Goal: Task Accomplishment & Management: Manage account settings

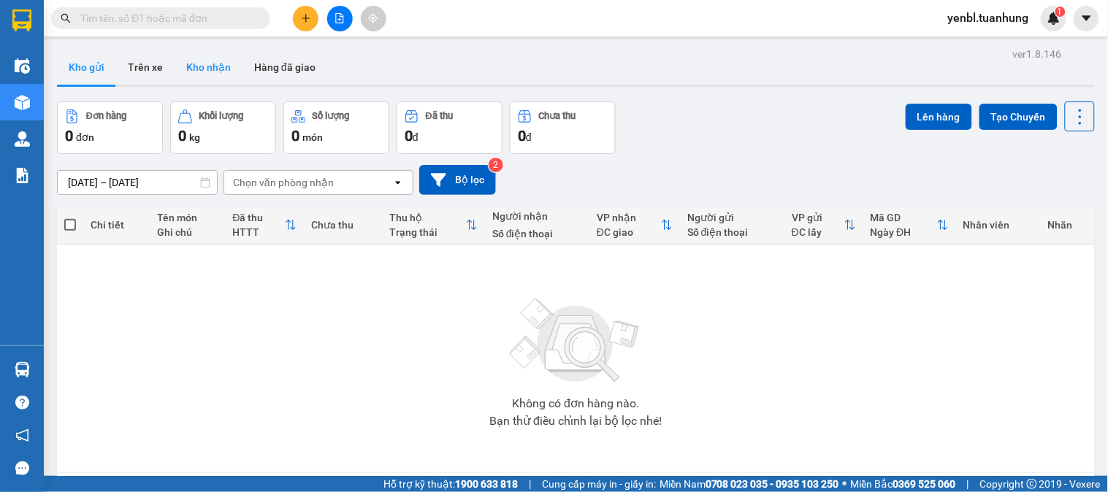
click at [224, 73] on button "Kho nhận" at bounding box center [209, 67] width 68 height 35
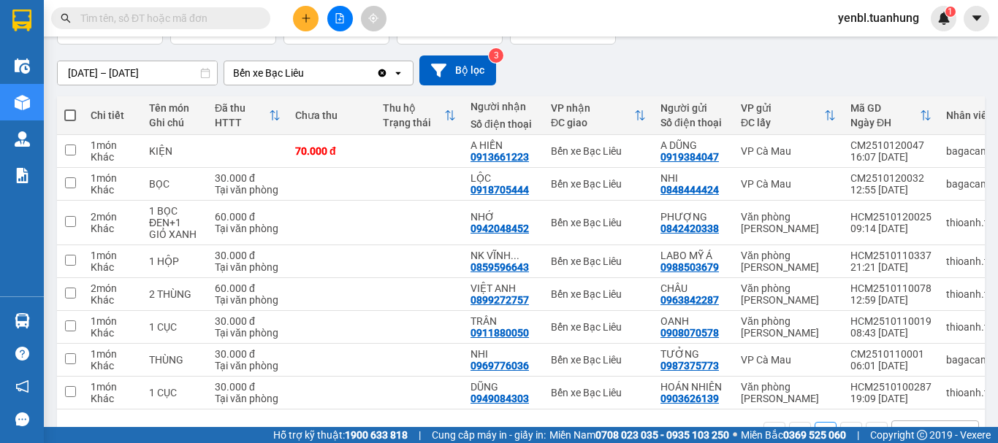
scroll to position [110, 0]
click at [705, 63] on div "[DATE] – [DATE] Press the down arrow key to interact with the calendar and sele…" at bounding box center [520, 70] width 927 height 30
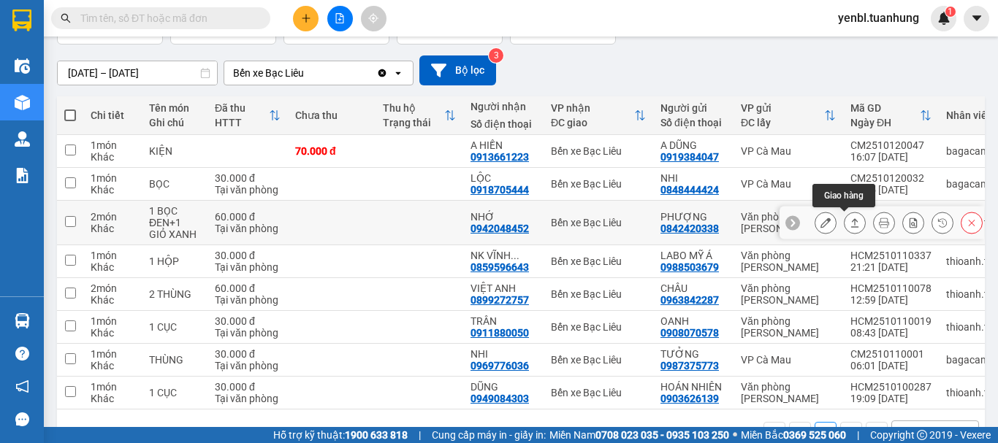
click at [849, 220] on icon at bounding box center [854, 223] width 10 height 10
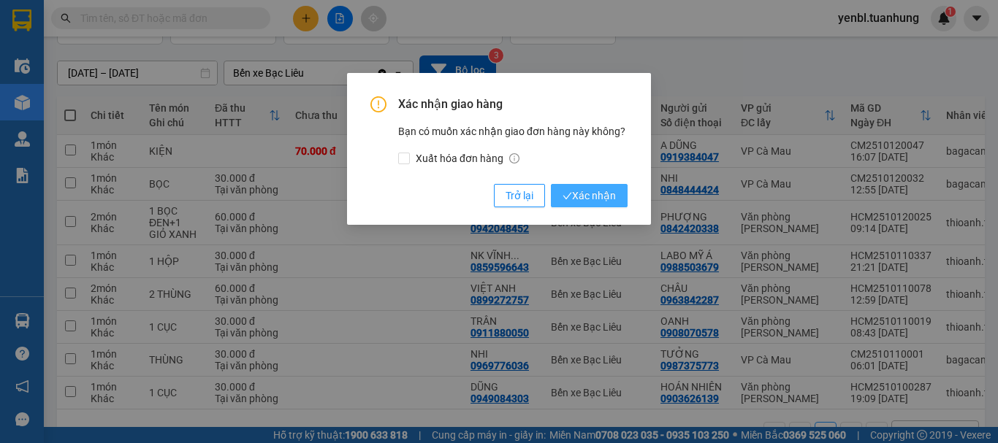
click at [580, 196] on span "Xác nhận" at bounding box center [588, 196] width 53 height 16
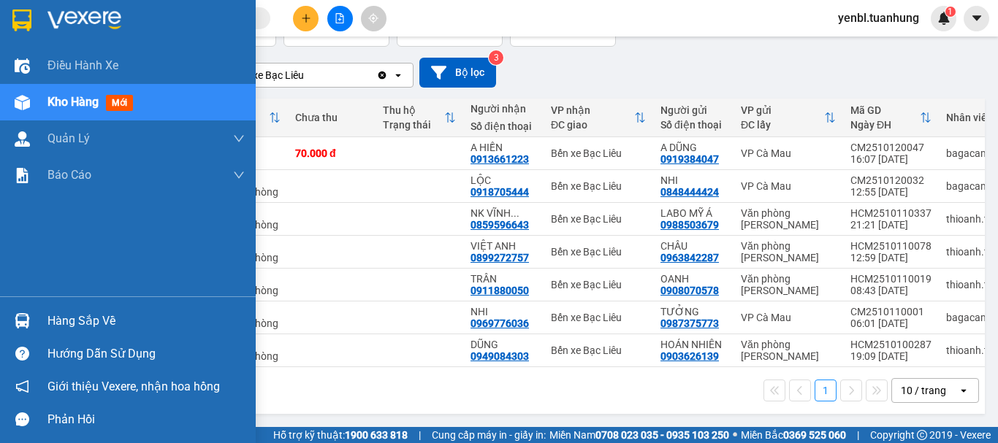
click at [69, 331] on div "Hàng sắp về" at bounding box center [145, 321] width 197 height 22
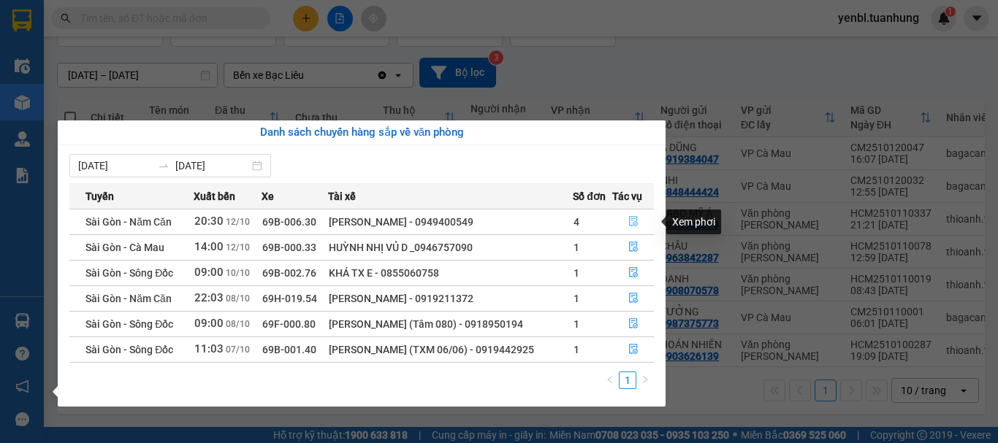
click at [635, 223] on icon "file-done" at bounding box center [633, 222] width 9 height 10
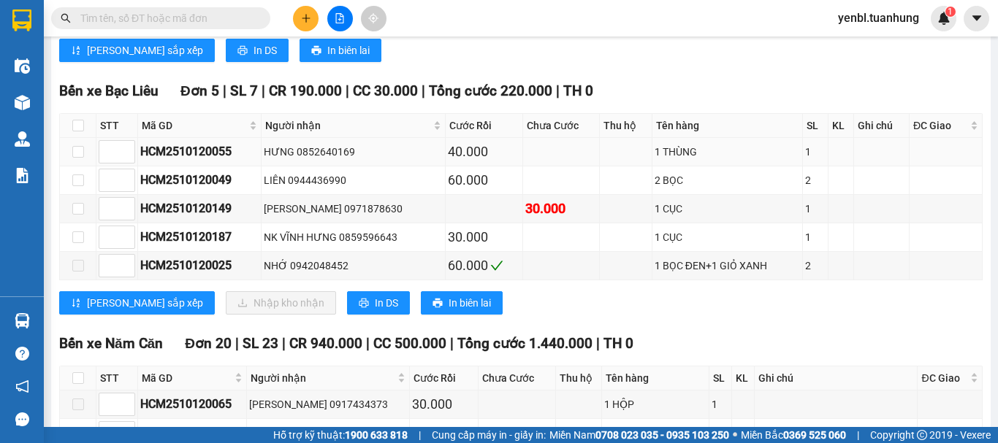
scroll to position [803, 0]
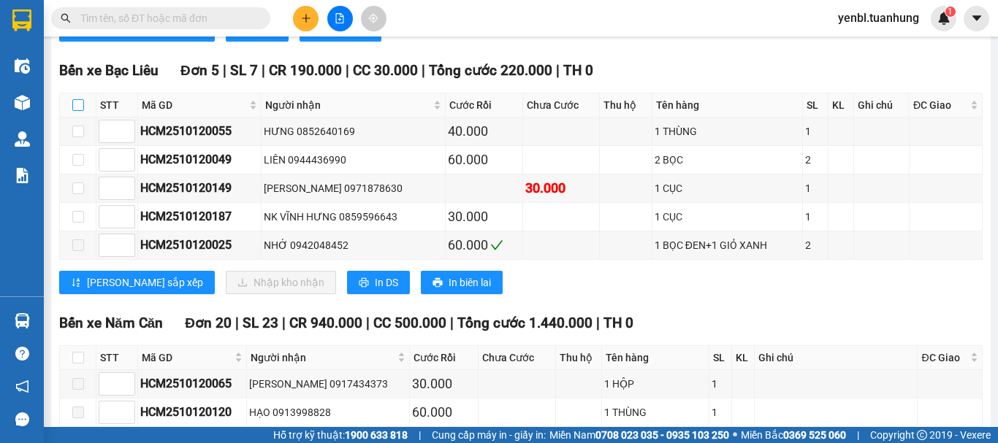
click at [83, 111] on input "checkbox" at bounding box center [78, 105] width 12 height 12
checkbox input "true"
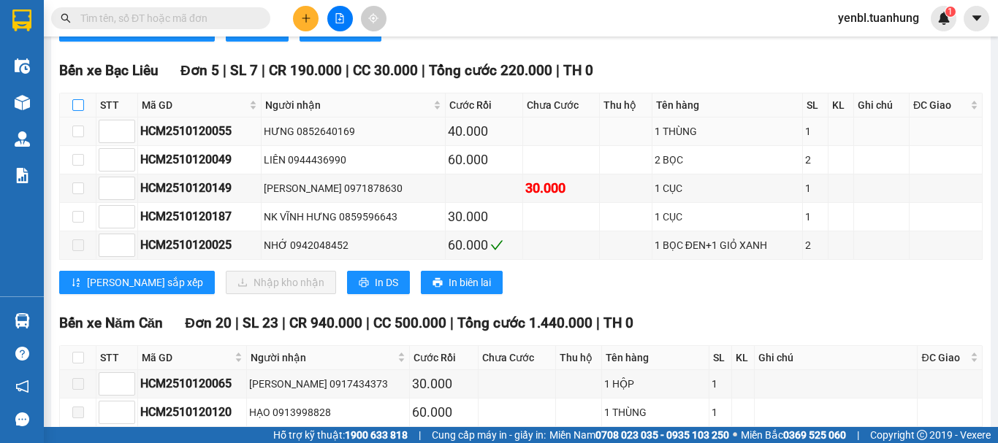
checkbox input "true"
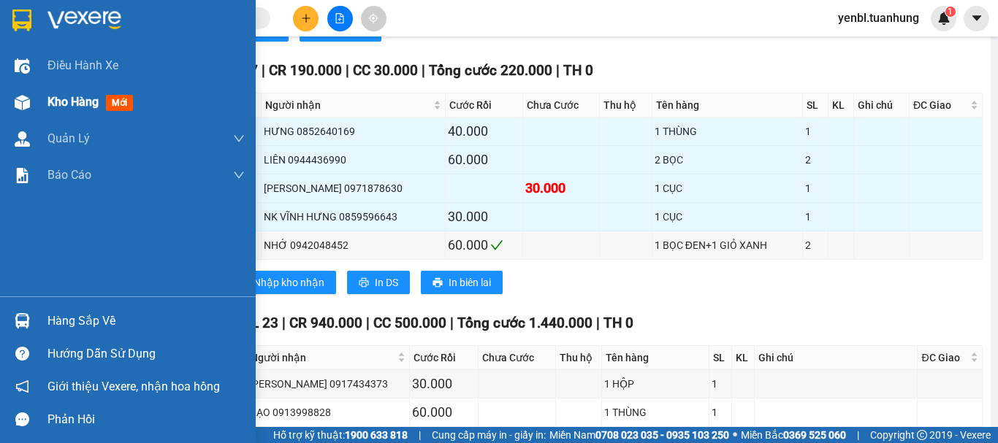
click at [68, 107] on span "Kho hàng" at bounding box center [72, 102] width 51 height 14
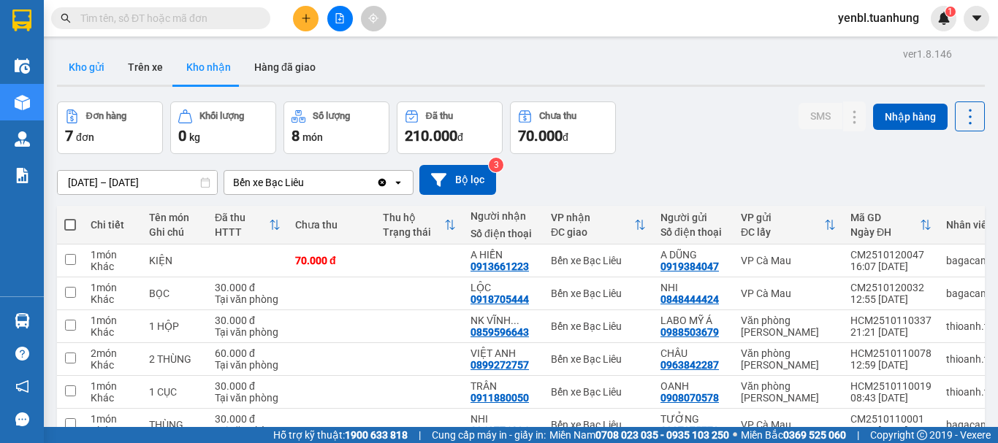
click at [89, 75] on button "Kho gửi" at bounding box center [86, 67] width 59 height 35
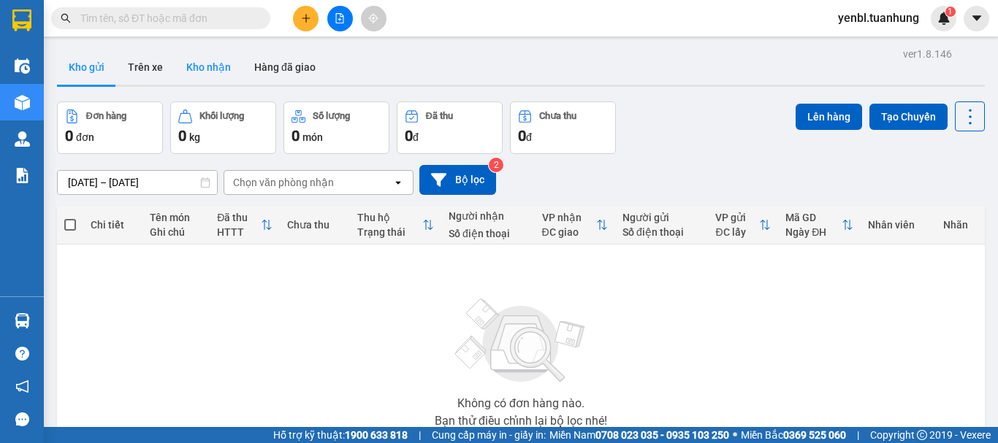
click at [219, 66] on button "Kho nhận" at bounding box center [209, 67] width 68 height 35
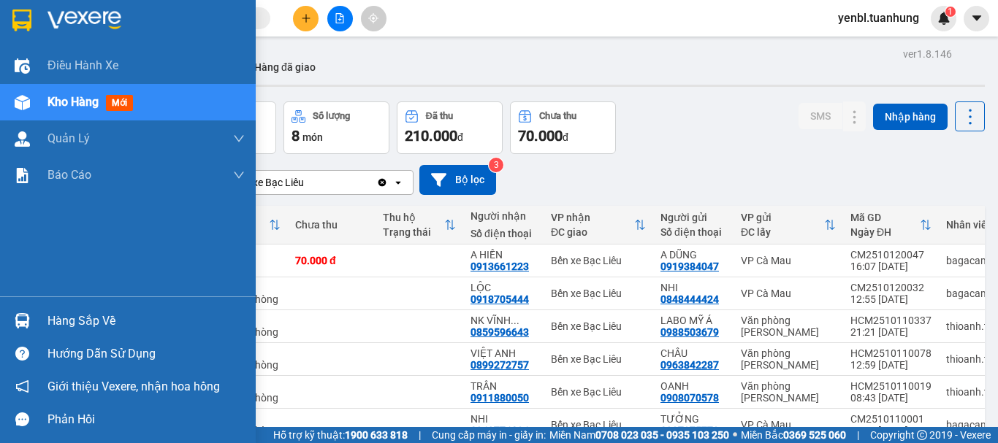
click at [72, 316] on div "Hàng sắp về" at bounding box center [145, 321] width 197 height 22
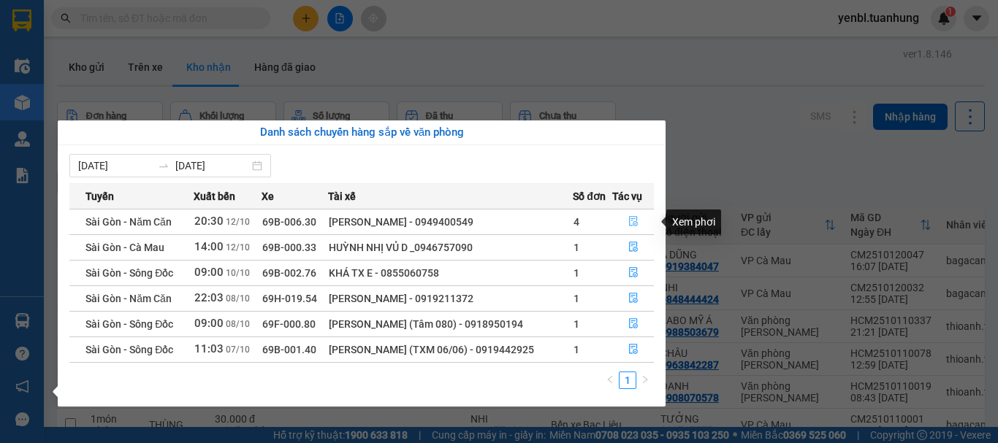
click at [630, 218] on icon "file-done" at bounding box center [633, 221] width 10 height 10
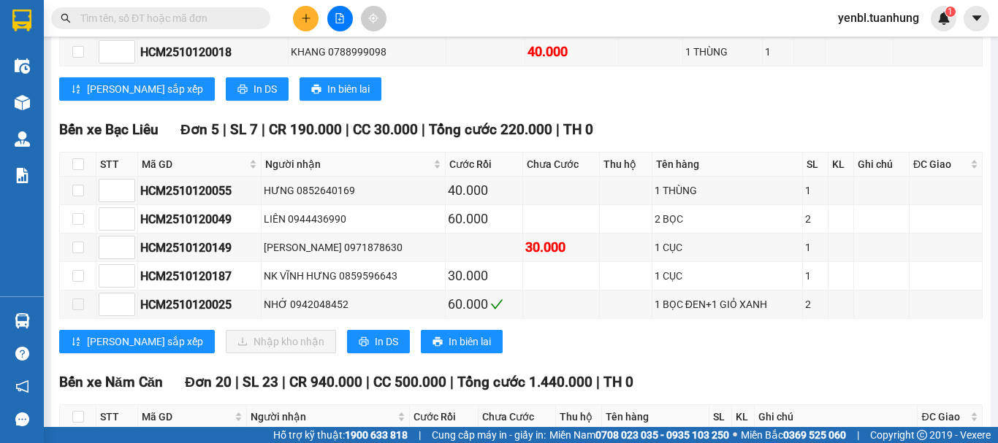
scroll to position [365, 0]
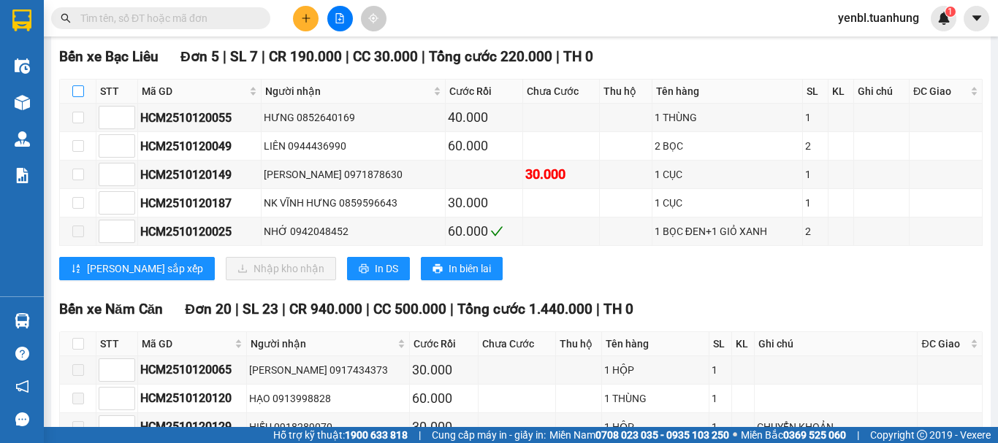
click at [78, 97] on input "checkbox" at bounding box center [78, 91] width 12 height 12
checkbox input "true"
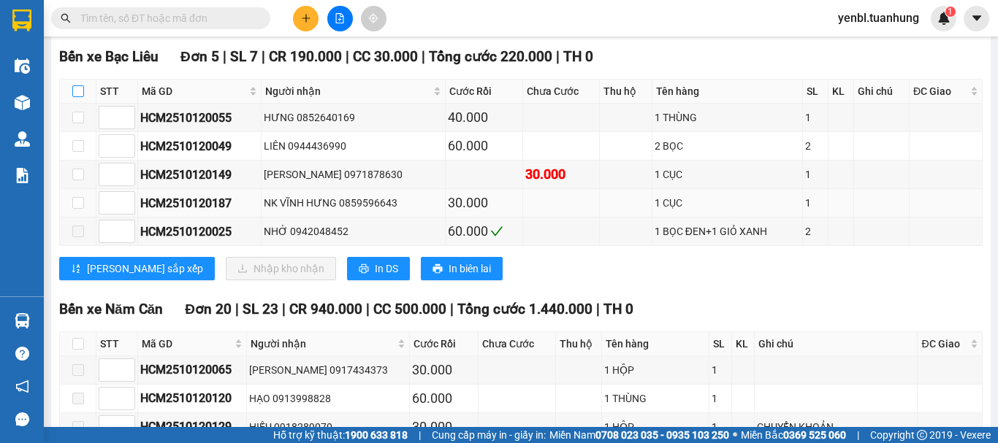
checkbox input "true"
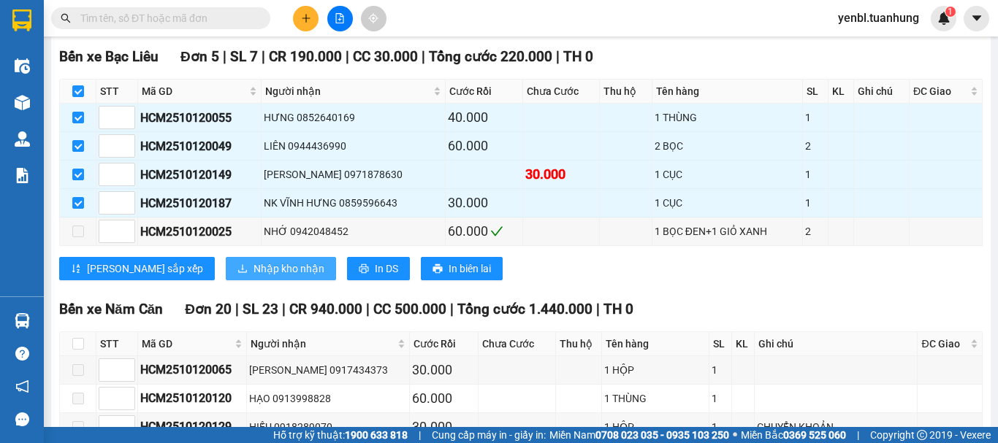
click at [253, 277] on span "Nhập kho nhận" at bounding box center [288, 269] width 71 height 16
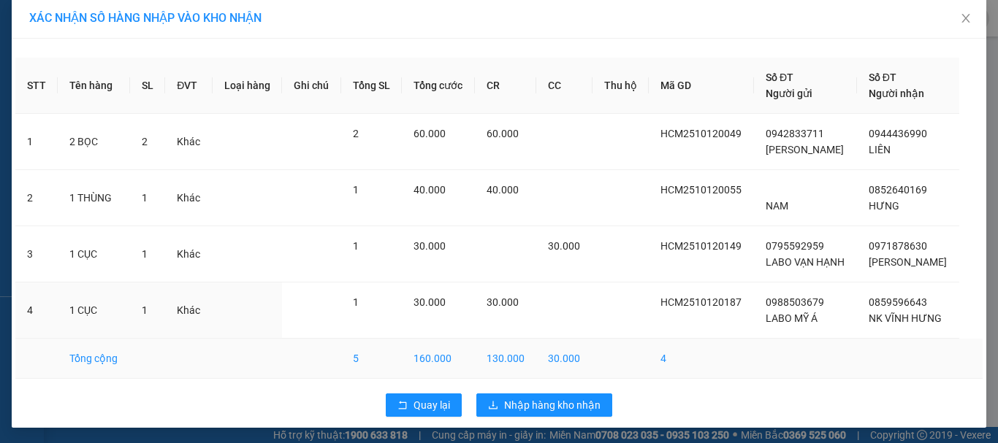
scroll to position [11, 0]
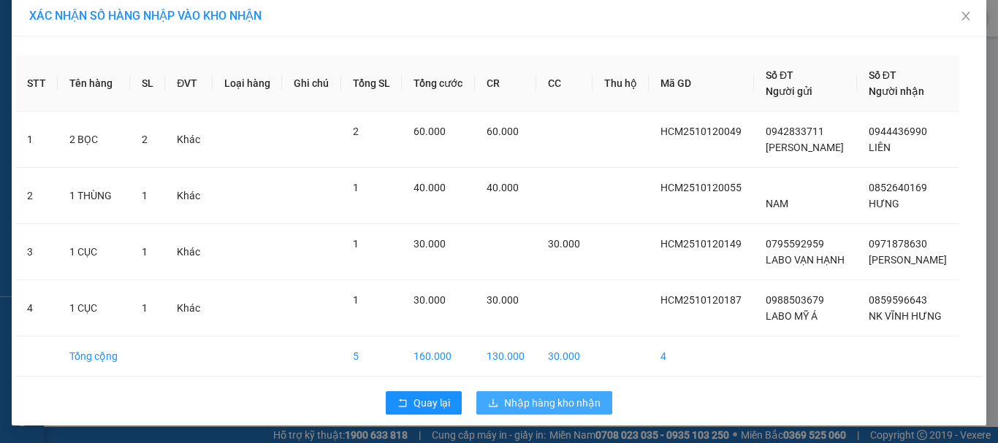
click at [535, 398] on span "Nhập hàng kho nhận" at bounding box center [552, 403] width 96 height 16
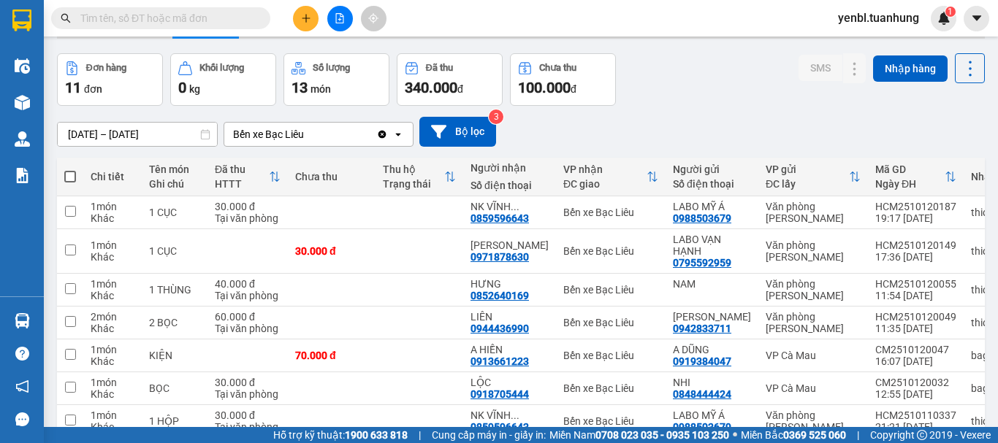
scroll to position [73, 0]
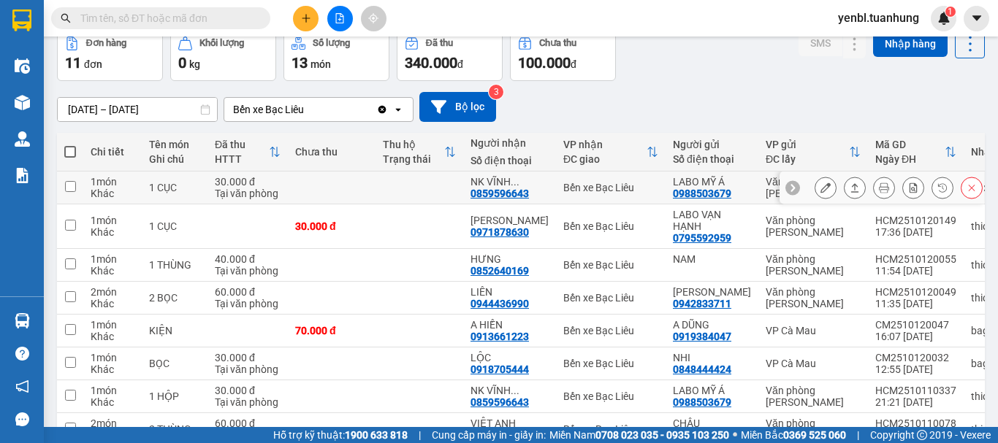
click at [849, 183] on icon at bounding box center [854, 188] width 10 height 10
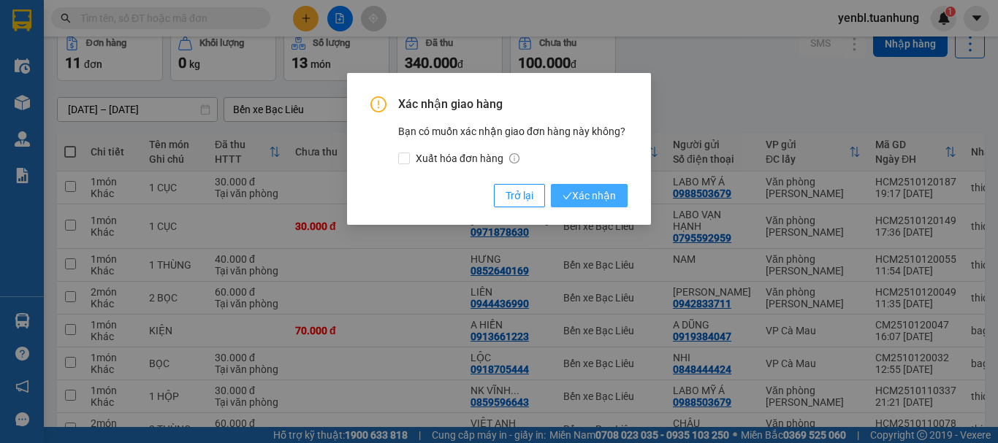
click at [606, 199] on span "Xác nhận" at bounding box center [588, 196] width 53 height 16
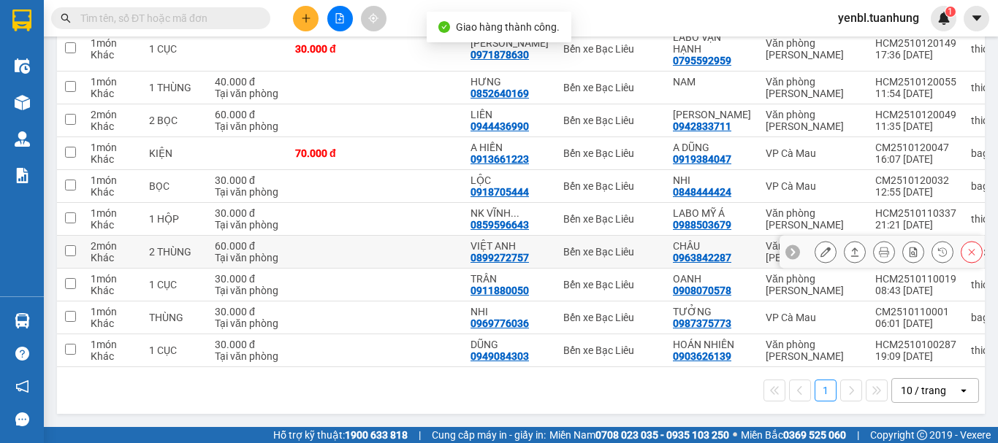
scroll to position [162, 0]
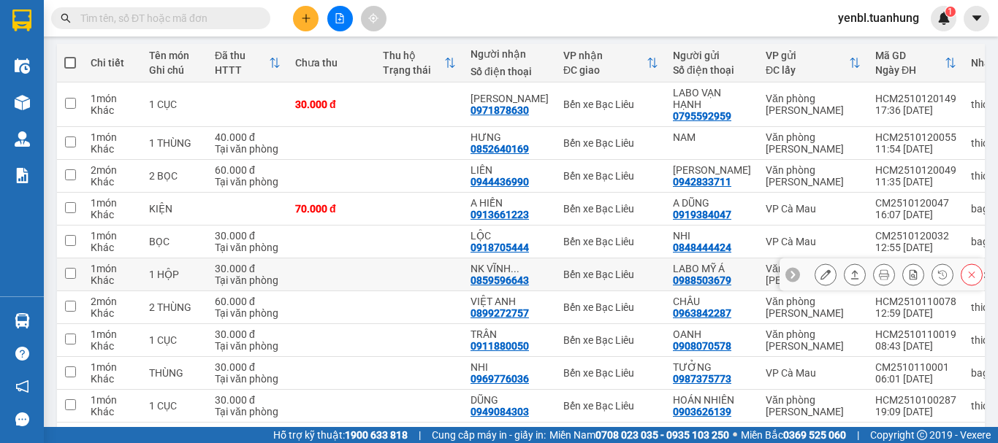
click at [849, 280] on icon at bounding box center [854, 274] width 10 height 10
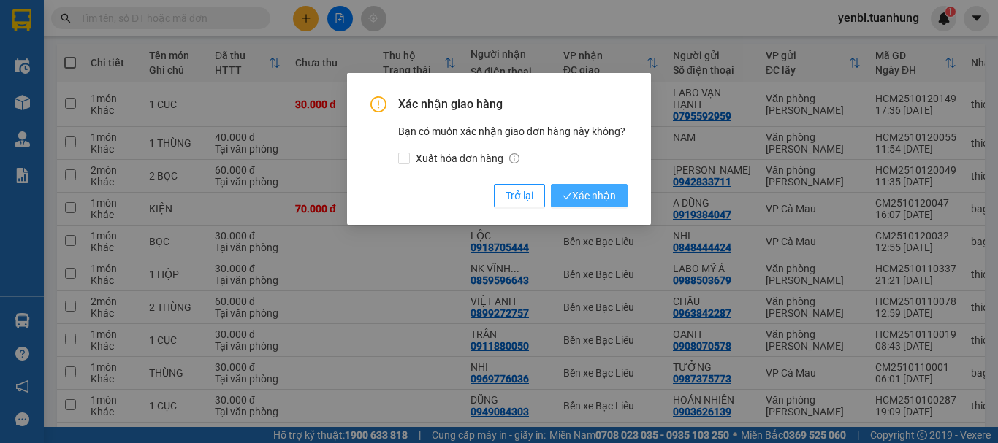
click at [591, 199] on span "Xác nhận" at bounding box center [588, 196] width 53 height 16
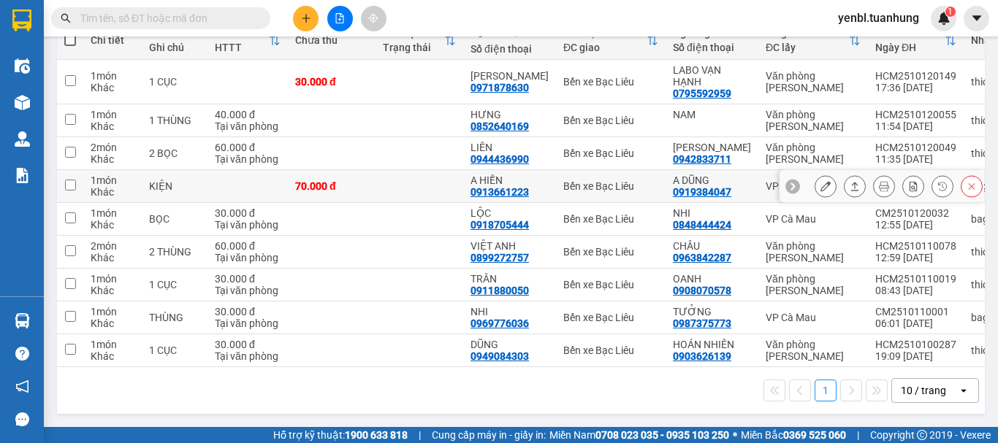
scroll to position [0, 0]
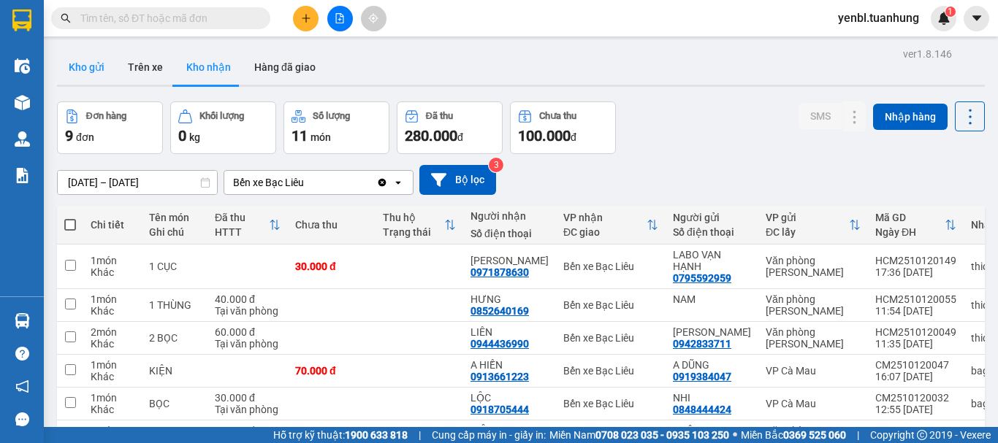
click at [96, 61] on button "Kho gửi" at bounding box center [86, 67] width 59 height 35
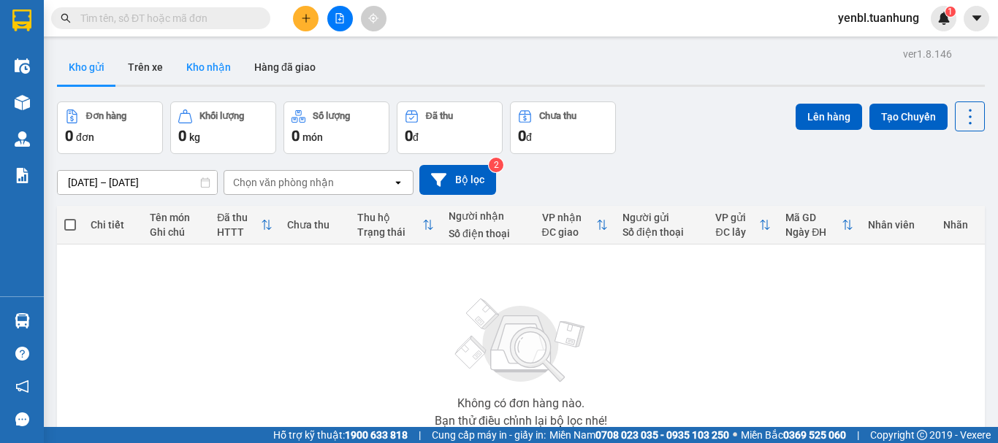
click at [213, 66] on button "Kho nhận" at bounding box center [209, 67] width 68 height 35
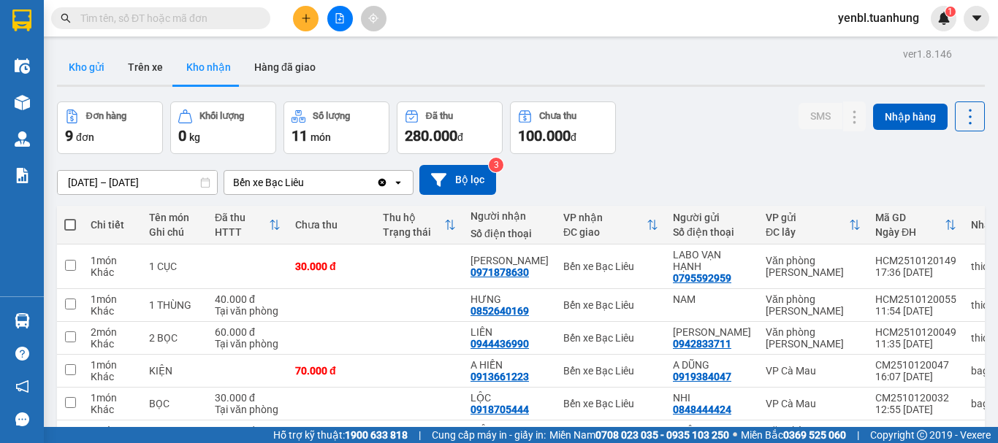
click at [75, 77] on button "Kho gửi" at bounding box center [86, 67] width 59 height 35
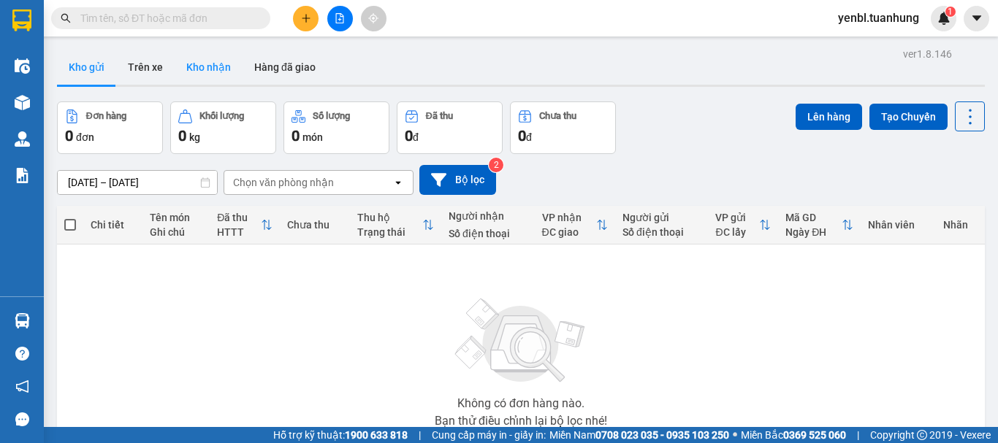
click at [215, 64] on button "Kho nhận" at bounding box center [209, 67] width 68 height 35
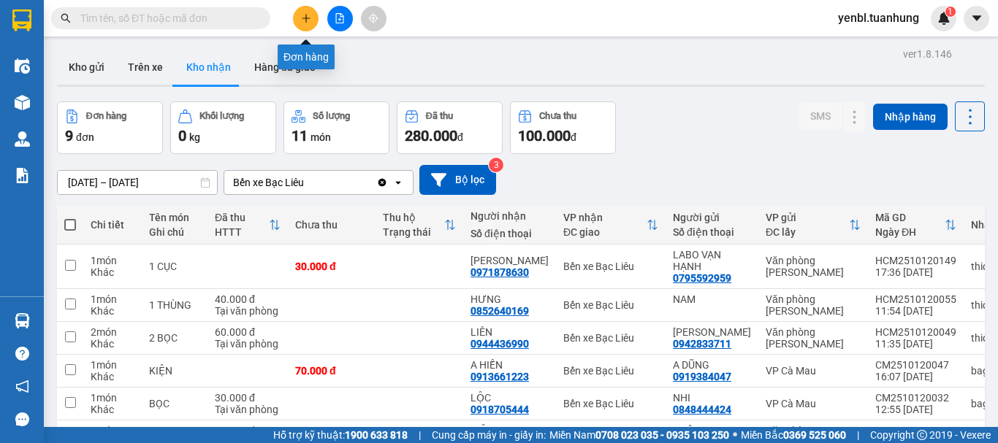
click at [307, 24] on button at bounding box center [306, 19] width 26 height 26
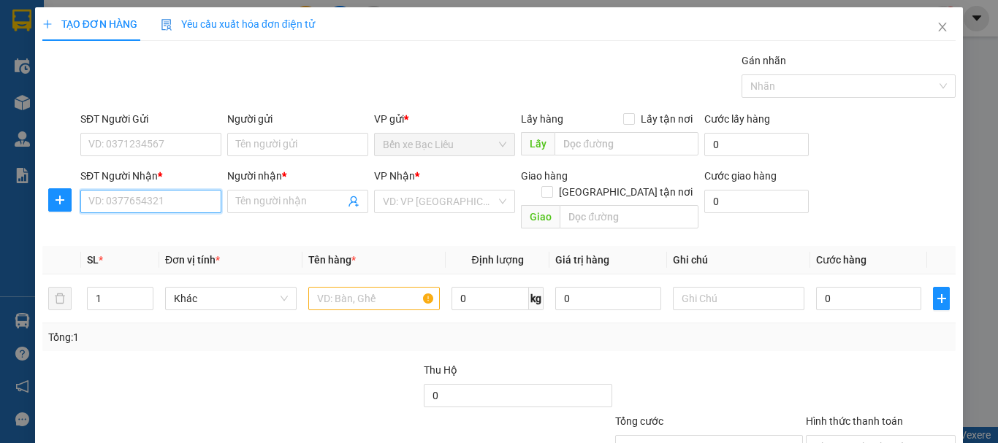
click at [169, 207] on input "SĐT Người Nhận *" at bounding box center [150, 201] width 141 height 23
type input "0965689249"
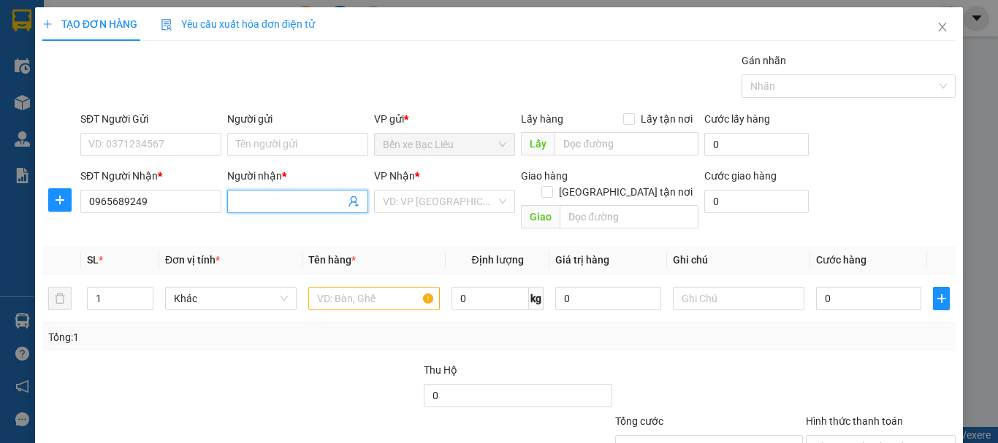
click at [263, 199] on input "Người nhận *" at bounding box center [290, 202] width 109 height 16
type input "[PERSON_NAME]"
click at [259, 145] on input "Người gửi" at bounding box center [297, 144] width 141 height 23
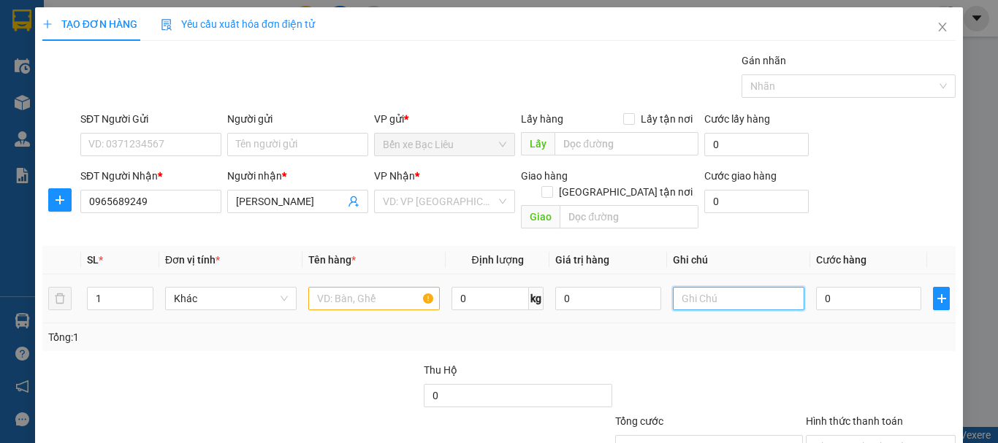
click at [694, 287] on input "text" at bounding box center [738, 298] width 131 height 23
click at [353, 287] on input "text" at bounding box center [373, 298] width 131 height 23
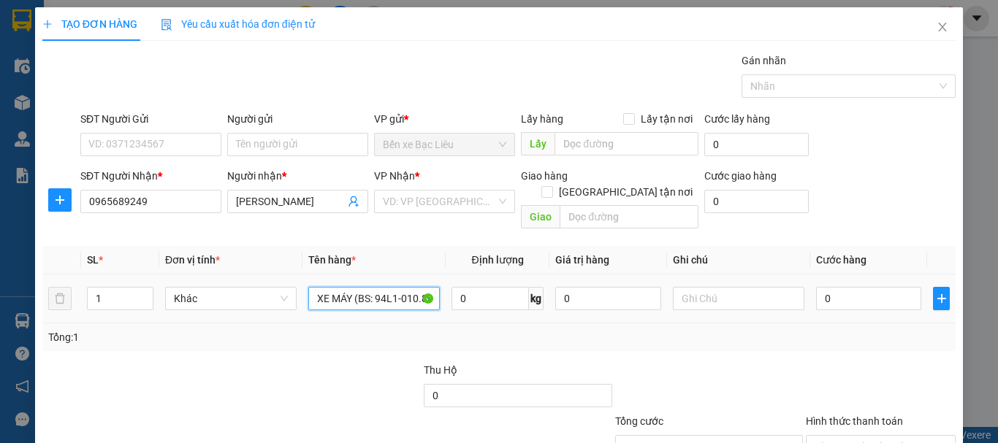
scroll to position [0, 11]
type input "1 XE MÁY (BS: 94L1-010.88)"
click at [854, 287] on input "0" at bounding box center [868, 298] width 105 height 23
type input "2"
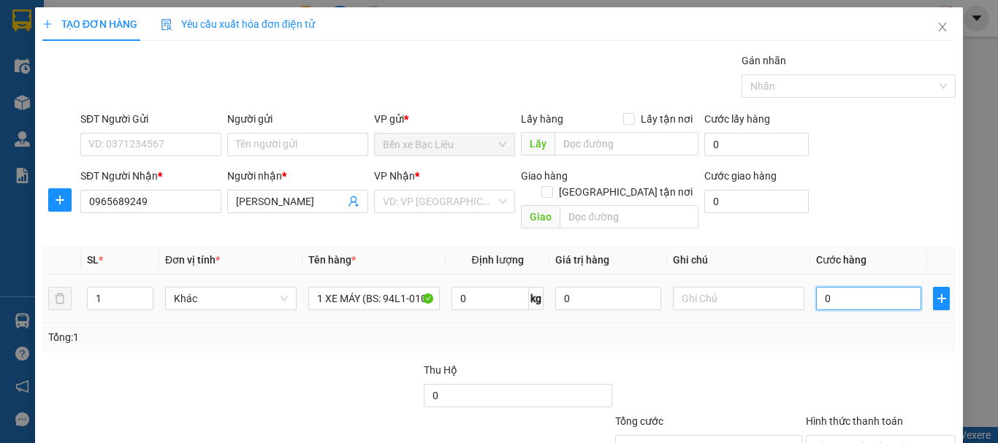
type input "2"
type input "25"
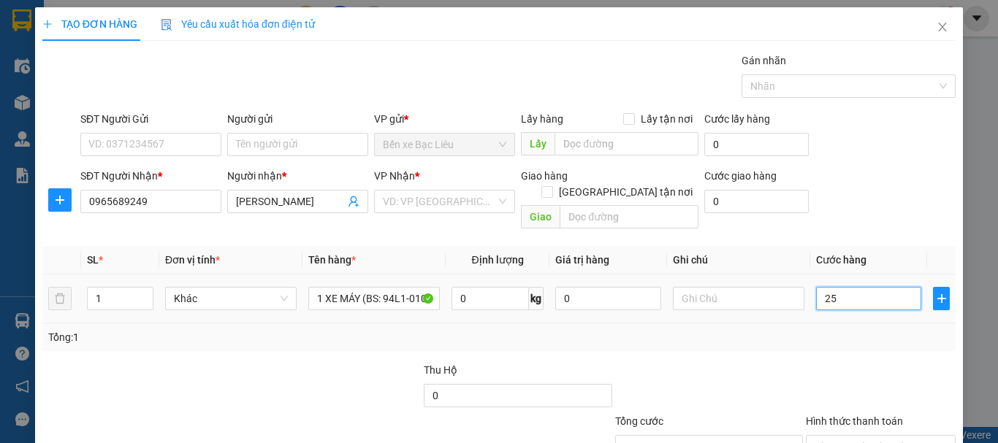
type input "250"
type input "250.000"
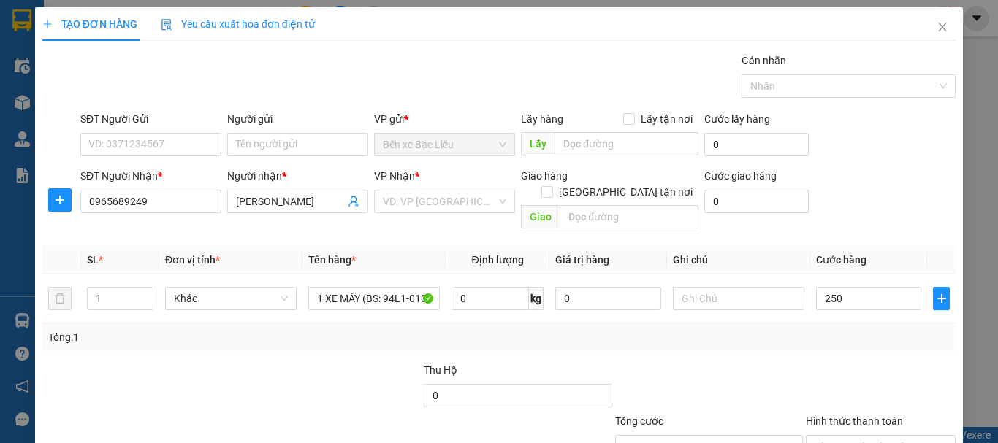
type input "250.000"
click at [466, 196] on input "search" at bounding box center [439, 202] width 113 height 22
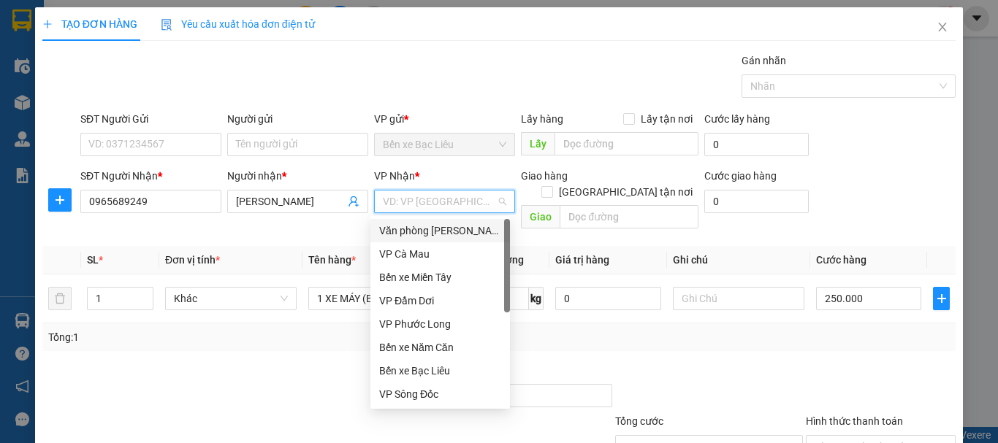
click at [470, 226] on div "Văn phòng [PERSON_NAME]" at bounding box center [440, 231] width 122 height 16
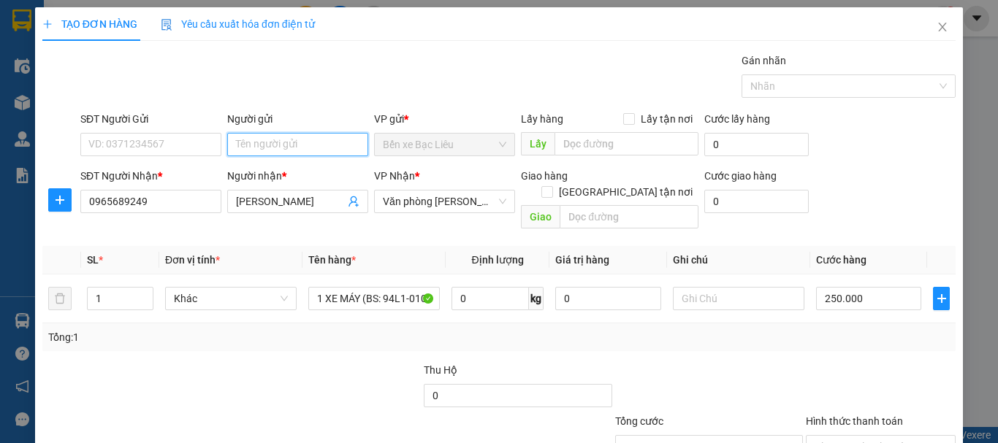
click at [332, 150] on input "Người gửi" at bounding box center [297, 144] width 141 height 23
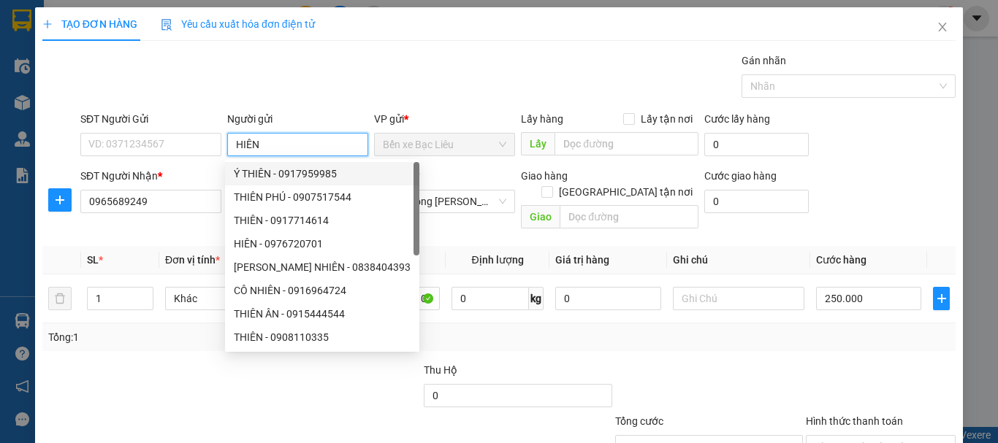
type input "HIÊN"
click at [893, 174] on div "SĐT Người Nhận * 0965689249 Người nhận * [PERSON_NAME] HIÊN VP Nhận * Văn phòng…" at bounding box center [517, 201] width 881 height 67
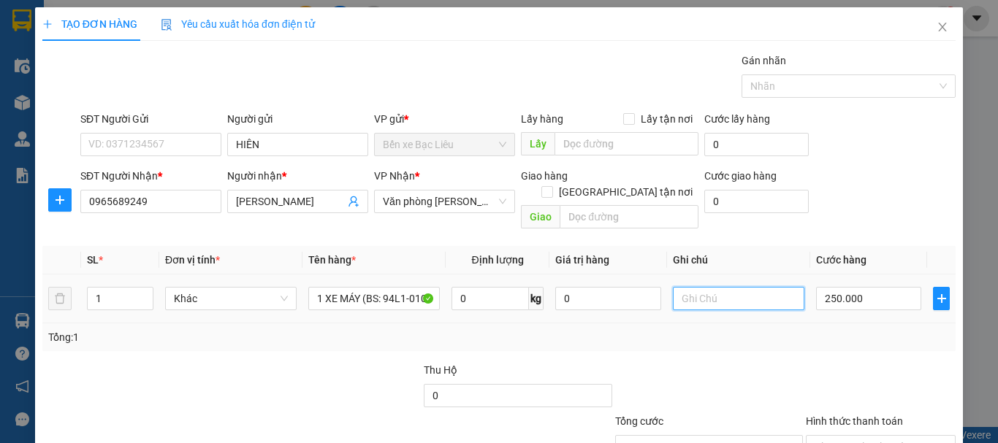
click at [712, 288] on input "text" at bounding box center [738, 298] width 131 height 23
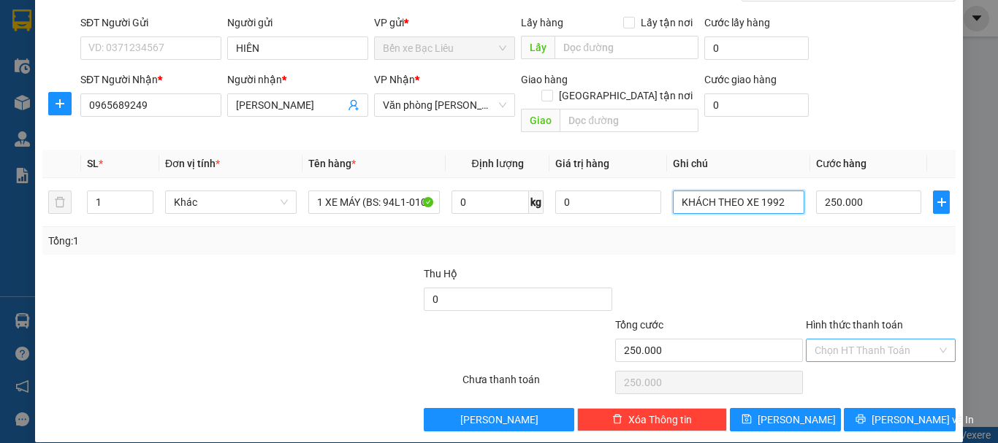
scroll to position [97, 0]
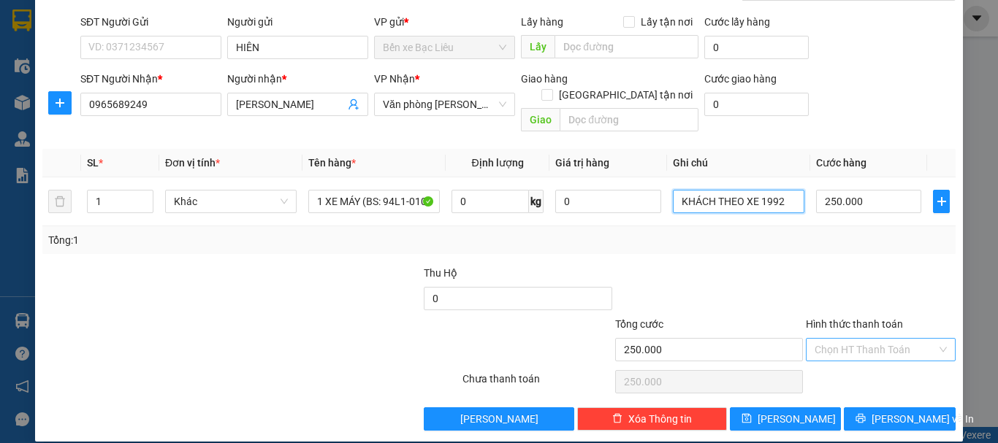
type input "KHÁCH THEO XE 1992"
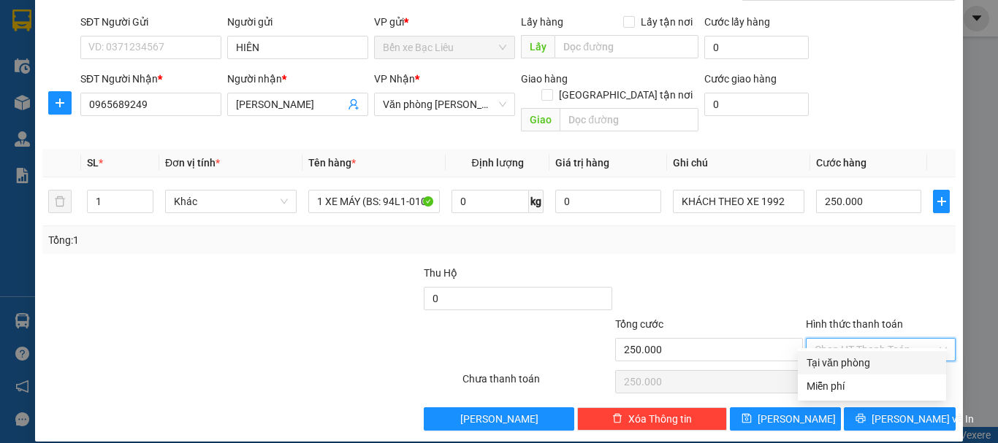
click at [848, 339] on input "Hình thức thanh toán" at bounding box center [875, 350] width 122 height 22
click at [861, 359] on div "Tại văn phòng" at bounding box center [871, 363] width 131 height 16
type input "0"
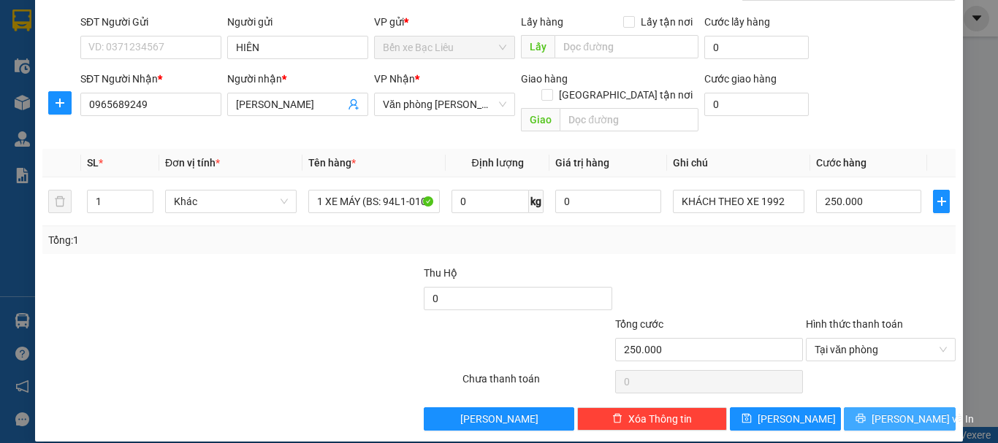
click at [881, 411] on span "[PERSON_NAME] và In" at bounding box center [922, 419] width 102 height 16
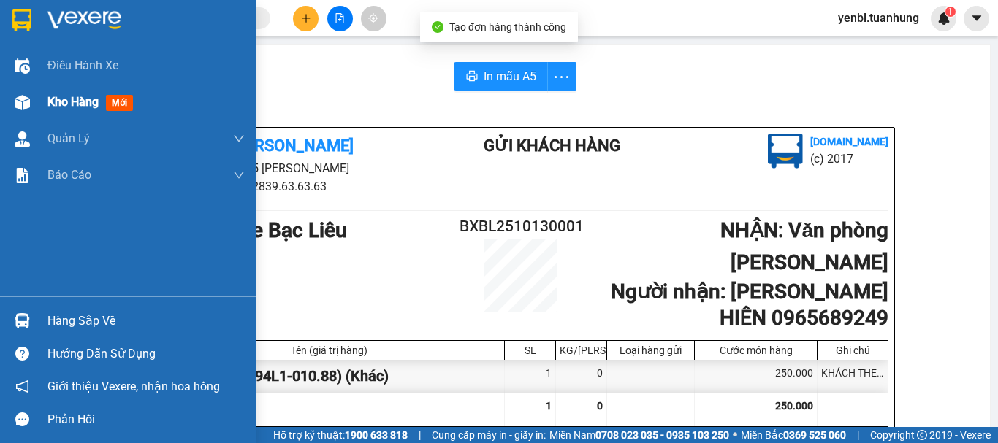
click at [89, 110] on div "Kho hàng mới" at bounding box center [92, 102] width 91 height 18
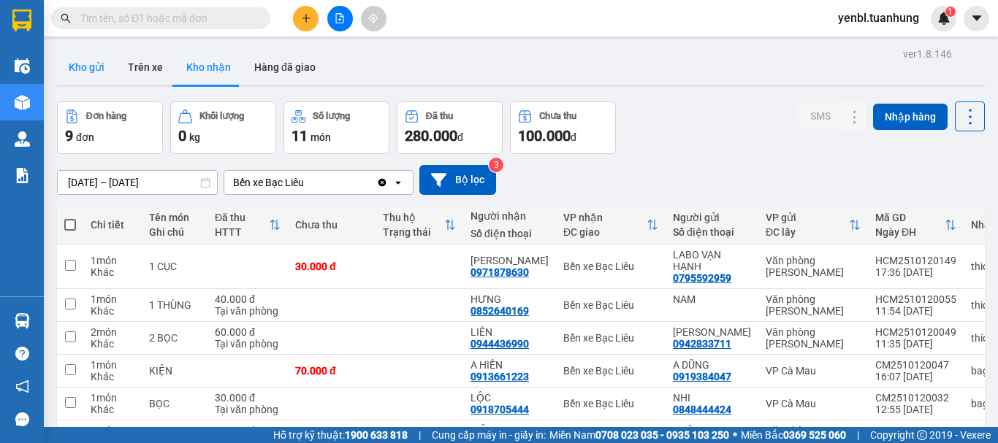
click at [75, 72] on button "Kho gửi" at bounding box center [86, 67] width 59 height 35
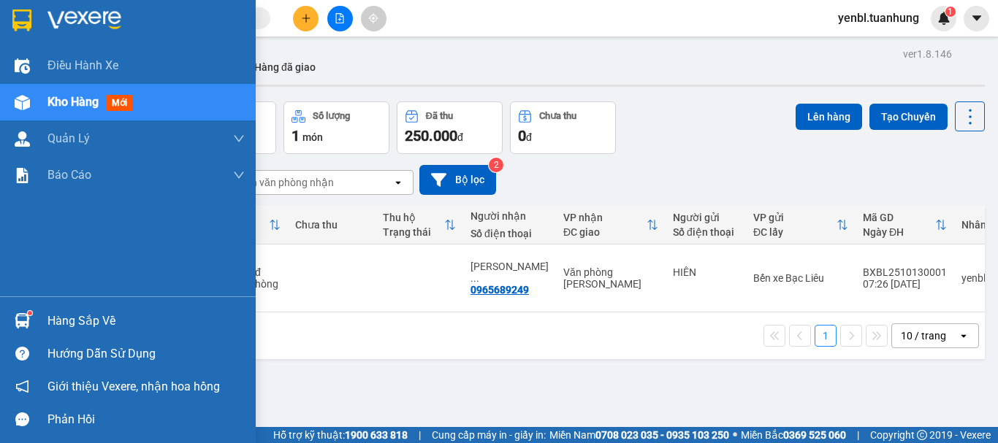
click at [39, 313] on div "Hàng sắp về" at bounding box center [128, 321] width 256 height 33
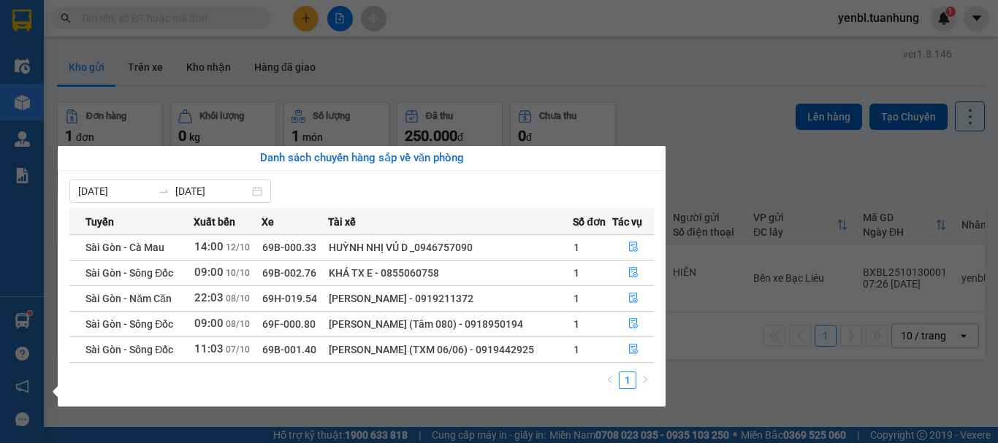
click at [717, 88] on section "Kết quả tìm kiếm ( 0 ) Bộ lọc No Data yenbl.tuanhung 1 Điều hành xe Kho hàng mớ…" at bounding box center [499, 221] width 998 height 443
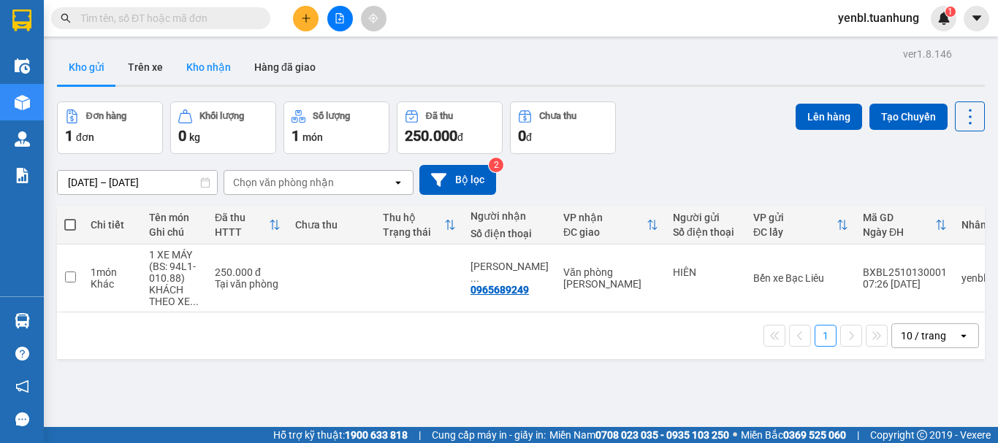
click at [200, 68] on button "Kho nhận" at bounding box center [209, 67] width 68 height 35
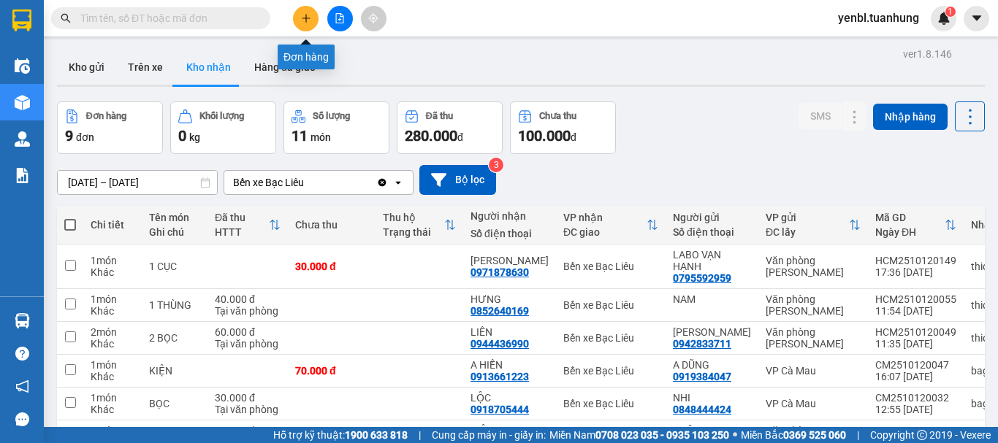
click at [312, 20] on button at bounding box center [306, 19] width 26 height 26
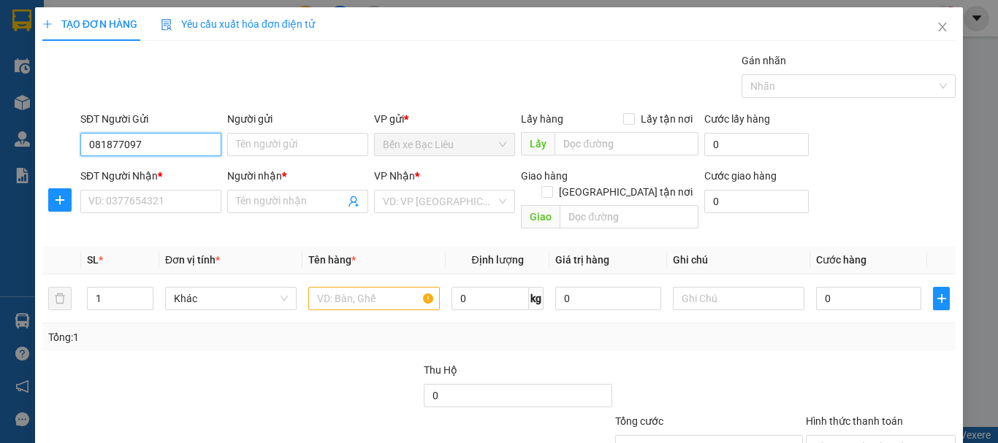
type input "0818770970"
click at [169, 172] on div "0818770970 - MAU" at bounding box center [149, 174] width 122 height 16
type input "MAU"
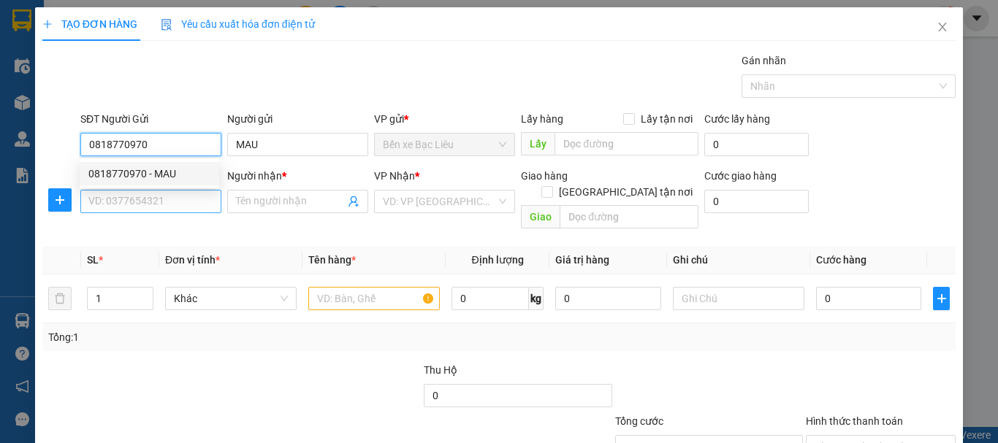
type input "0818770970"
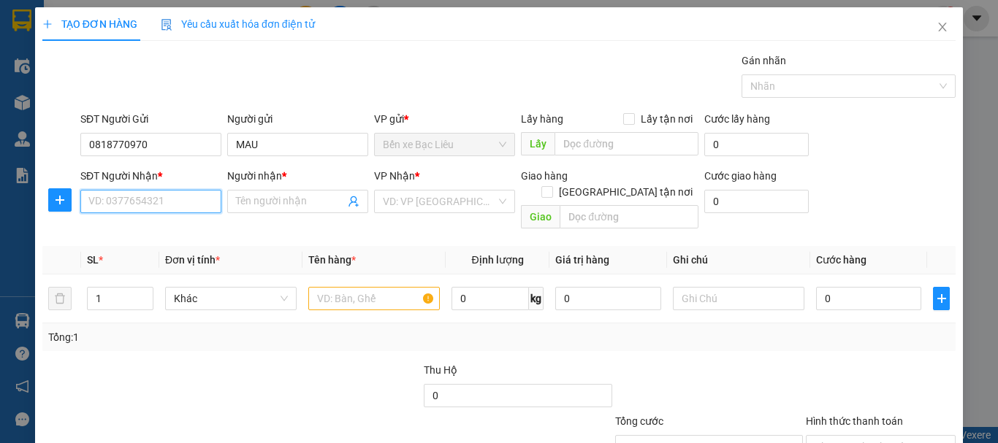
click at [175, 201] on input "SĐT Người Nhận *" at bounding box center [150, 201] width 141 height 23
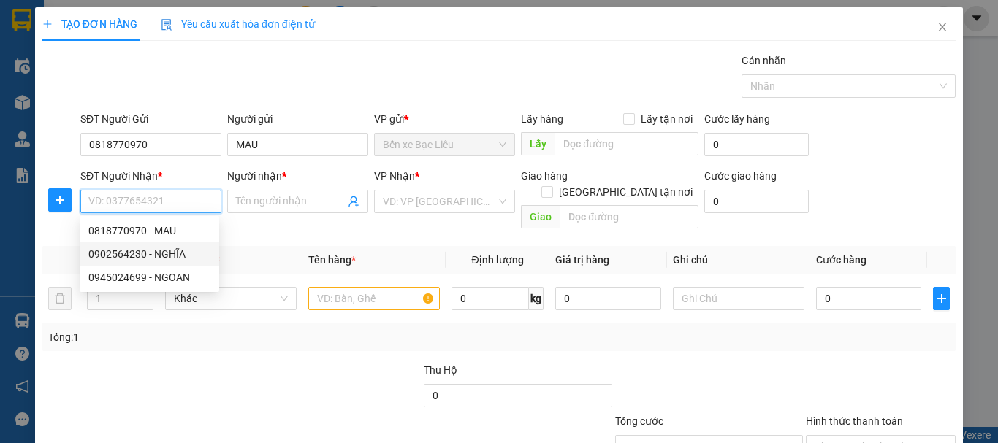
click at [170, 252] on div "0902564230 - NGHĨA" at bounding box center [149, 254] width 122 height 16
type input "0902564230"
type input "NGHĨA"
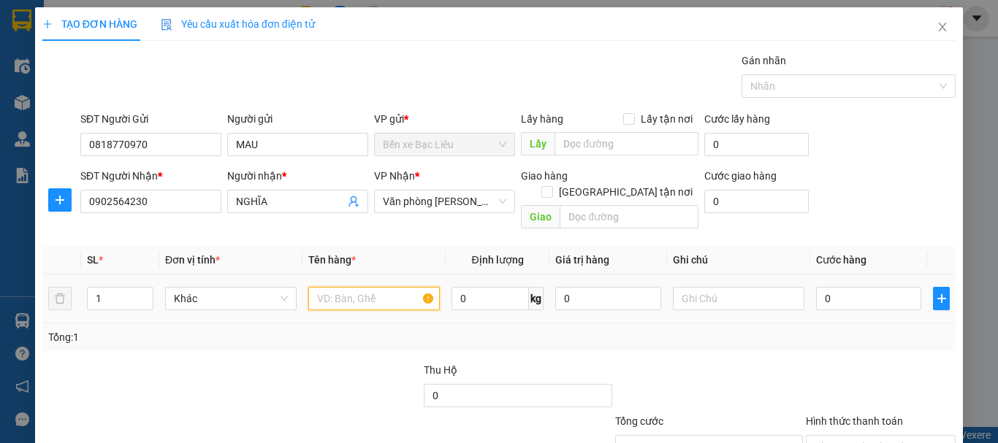
click at [397, 287] on input "text" at bounding box center [373, 298] width 131 height 23
type input "1 SƠ MI"
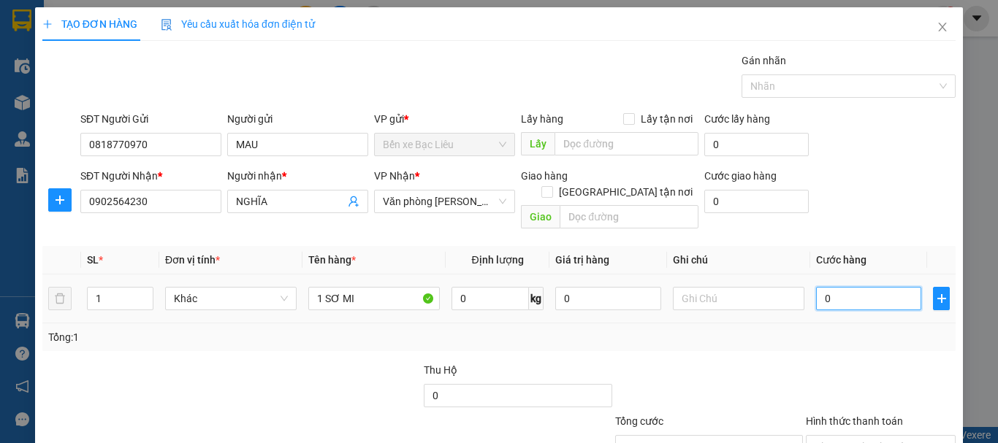
click at [835, 287] on input "0" at bounding box center [868, 298] width 105 height 23
type input "3"
type input "30"
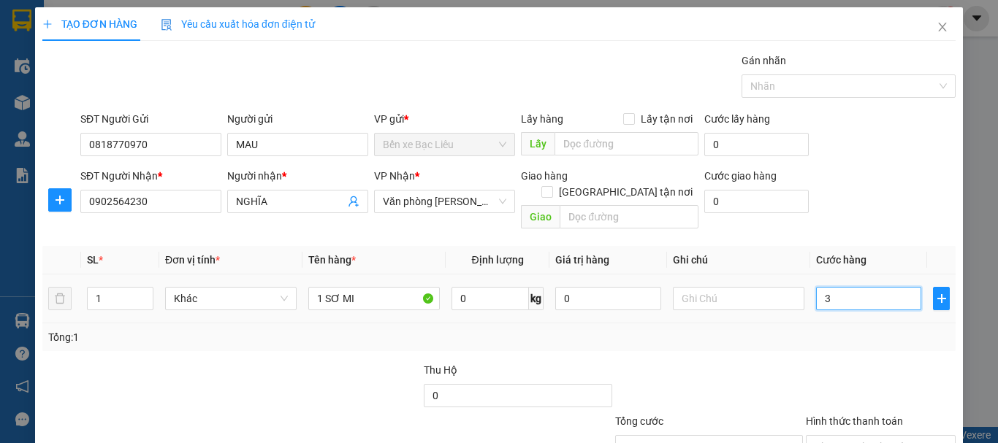
type input "30"
type input "30.000"
click at [832, 329] on div "Tổng: 1" at bounding box center [498, 337] width 901 height 16
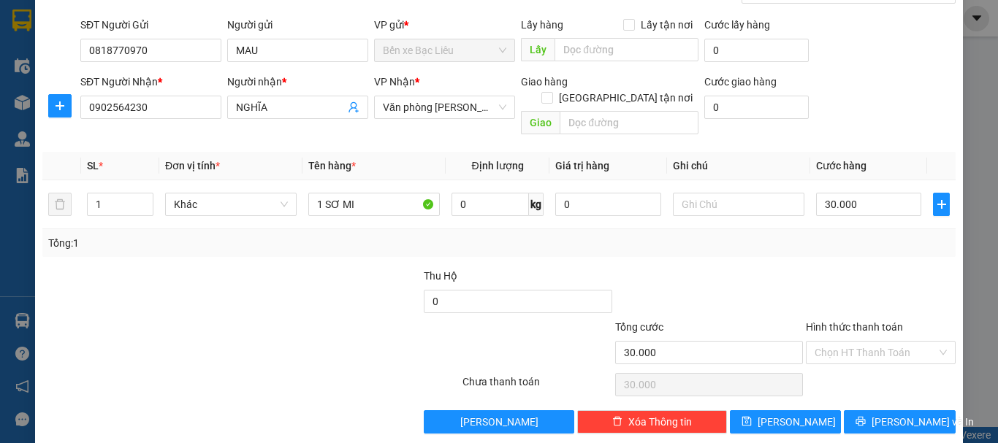
scroll to position [97, 0]
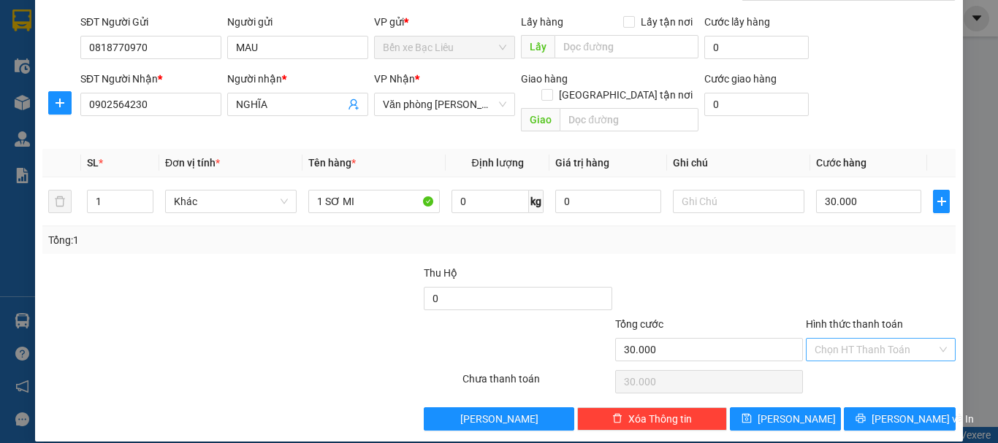
click at [857, 339] on input "Hình thức thanh toán" at bounding box center [875, 350] width 122 height 22
click at [857, 361] on div "Tại văn phòng" at bounding box center [871, 363] width 131 height 16
type input "0"
click at [889, 411] on span "[PERSON_NAME] và In" at bounding box center [922, 419] width 102 height 16
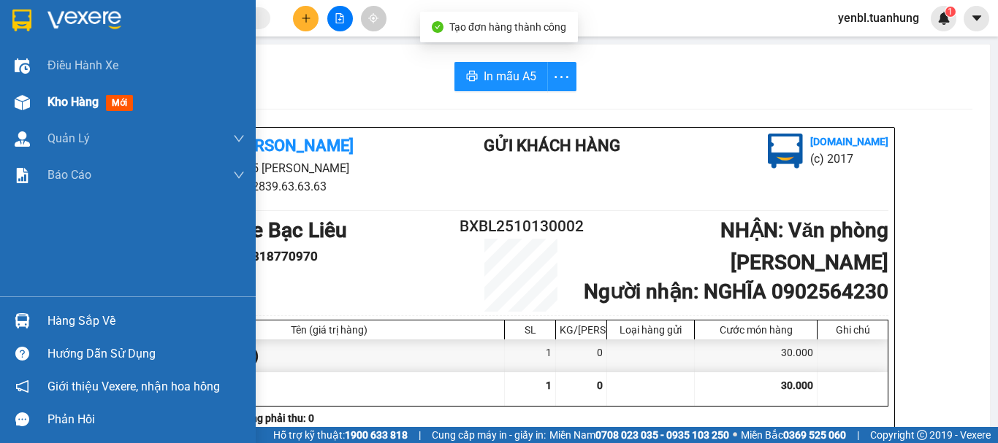
click at [86, 102] on span "Kho hàng" at bounding box center [72, 102] width 51 height 14
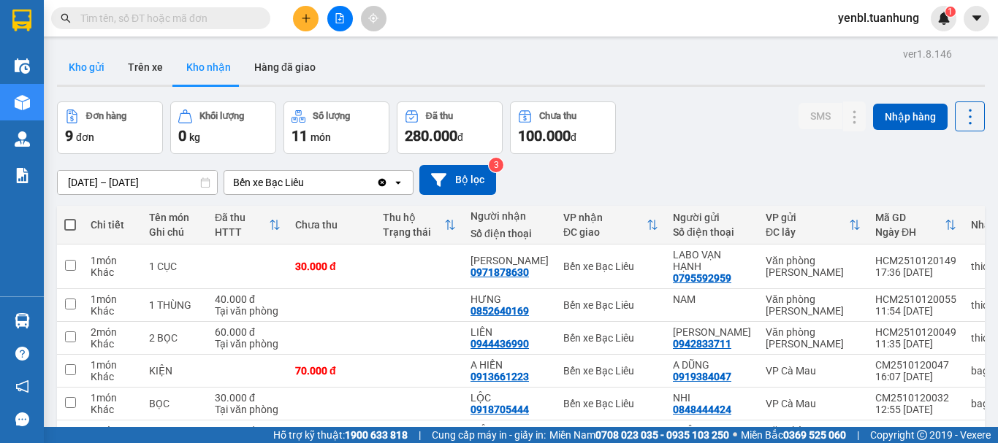
click at [101, 69] on button "Kho gửi" at bounding box center [86, 67] width 59 height 35
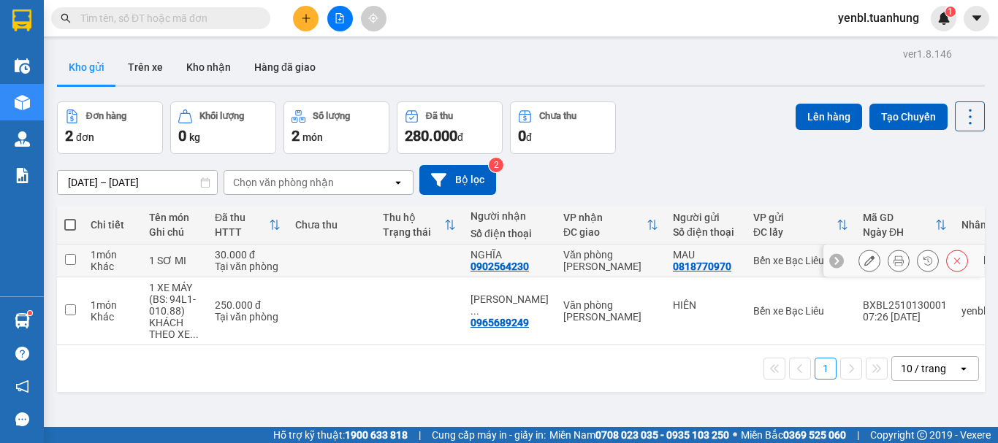
click at [409, 266] on td at bounding box center [419, 261] width 88 height 33
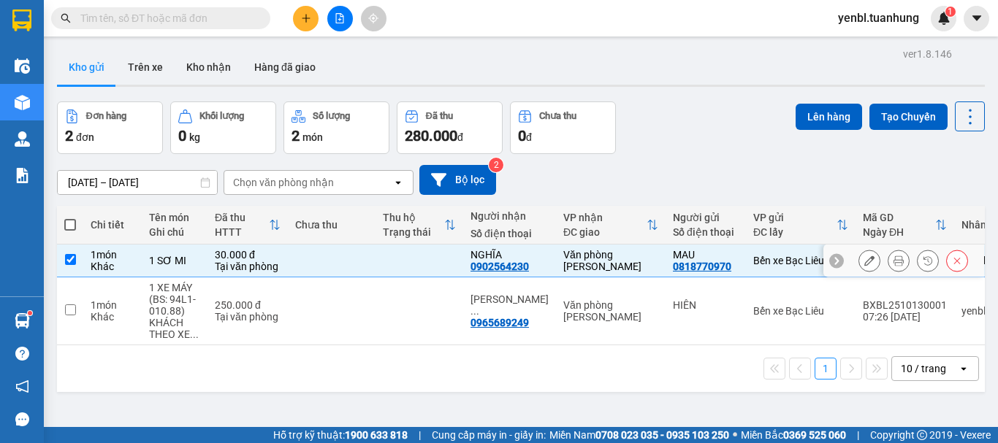
checkbox input "true"
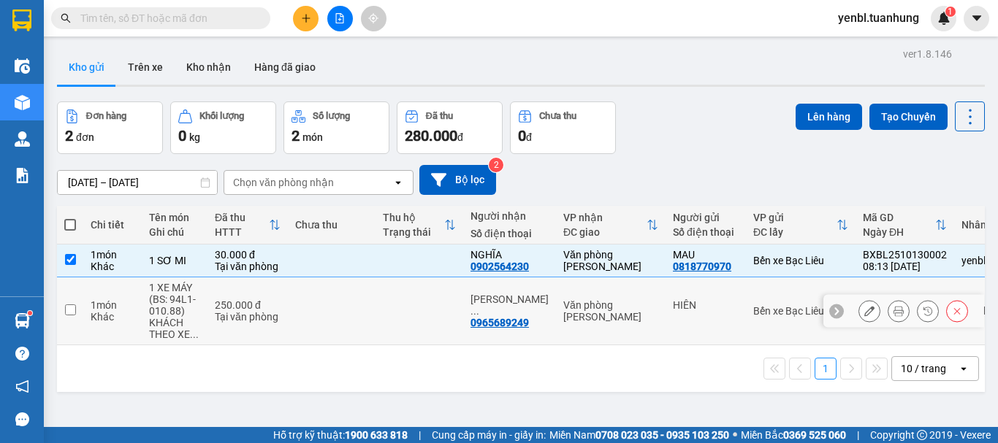
click at [409, 307] on td at bounding box center [419, 311] width 88 height 68
checkbox input "true"
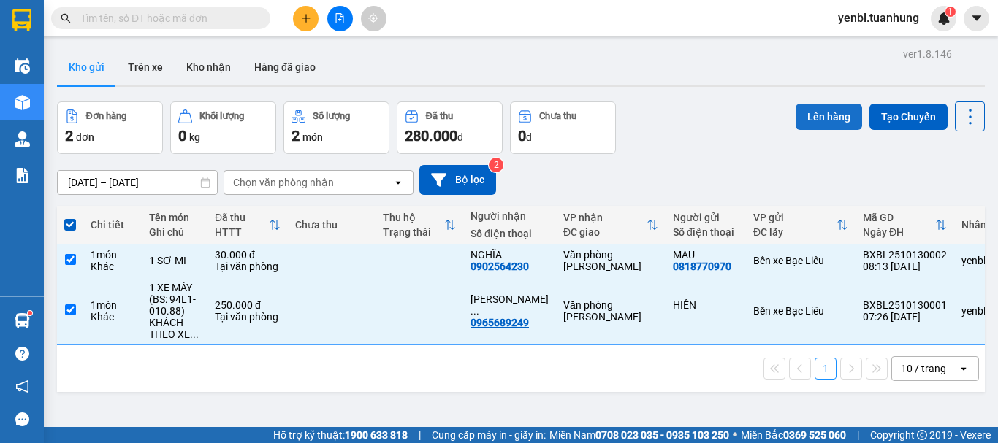
click at [815, 125] on button "Lên hàng" at bounding box center [828, 117] width 66 height 26
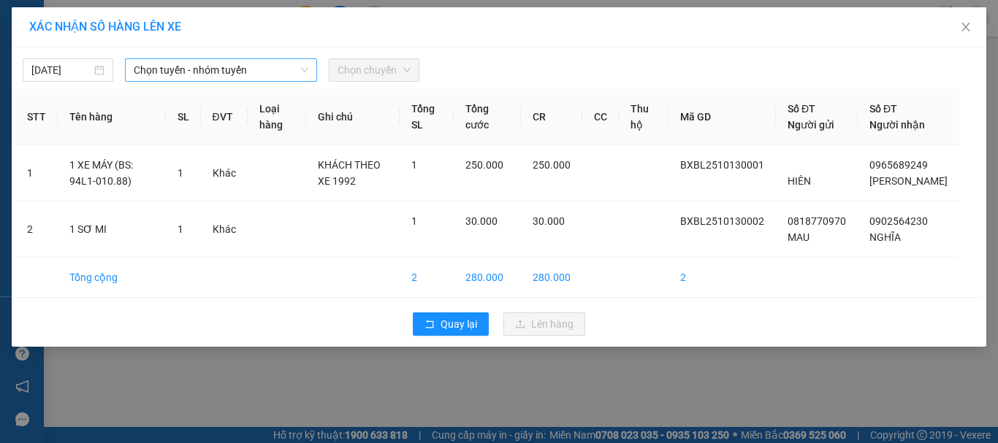
click at [211, 79] on span "Chọn tuyến - nhóm tuyến" at bounding box center [221, 70] width 175 height 22
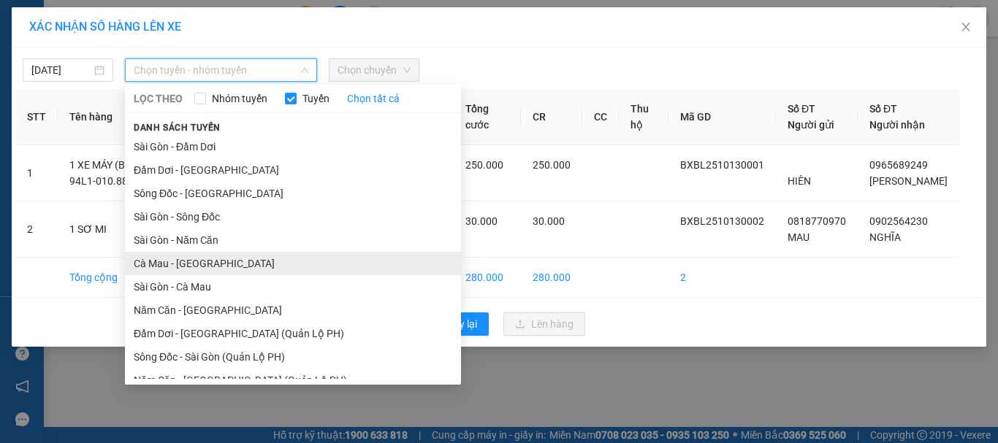
click at [167, 260] on li "Cà Mau - [GEOGRAPHIC_DATA]" at bounding box center [293, 263] width 336 height 23
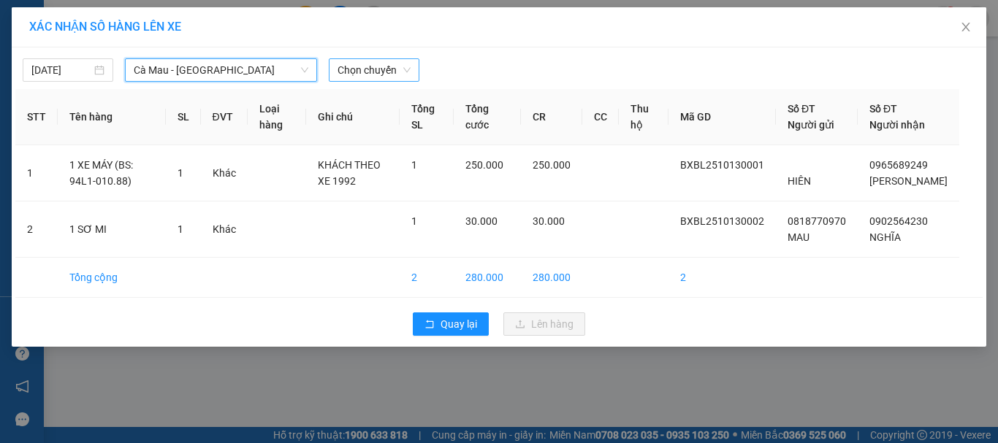
click at [392, 64] on span "Chọn chuyến" at bounding box center [373, 70] width 73 height 22
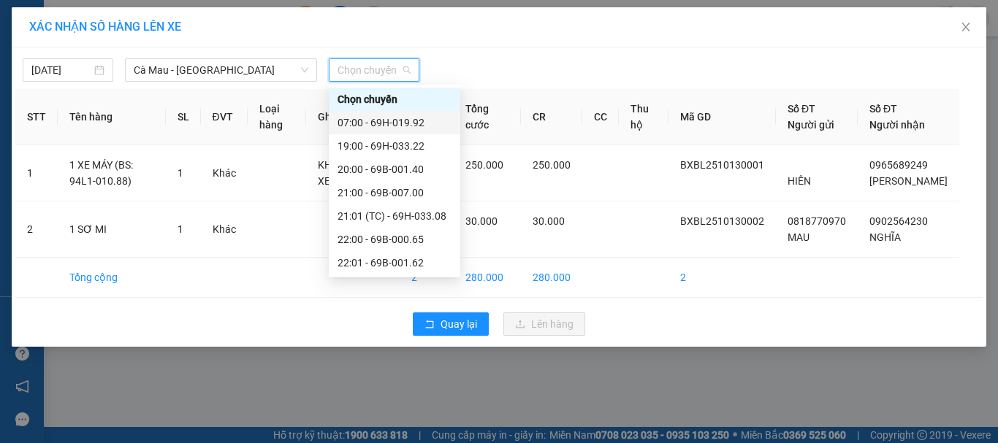
click at [413, 124] on div "07:00 - 69H-019.92" at bounding box center [394, 123] width 114 height 16
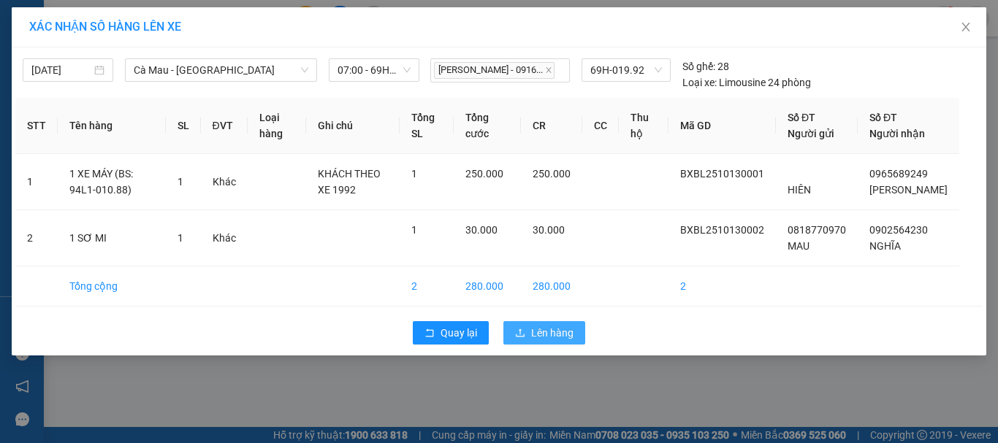
click at [540, 341] on span "Lên hàng" at bounding box center [552, 333] width 42 height 16
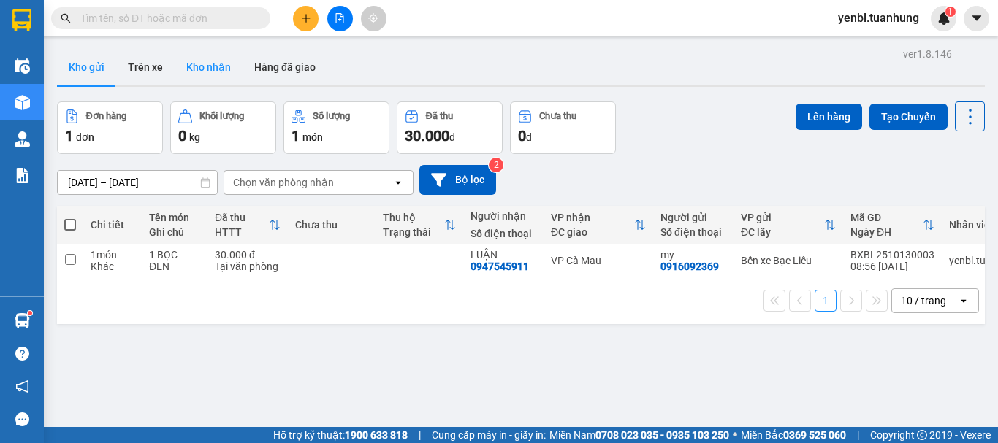
click at [216, 77] on button "Kho nhận" at bounding box center [209, 67] width 68 height 35
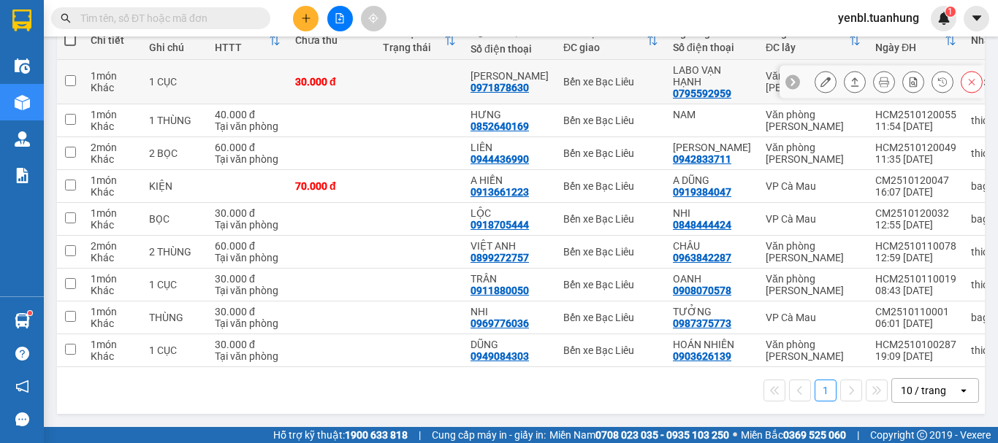
scroll to position [202, 0]
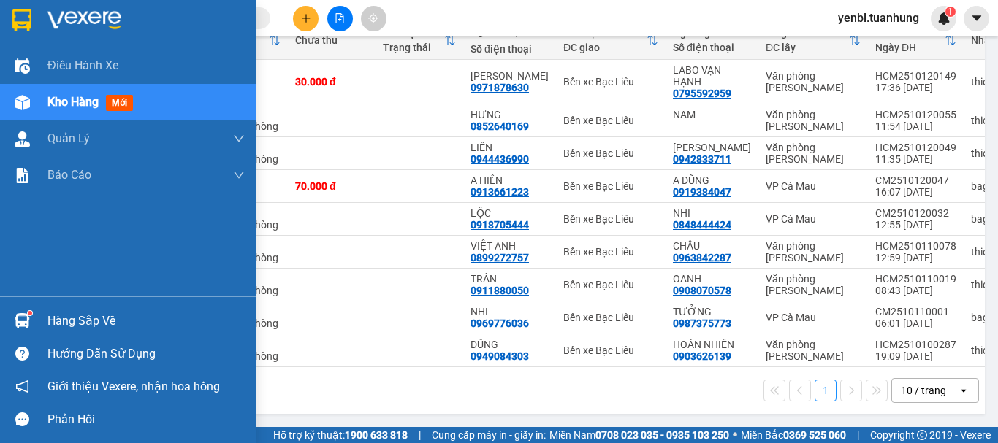
click at [7, 314] on div "Hàng sắp về" at bounding box center [128, 321] width 256 height 33
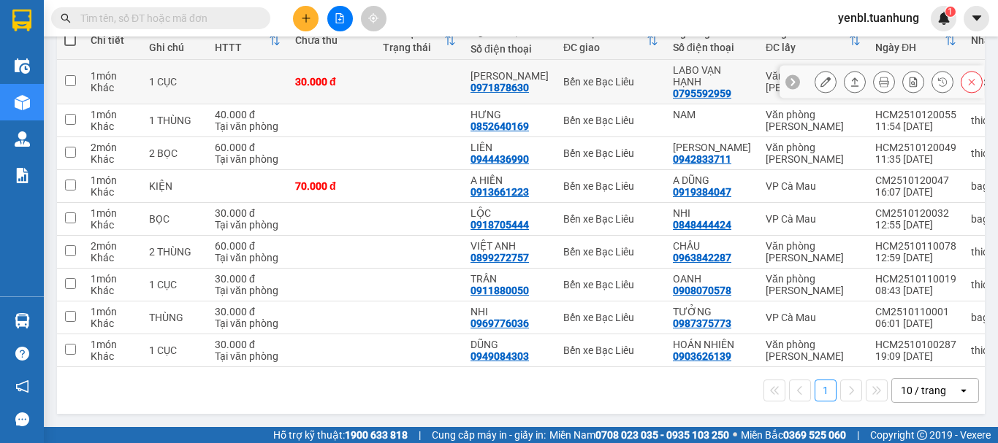
click at [426, 71] on section "Kết quả tìm kiếm ( 0 ) Bộ lọc No Data yenbl.tuanhung 1 Điều hành xe Kho hàng mớ…" at bounding box center [499, 221] width 998 height 443
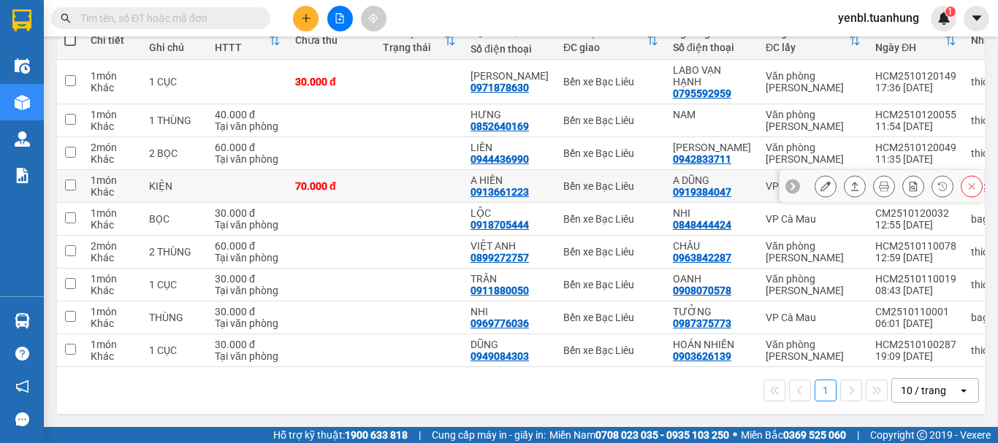
click at [849, 181] on icon at bounding box center [854, 186] width 10 height 10
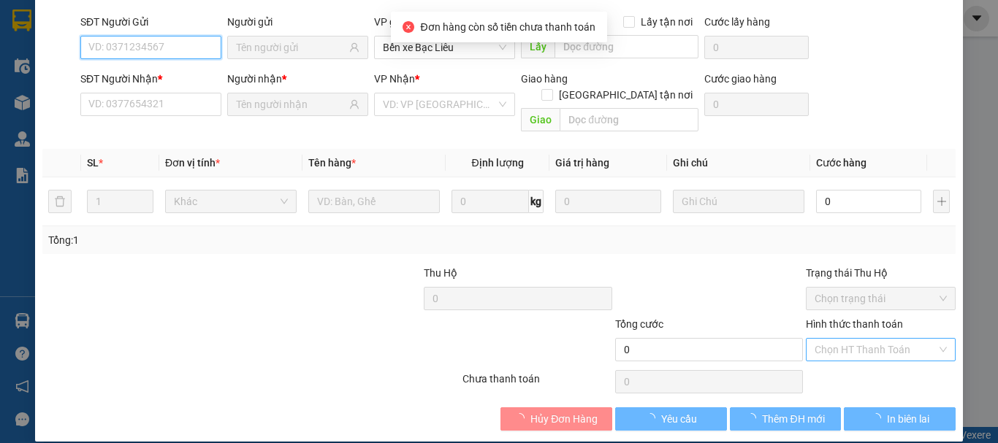
type input "0919384047"
type input "A DŨNG"
type input "0913661223"
type input "A HIỀN"
type input "70.000"
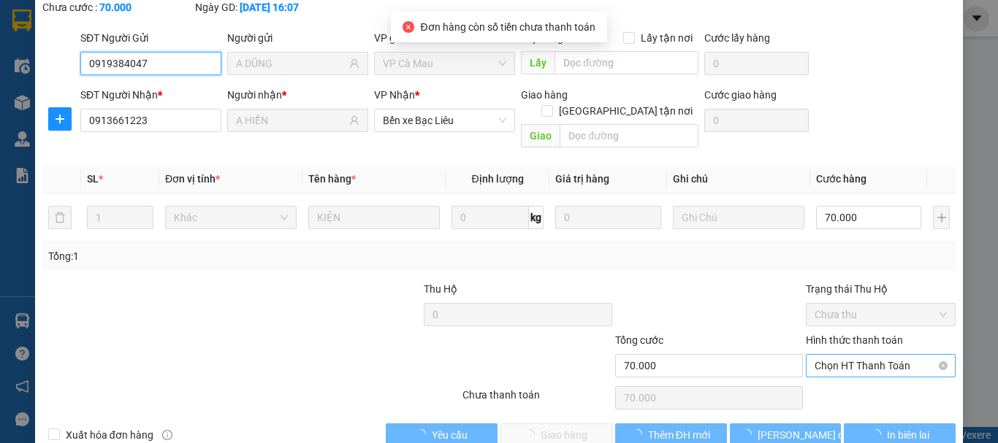
scroll to position [116, 0]
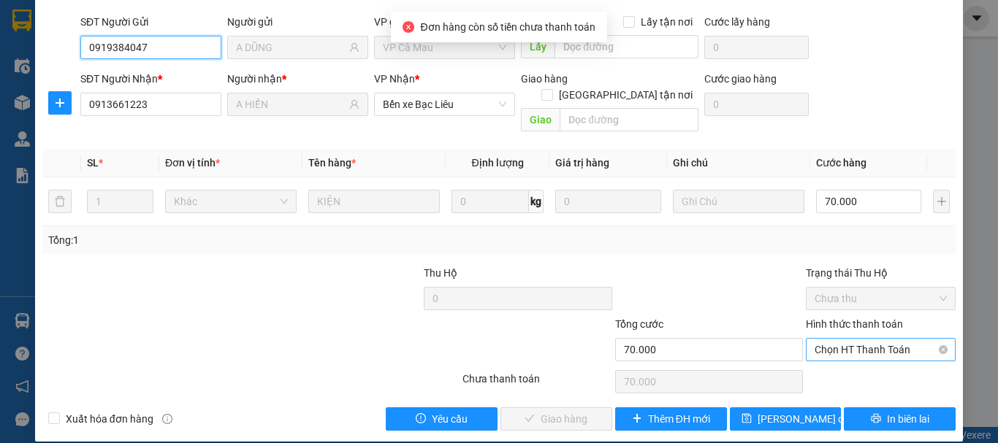
click at [846, 339] on span "Chọn HT Thanh Toán" at bounding box center [880, 350] width 132 height 22
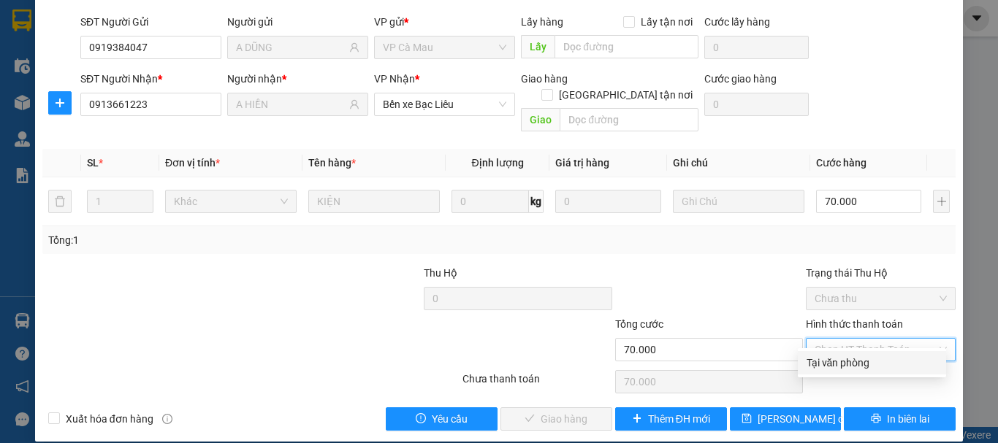
drag, startPoint x: 838, startPoint y: 363, endPoint x: 722, endPoint y: 385, distance: 117.4
click at [838, 365] on div "Tại văn phòng" at bounding box center [871, 363] width 131 height 16
type input "0"
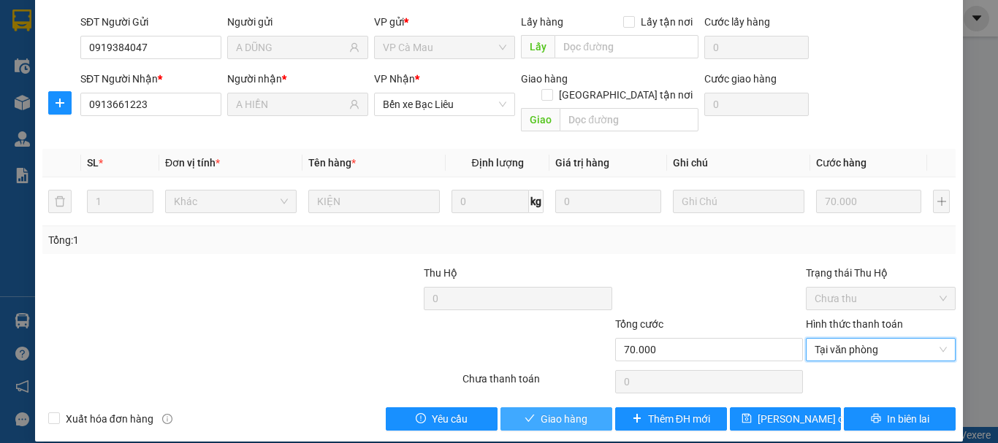
drag, startPoint x: 561, startPoint y: 400, endPoint x: 583, endPoint y: 375, distance: 33.6
click at [561, 411] on span "Giao hàng" at bounding box center [563, 419] width 47 height 16
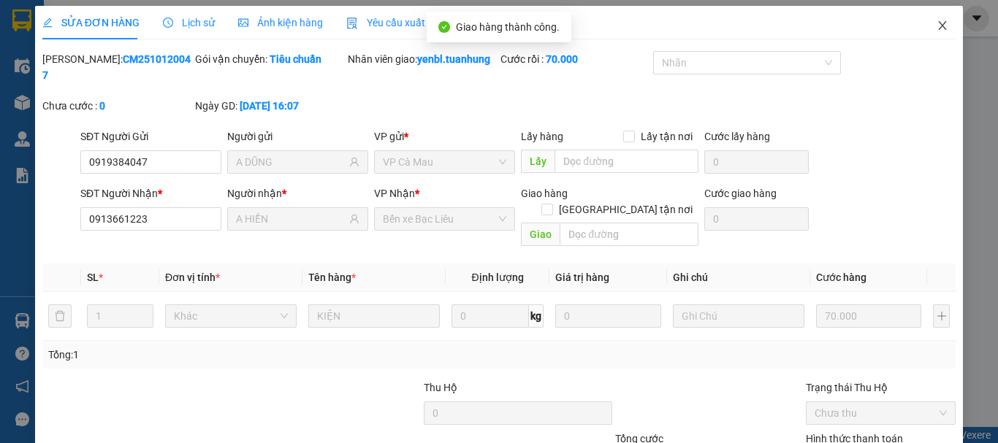
scroll to position [0, 0]
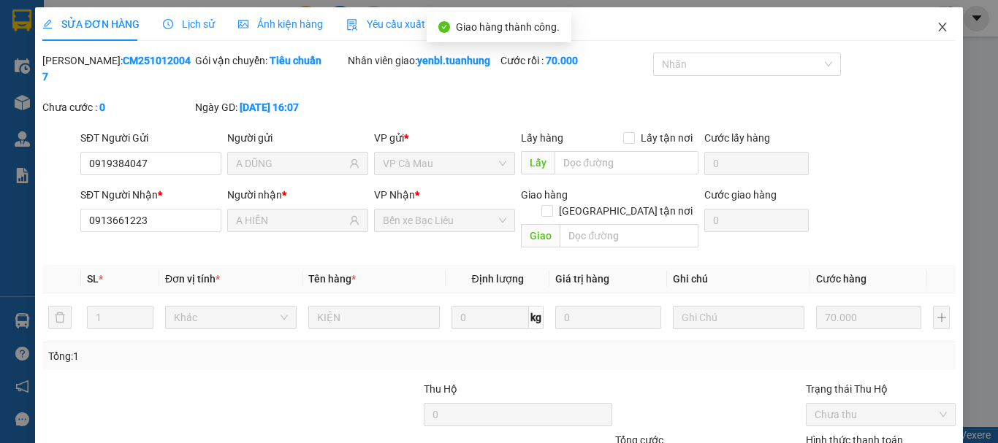
click at [938, 27] on icon "close" at bounding box center [942, 27] width 8 height 9
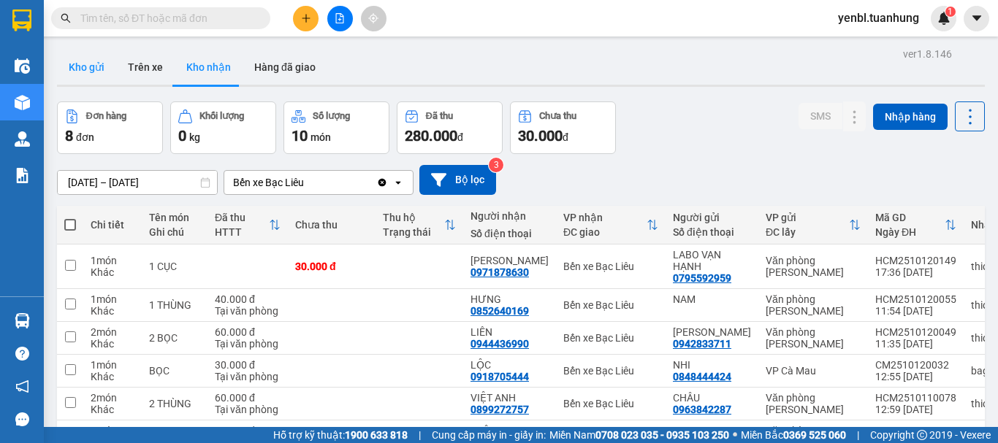
click at [79, 72] on button "Kho gửi" at bounding box center [86, 67] width 59 height 35
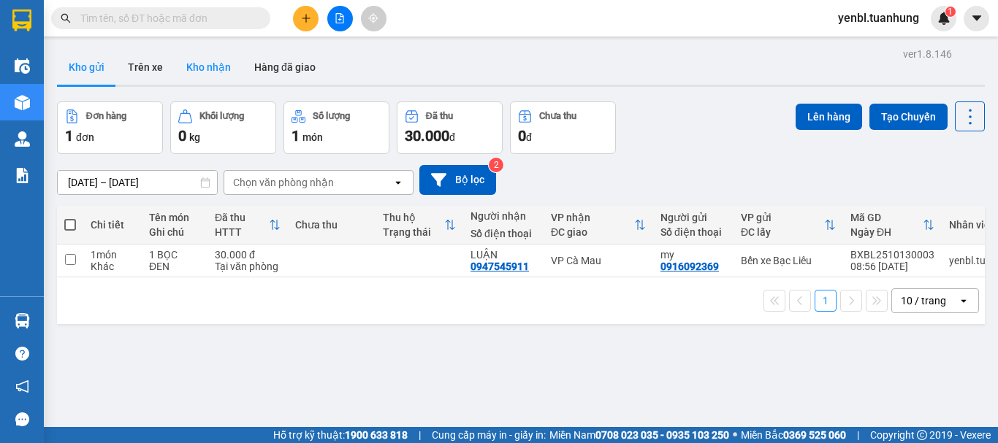
click at [209, 65] on button "Kho nhận" at bounding box center [209, 67] width 68 height 35
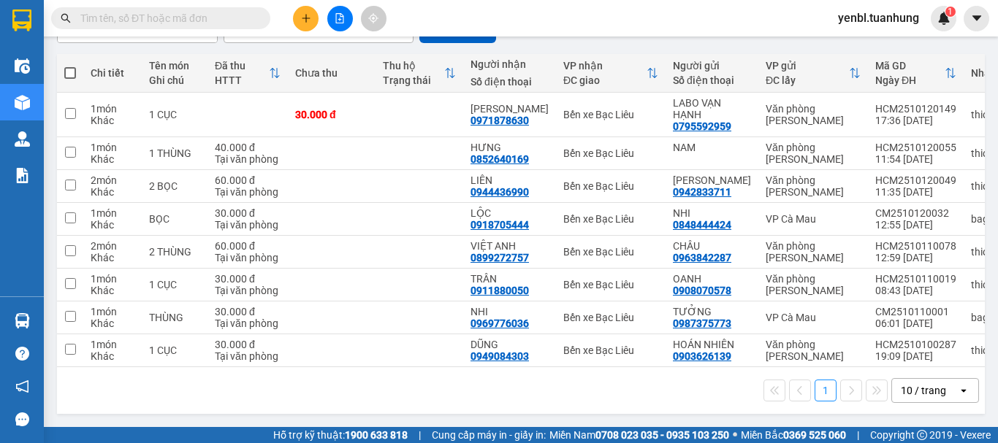
scroll to position [169, 0]
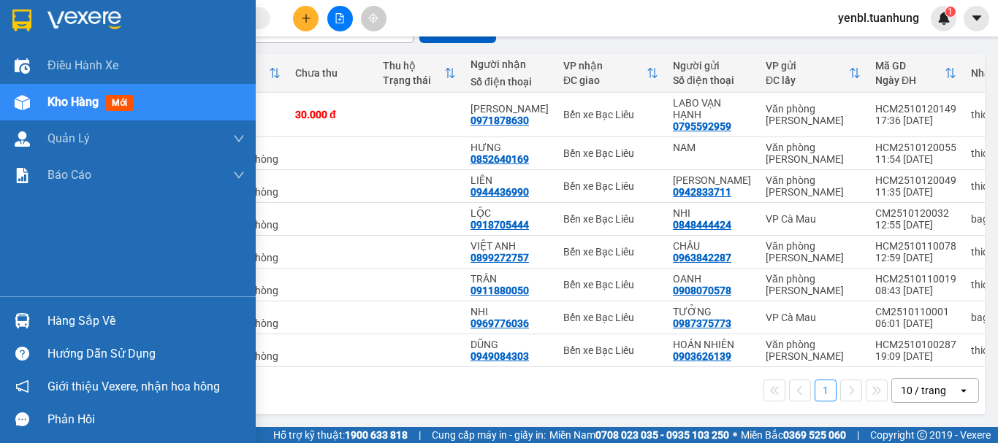
click at [72, 311] on div "Hàng sắp về" at bounding box center [145, 321] width 197 height 22
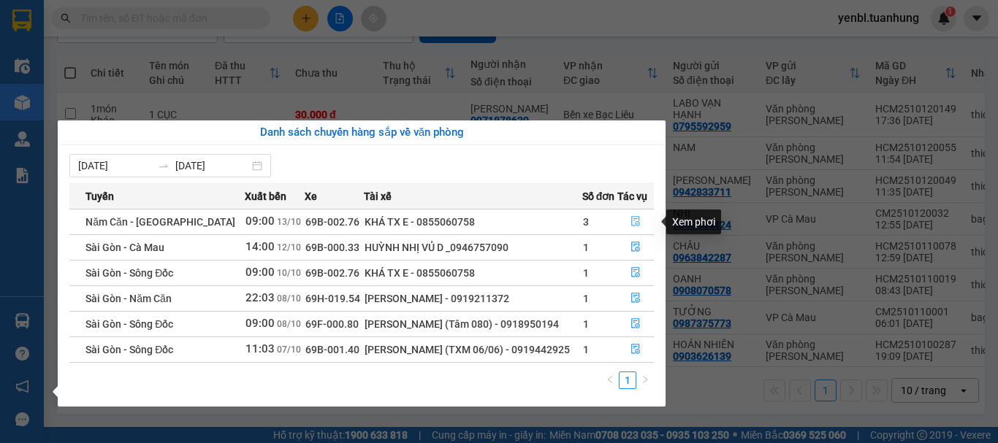
click at [630, 220] on icon "file-done" at bounding box center [635, 221] width 10 height 10
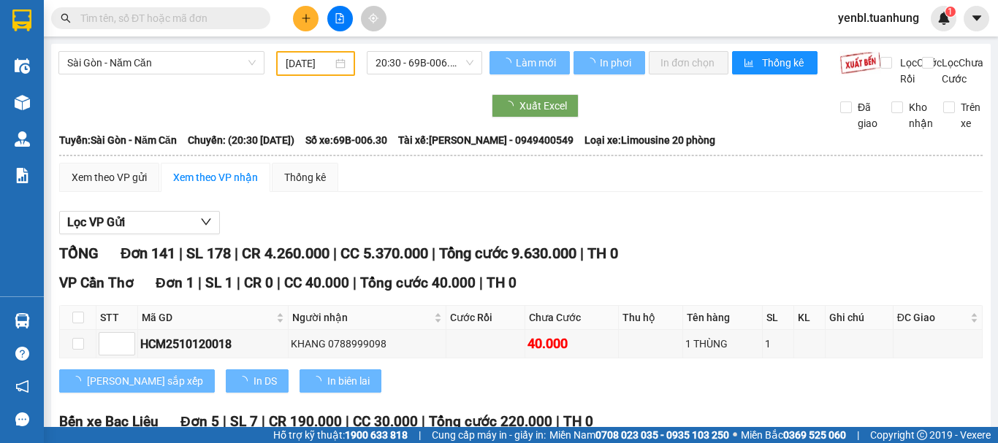
type input "[DATE]"
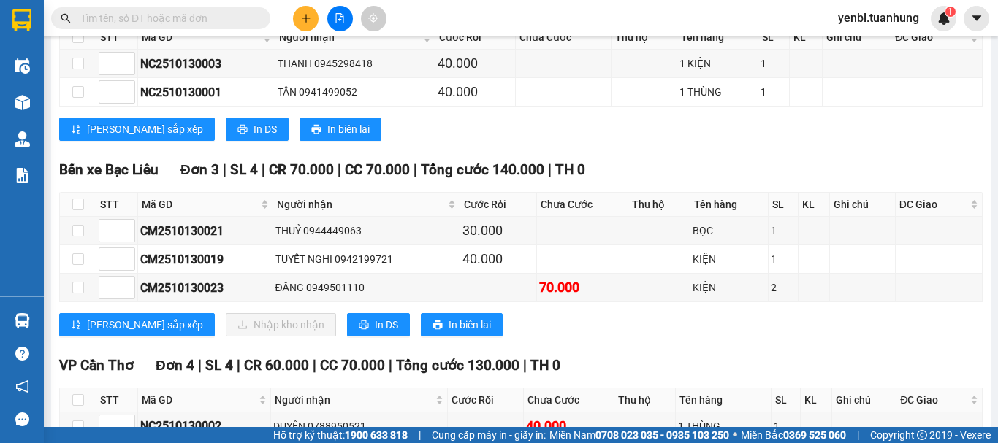
scroll to position [292, 0]
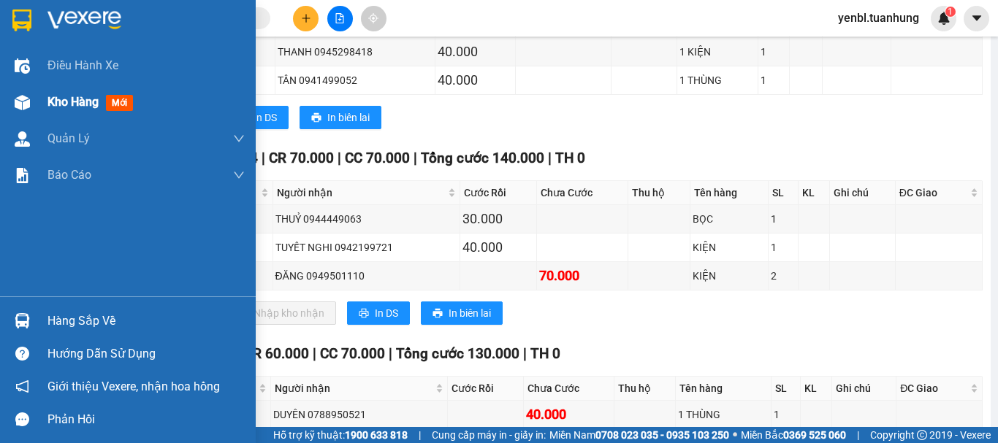
click at [67, 105] on span "Kho hàng" at bounding box center [72, 102] width 51 height 14
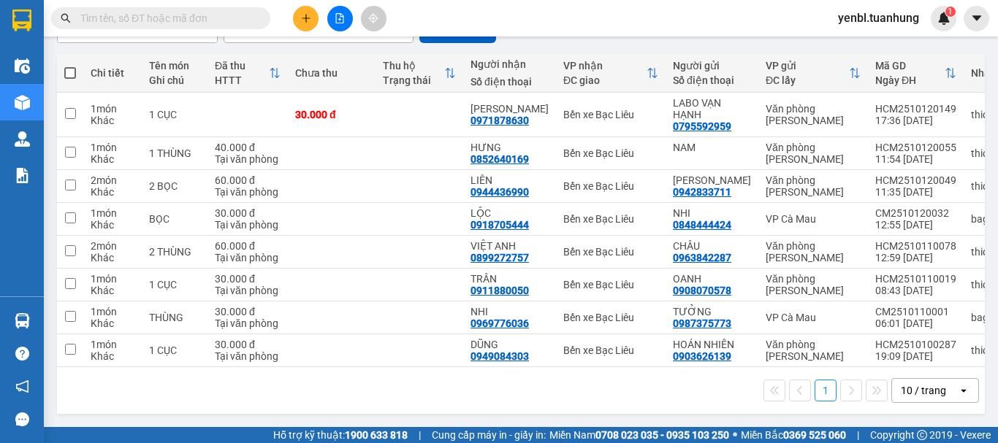
scroll to position [169, 0]
click at [846, 240] on button at bounding box center [854, 253] width 20 height 26
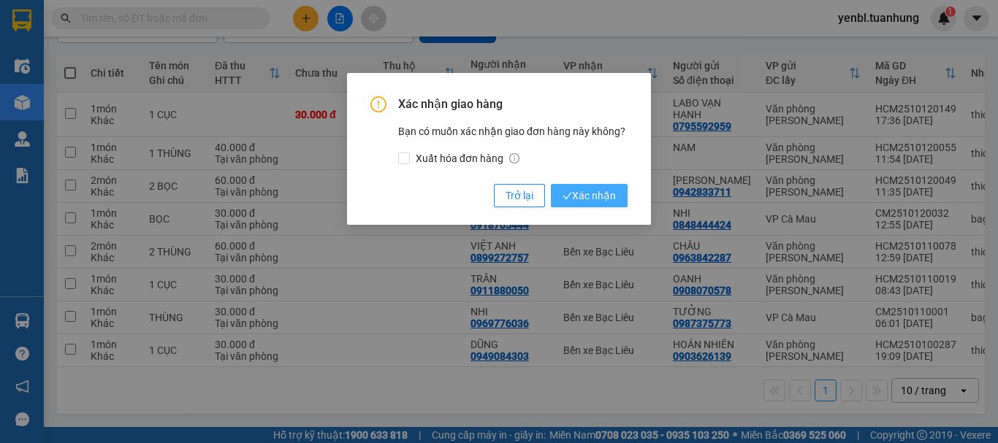
click at [575, 200] on span "Xác nhận" at bounding box center [588, 196] width 53 height 16
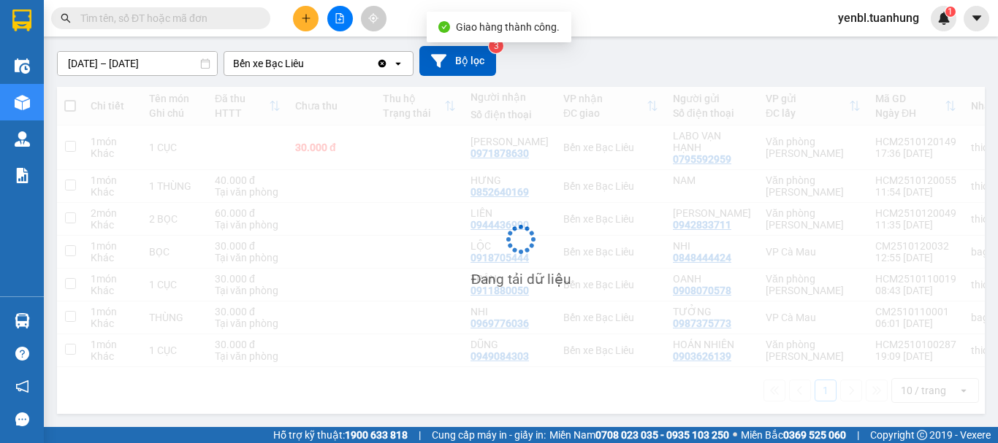
scroll to position [137, 0]
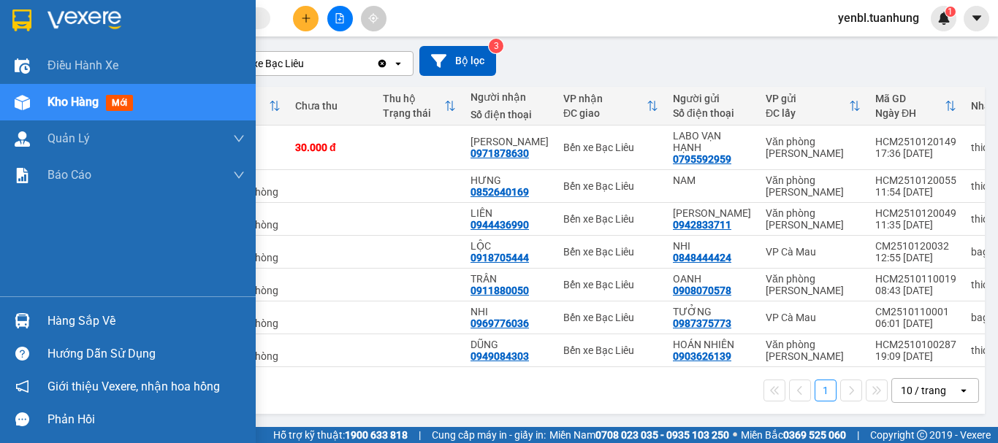
click at [55, 324] on div "Hàng sắp về" at bounding box center [145, 321] width 197 height 22
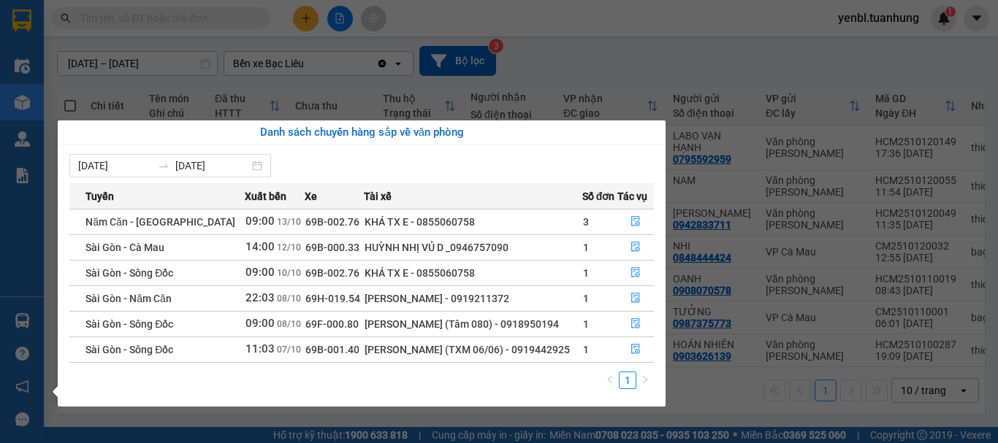
click at [609, 22] on section "Kết quả tìm kiếm ( 0 ) Bộ lọc No Data yenbl.tuanhung 1 Điều hành xe Kho hàng mớ…" at bounding box center [499, 221] width 998 height 443
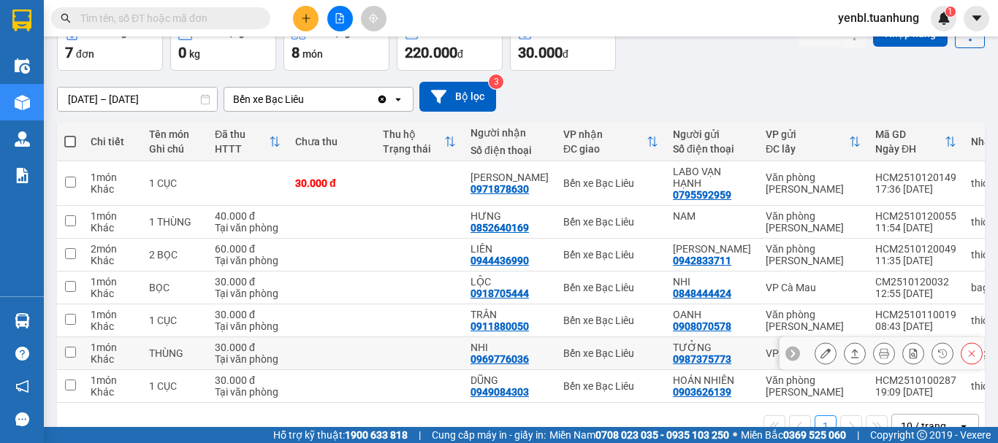
scroll to position [0, 0]
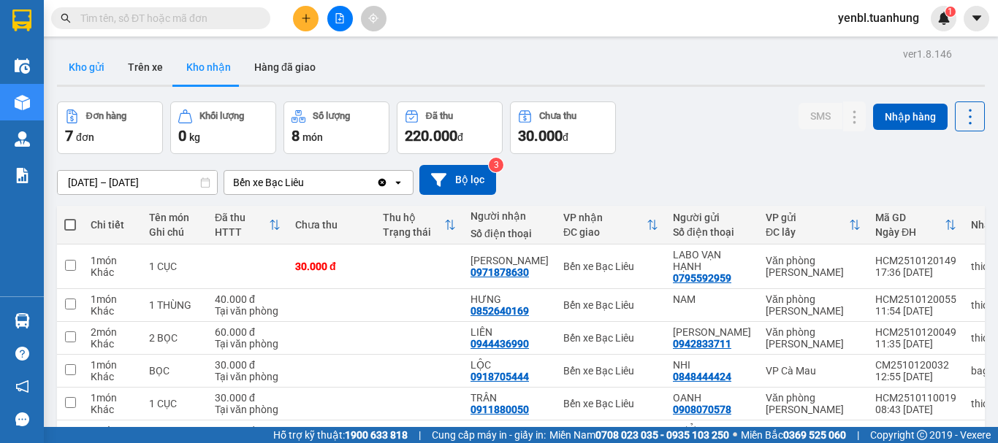
click at [89, 69] on button "Kho gửi" at bounding box center [86, 67] width 59 height 35
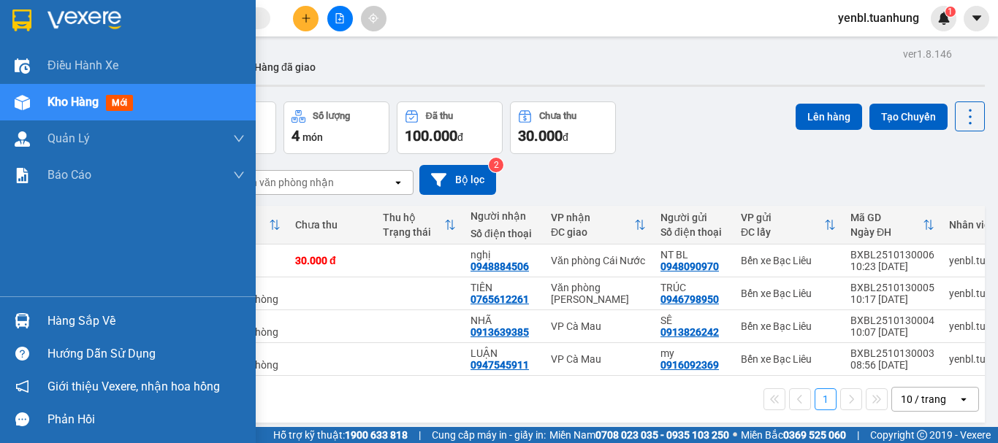
click at [50, 315] on div "Hàng sắp về" at bounding box center [145, 321] width 197 height 22
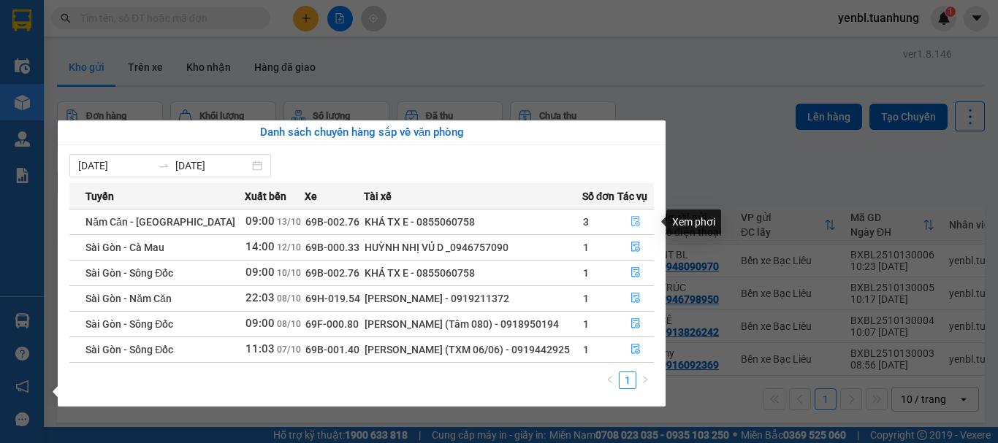
click at [630, 220] on icon "file-done" at bounding box center [635, 221] width 10 height 10
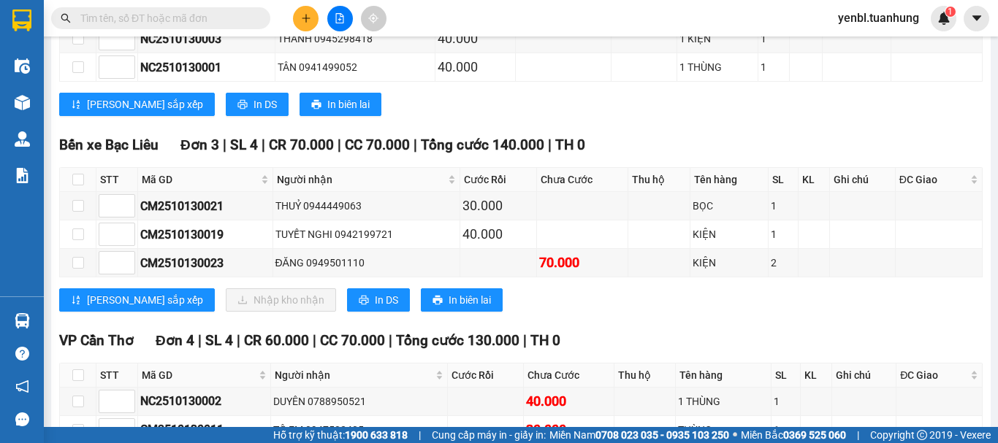
scroll to position [365, 0]
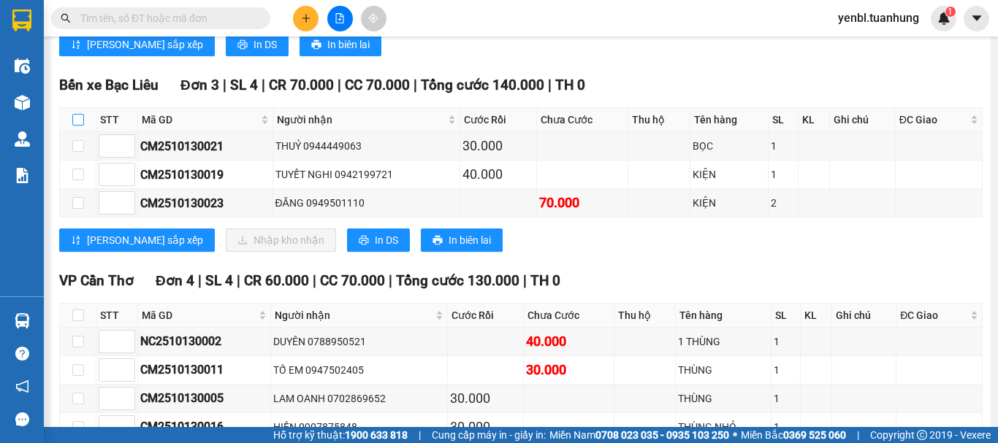
click at [80, 126] on input "checkbox" at bounding box center [78, 120] width 12 height 12
checkbox input "true"
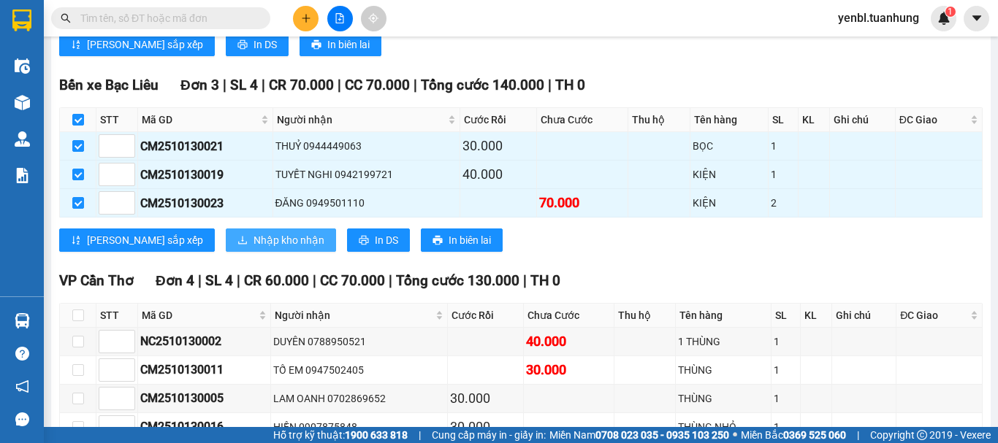
click at [253, 248] on span "Nhập kho nhận" at bounding box center [288, 240] width 71 height 16
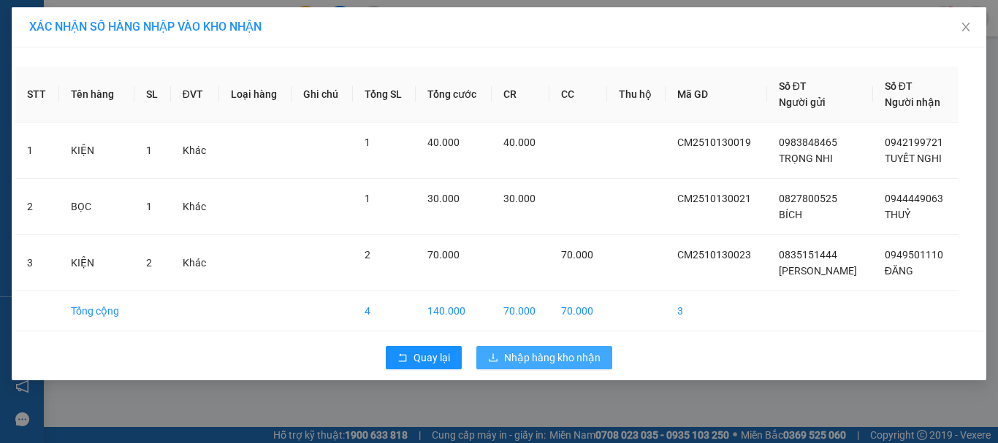
click at [576, 362] on span "Nhập hàng kho nhận" at bounding box center [552, 358] width 96 height 16
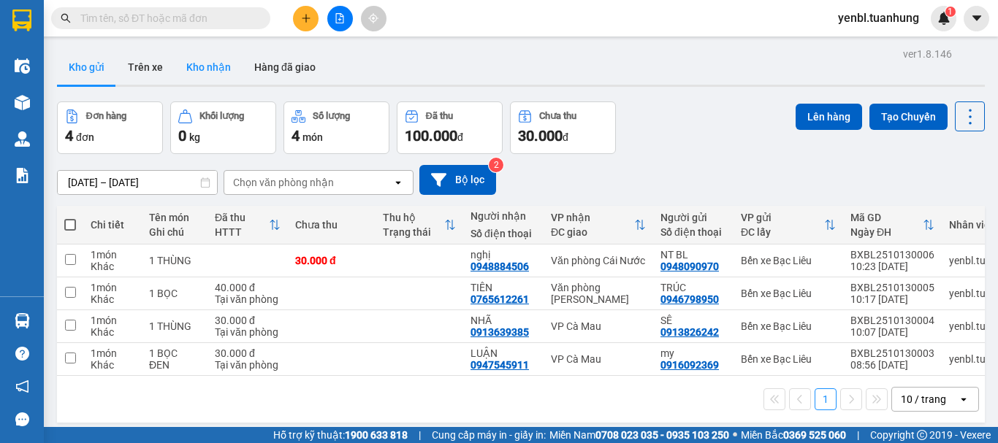
click at [213, 72] on button "Kho nhận" at bounding box center [209, 67] width 68 height 35
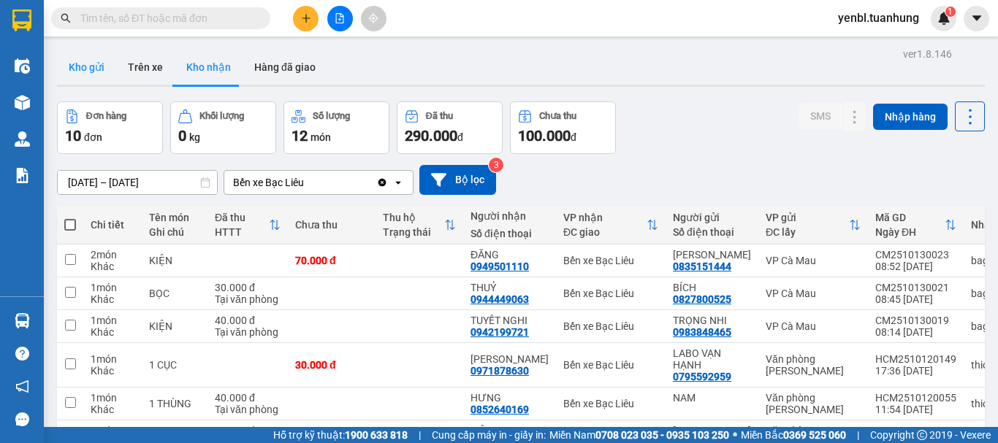
click at [84, 68] on button "Kho gửi" at bounding box center [86, 67] width 59 height 35
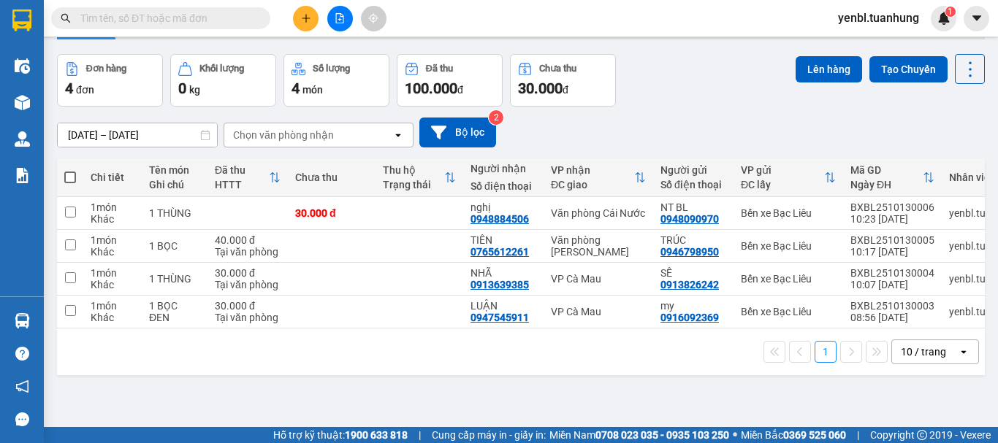
scroll to position [67, 0]
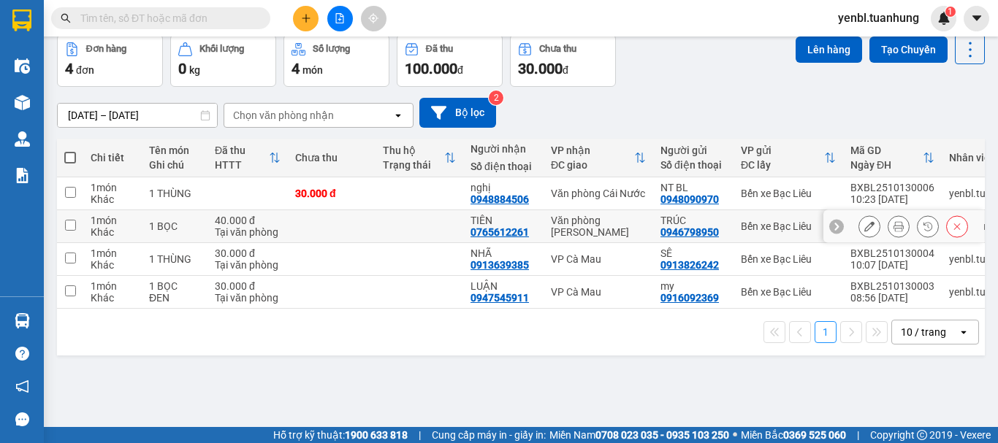
click at [434, 217] on td at bounding box center [419, 226] width 88 height 33
checkbox input "true"
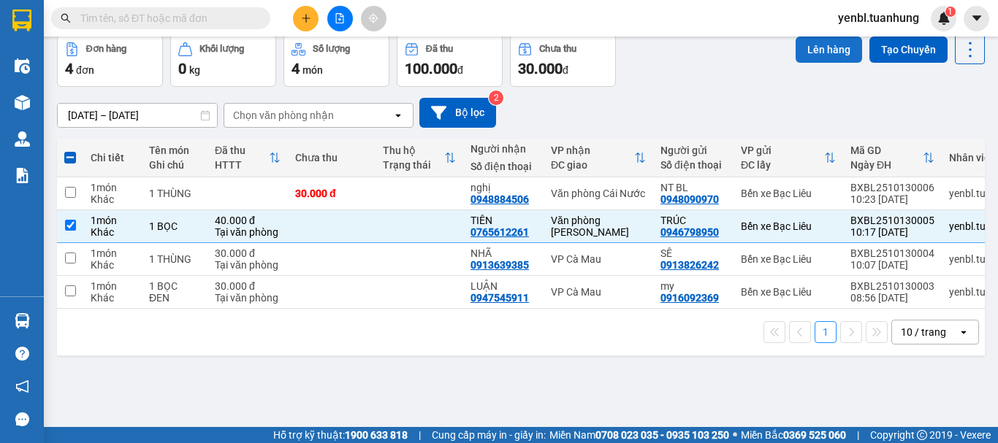
click at [820, 51] on button "Lên hàng" at bounding box center [828, 50] width 66 height 26
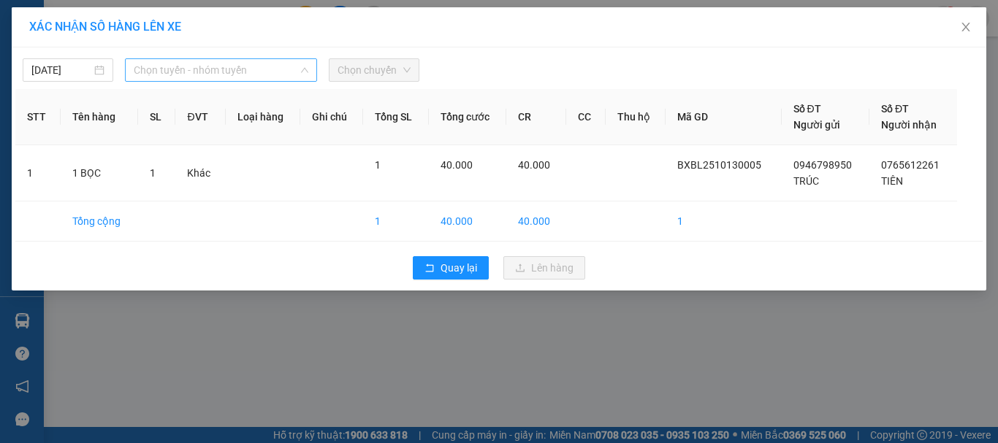
click at [202, 70] on span "Chọn tuyến - nhóm tuyến" at bounding box center [221, 70] width 175 height 22
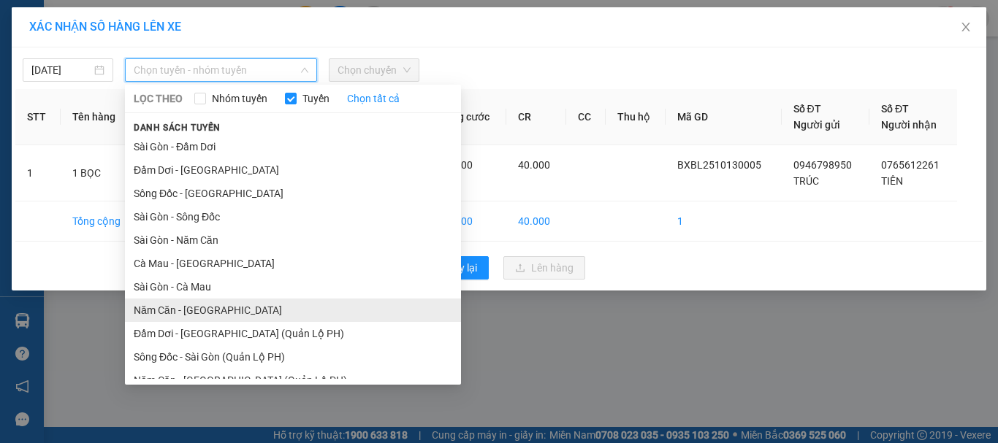
click at [153, 308] on li "Năm Căn - [GEOGRAPHIC_DATA]" at bounding box center [293, 310] width 336 height 23
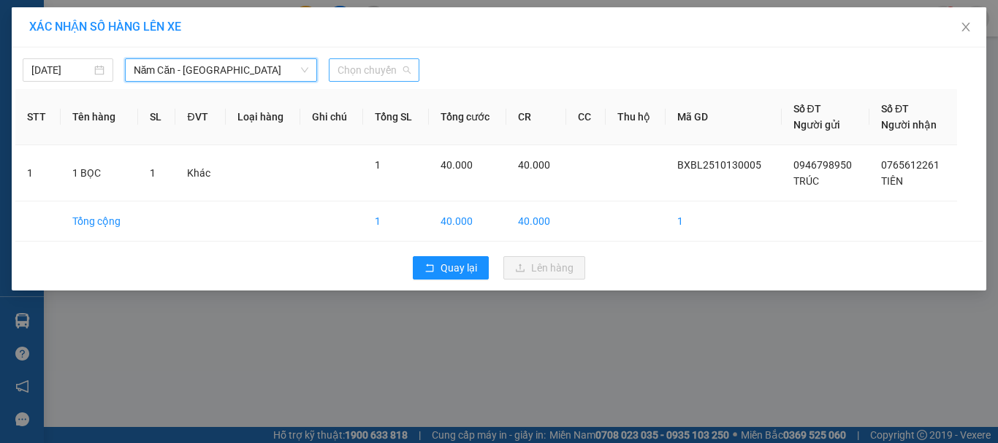
click at [370, 69] on span "Chọn chuyến" at bounding box center [373, 70] width 73 height 22
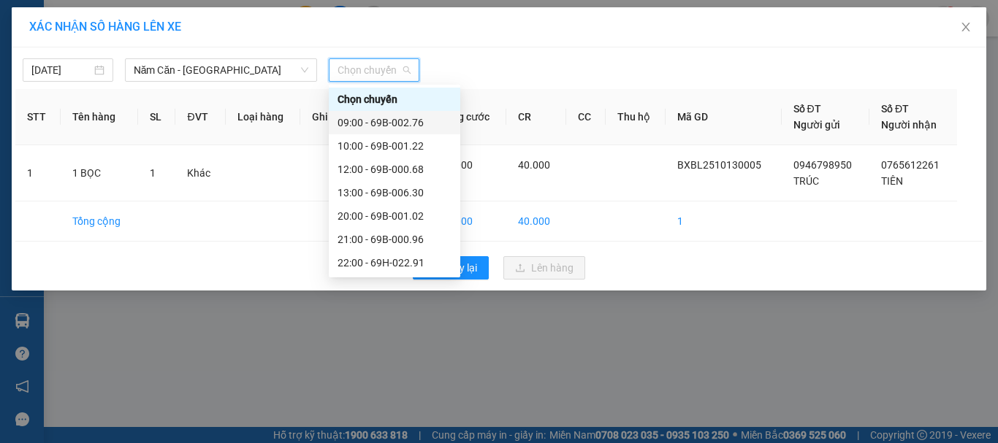
click at [418, 123] on div "09:00 - 69B-002.76" at bounding box center [394, 123] width 114 height 16
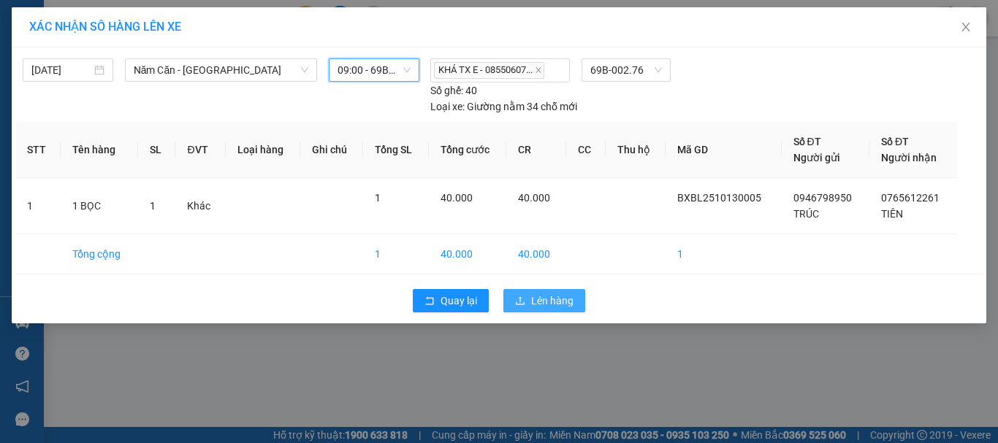
click at [559, 297] on span "Lên hàng" at bounding box center [552, 301] width 42 height 16
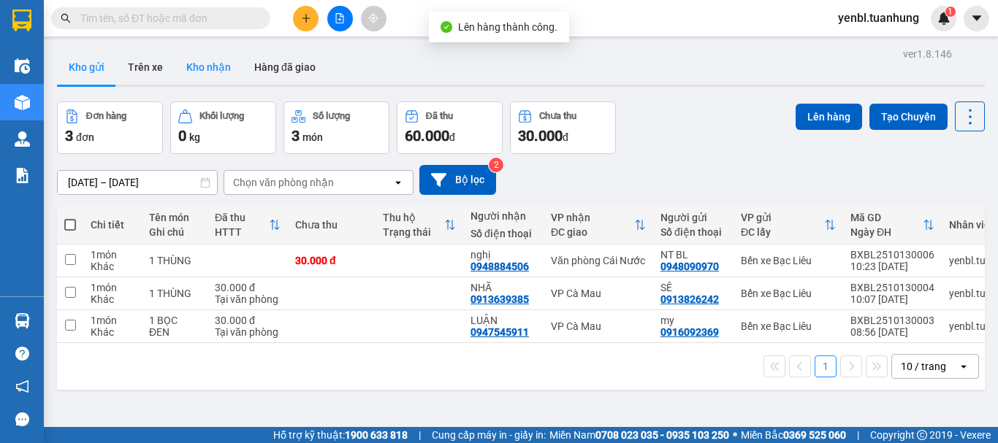
click at [221, 64] on button "Kho nhận" at bounding box center [209, 67] width 68 height 35
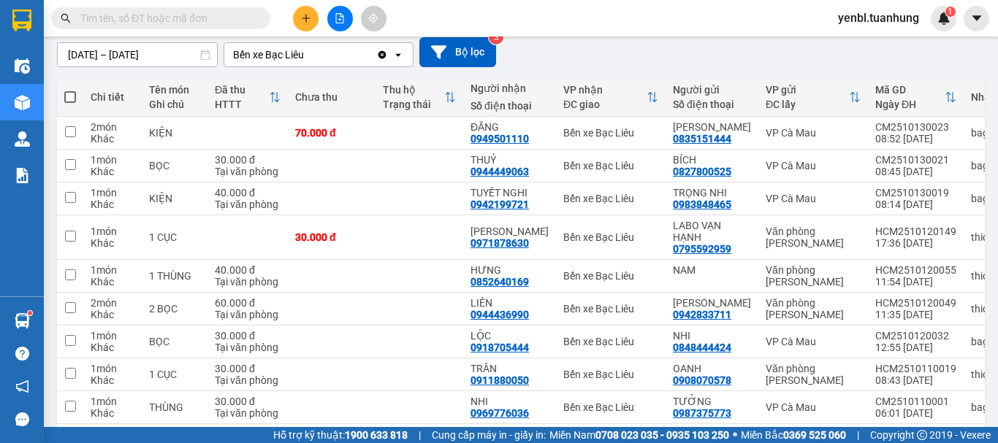
scroll to position [146, 0]
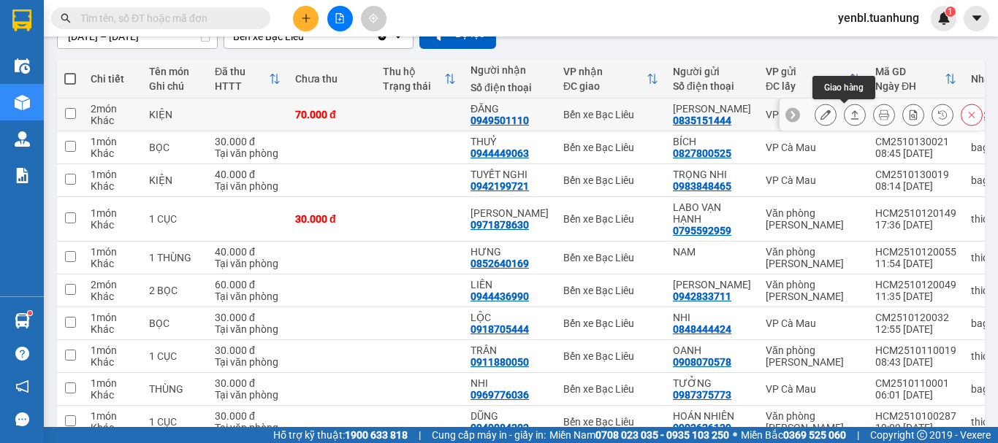
click at [849, 113] on icon at bounding box center [854, 115] width 10 height 10
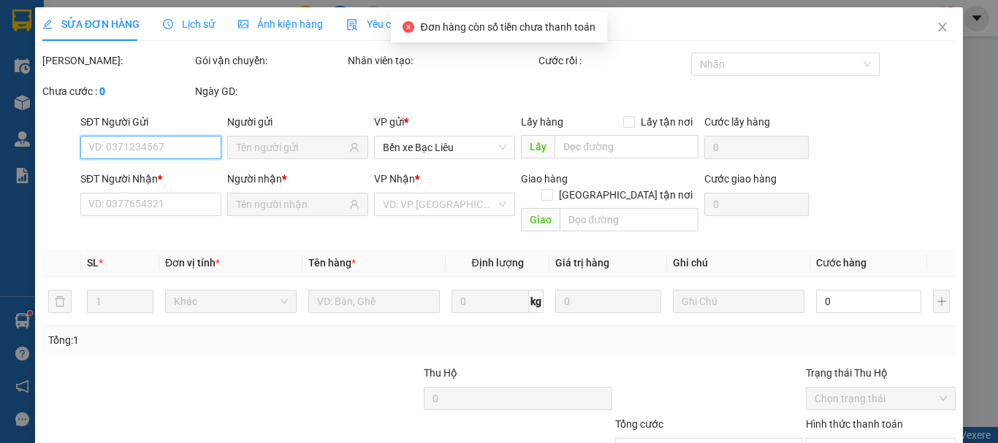
type input "0835151444"
type input "[PERSON_NAME]"
type input "0949501110"
type input "ĐĂNG"
type input "70.000"
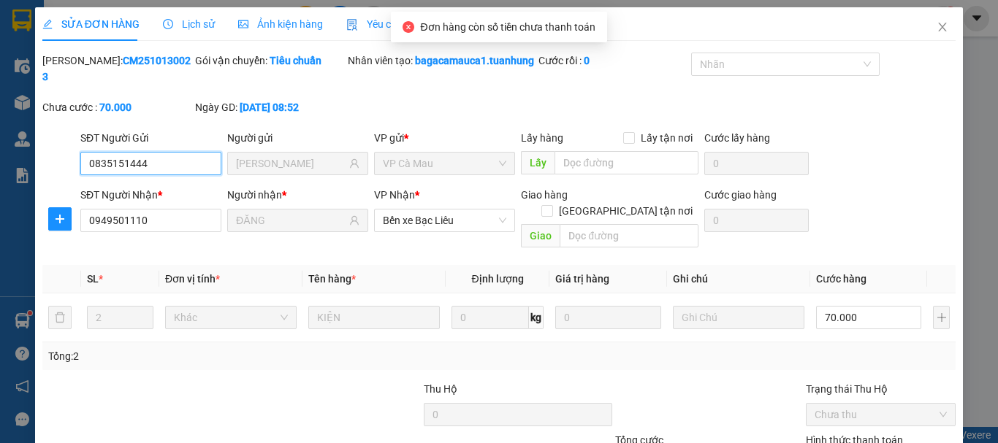
scroll to position [116, 0]
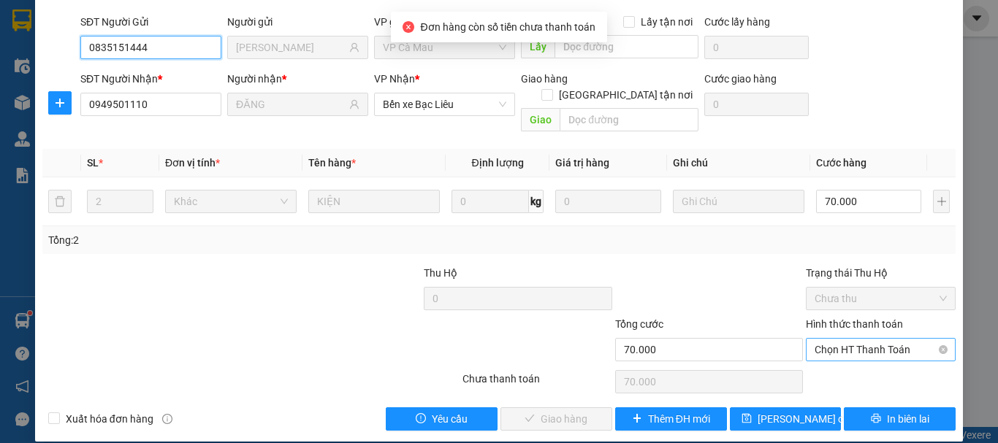
click at [830, 339] on span "Chọn HT Thanh Toán" at bounding box center [880, 350] width 132 height 22
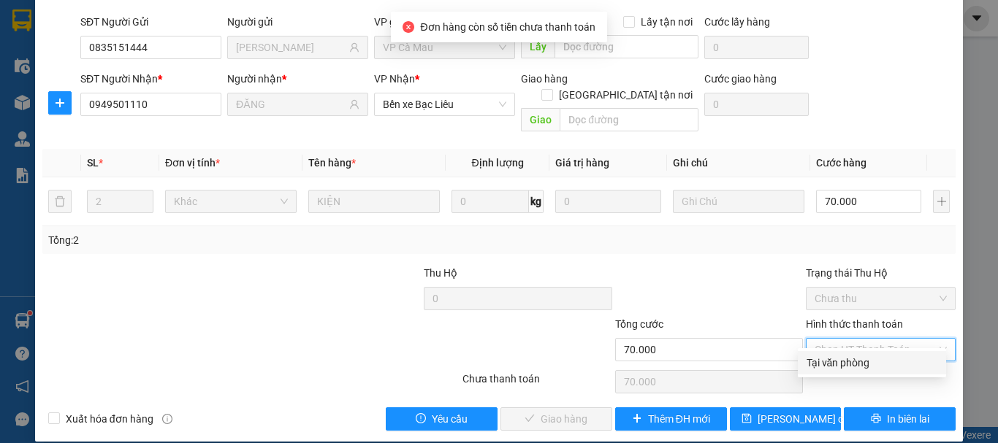
click at [827, 365] on div "Tại văn phòng" at bounding box center [871, 363] width 131 height 16
type input "0"
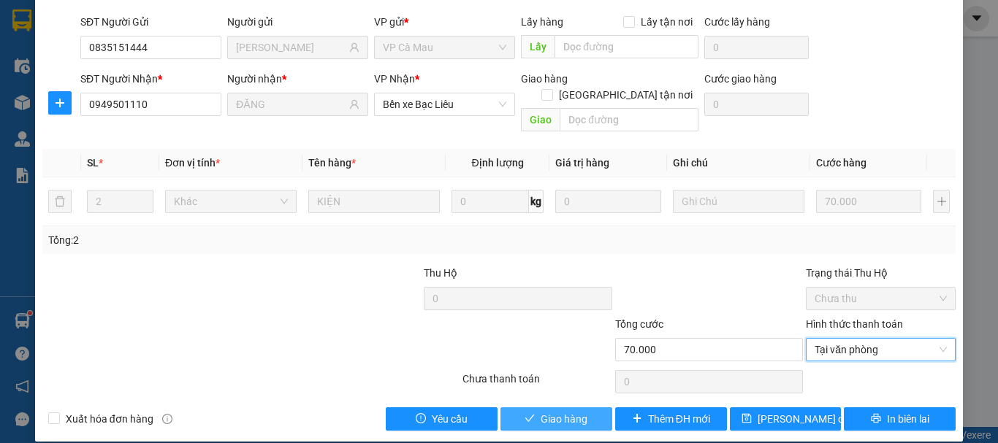
click at [550, 411] on span "Giao hàng" at bounding box center [563, 419] width 47 height 16
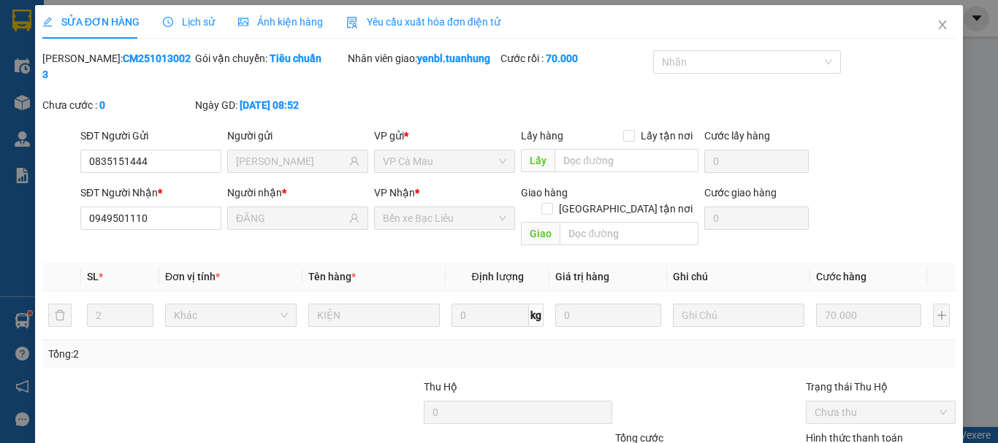
scroll to position [0, 0]
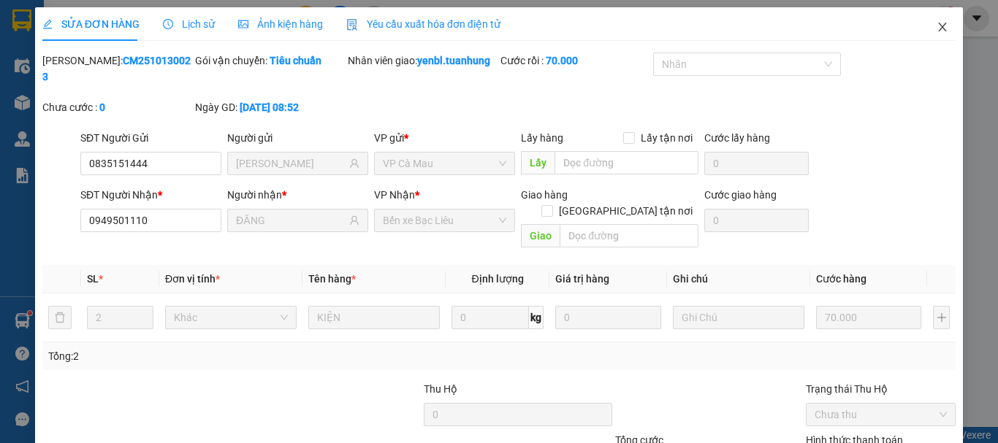
click at [925, 30] on span "Close" at bounding box center [942, 27] width 41 height 41
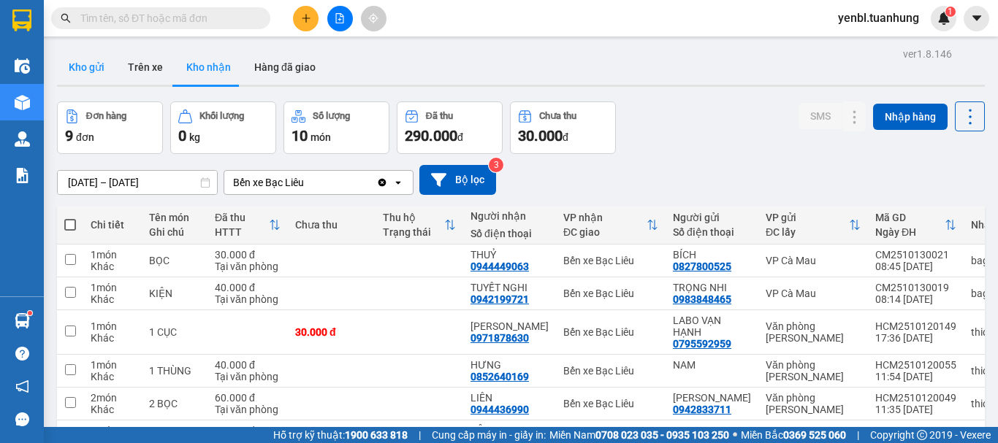
click at [76, 65] on button "Kho gửi" at bounding box center [86, 67] width 59 height 35
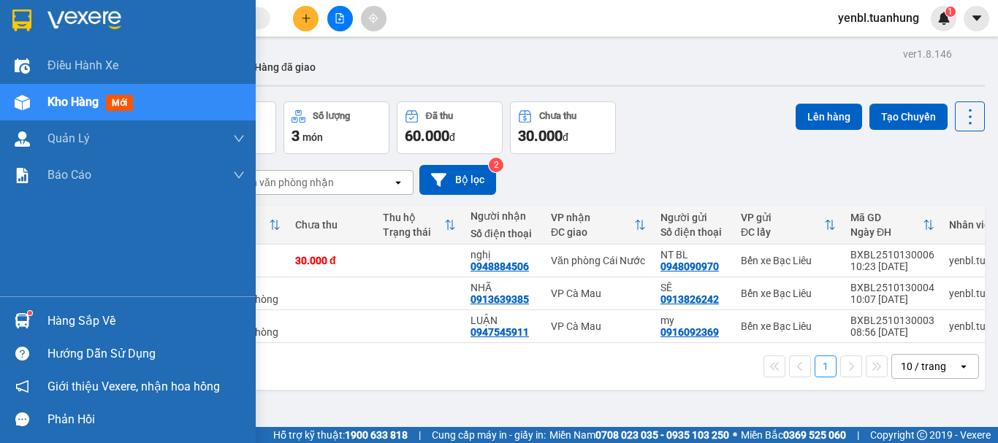
click at [69, 329] on div "Hàng sắp về" at bounding box center [145, 321] width 197 height 22
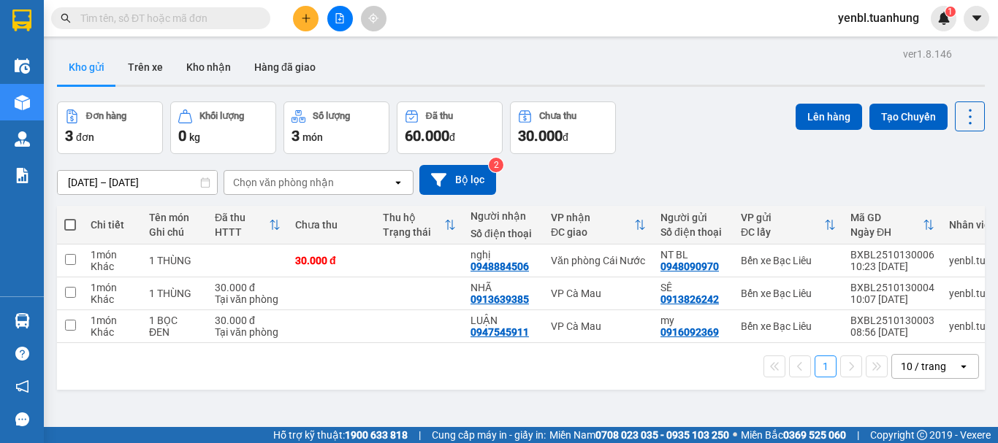
click at [750, 104] on section "Kết quả tìm kiếm ( 0 ) Bộ lọc No Data yenbl.tuanhung 1 Điều hành xe Kho hàng mớ…" at bounding box center [499, 221] width 998 height 443
click at [206, 66] on button "Kho nhận" at bounding box center [209, 67] width 68 height 35
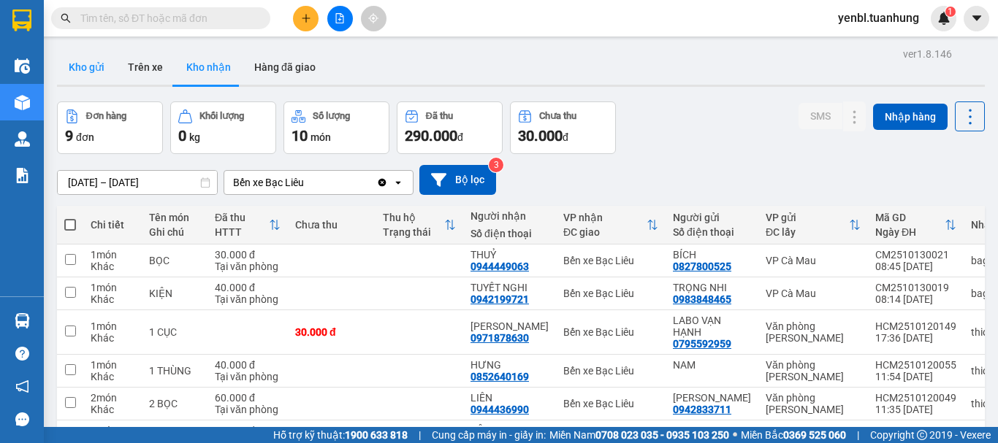
click at [91, 57] on button "Kho gửi" at bounding box center [86, 67] width 59 height 35
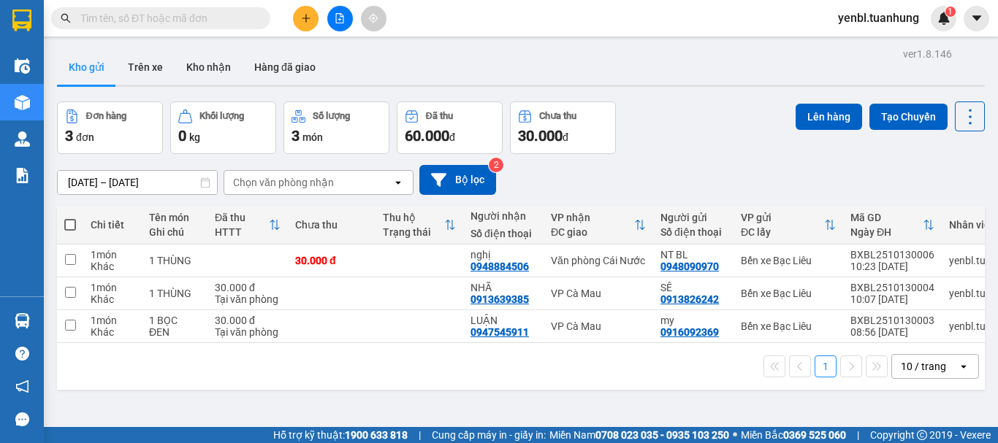
click at [306, 19] on icon "plus" at bounding box center [305, 18] width 1 height 8
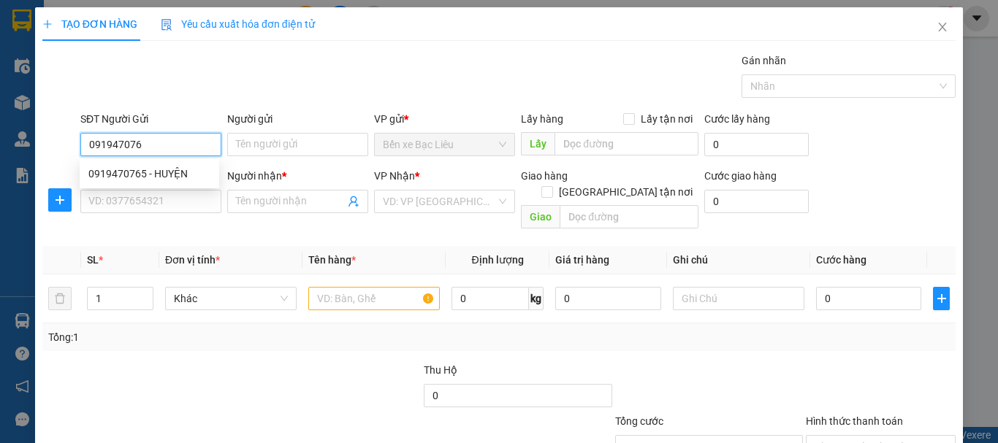
type input "0919470765"
click at [164, 177] on div "0919470765 - HUYỆN" at bounding box center [149, 174] width 122 height 16
type input "HUYỆN"
type input "0919470765"
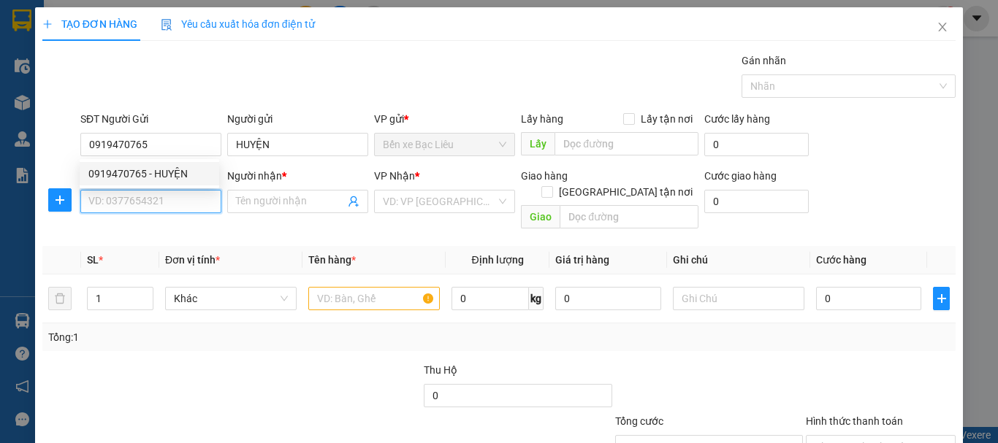
click at [174, 205] on input "SĐT Người Nhận *" at bounding box center [150, 201] width 141 height 23
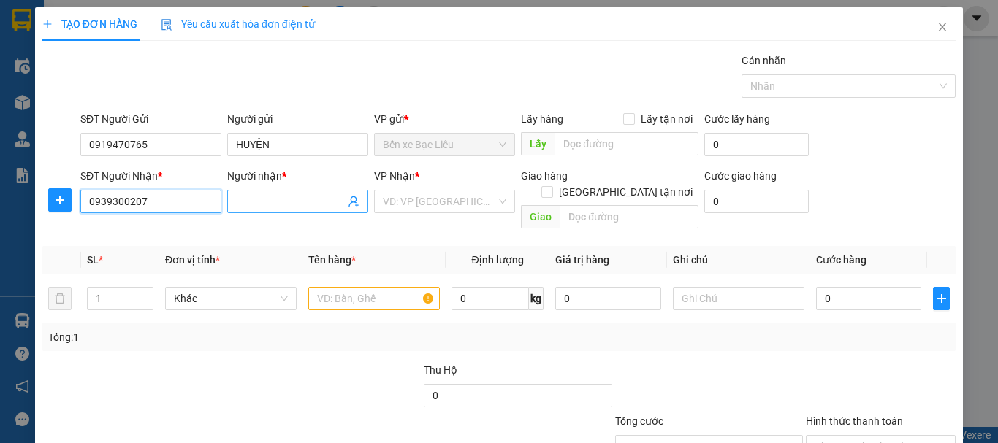
type input "0939300207"
click at [278, 199] on input "Người nhận *" at bounding box center [290, 202] width 109 height 16
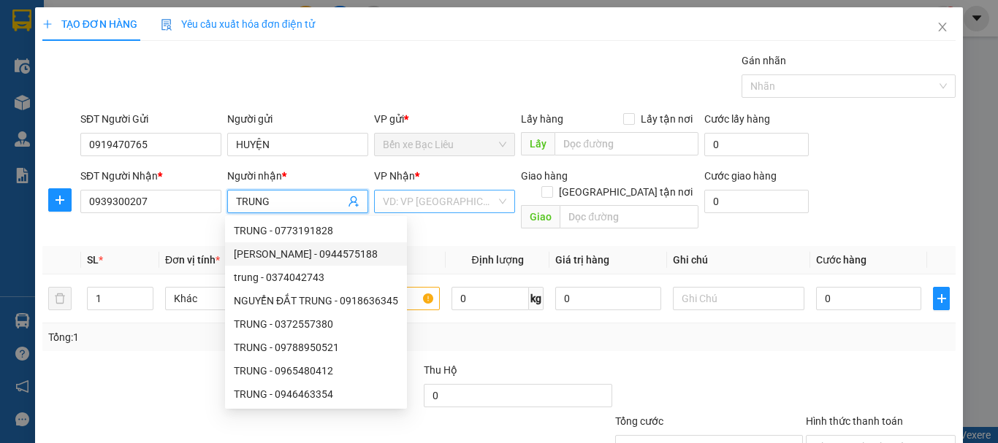
type input "TRUNG"
click at [486, 204] on input "search" at bounding box center [439, 202] width 113 height 22
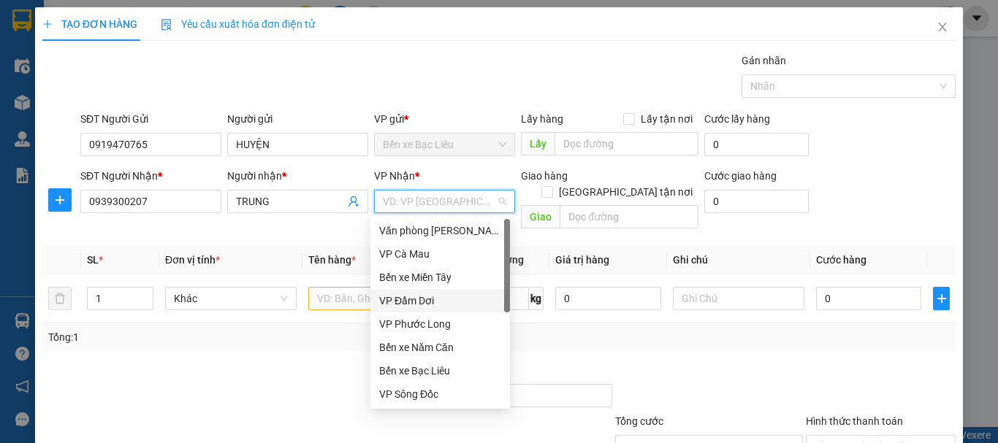
scroll to position [73, 0]
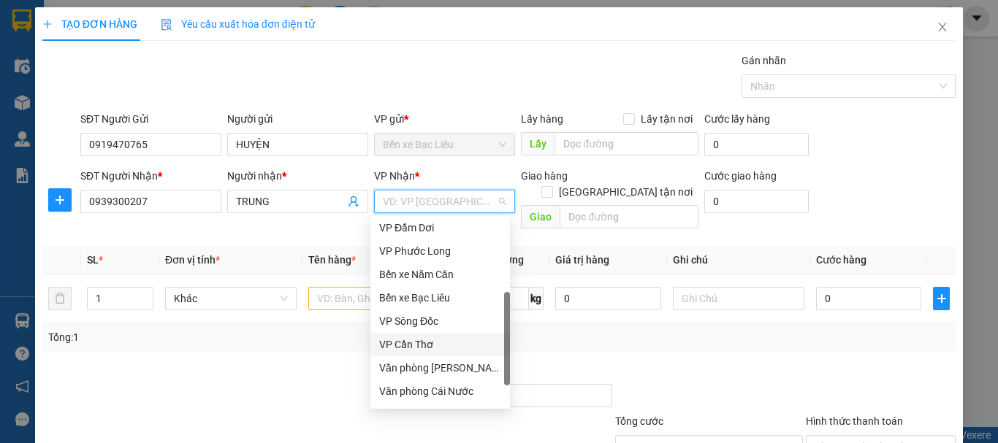
click at [432, 338] on div "VP Cần Thơ" at bounding box center [440, 345] width 122 height 16
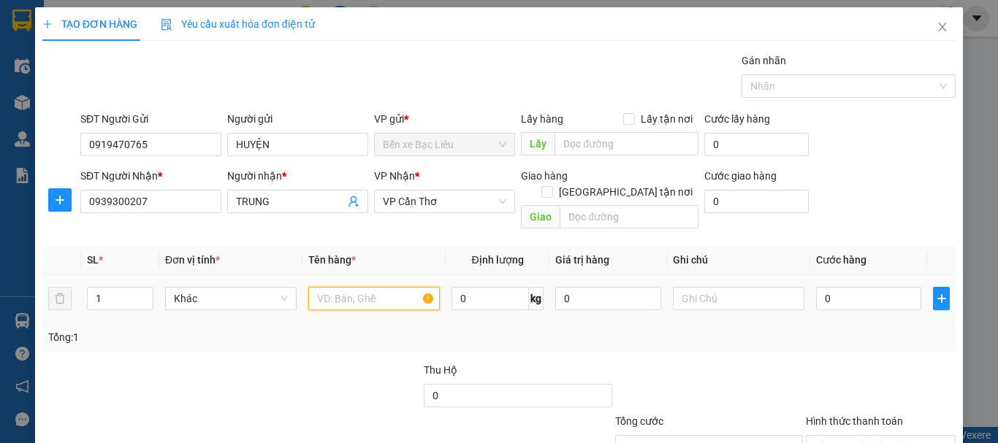
click at [363, 288] on input "text" at bounding box center [373, 298] width 131 height 23
type input "1 THÙNG"
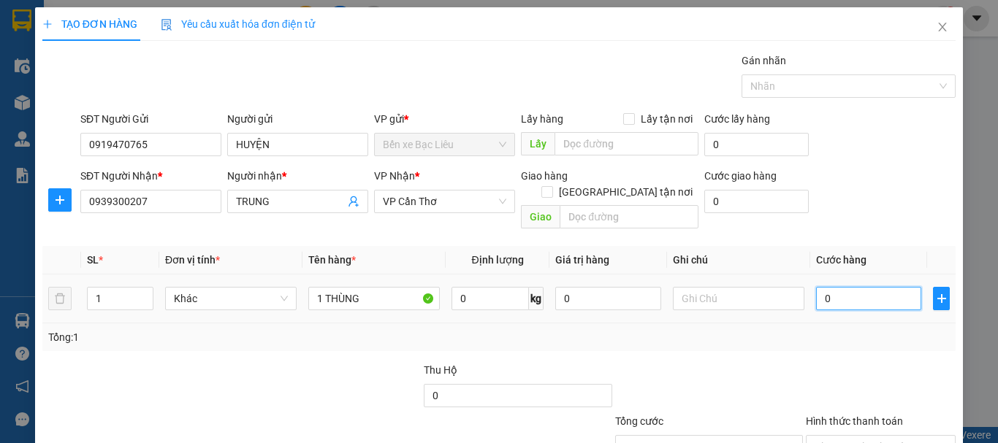
click at [835, 287] on input "0" at bounding box center [868, 298] width 105 height 23
type input "3"
type input "30"
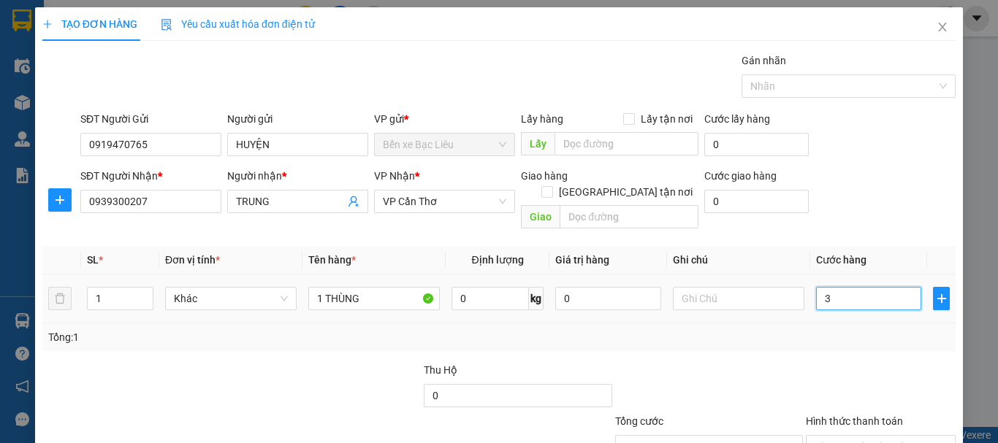
type input "30"
type input "30.000"
click at [836, 324] on div "Tổng: 1" at bounding box center [498, 338] width 913 height 28
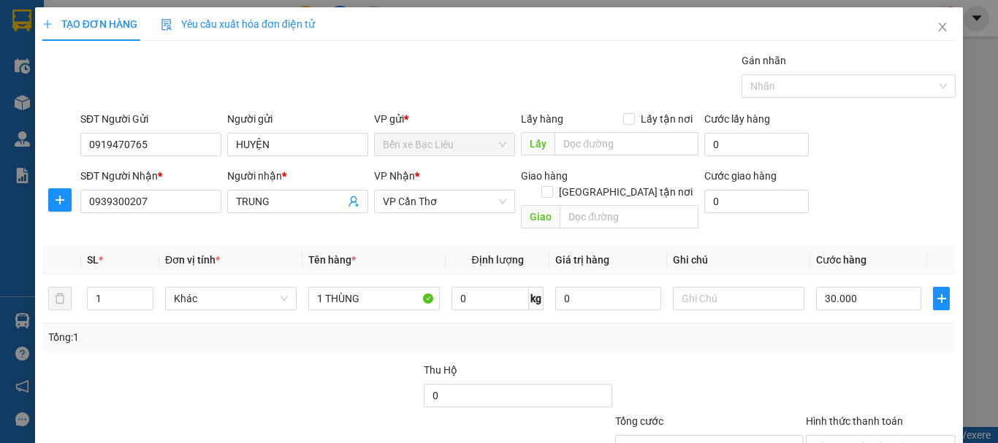
scroll to position [97, 0]
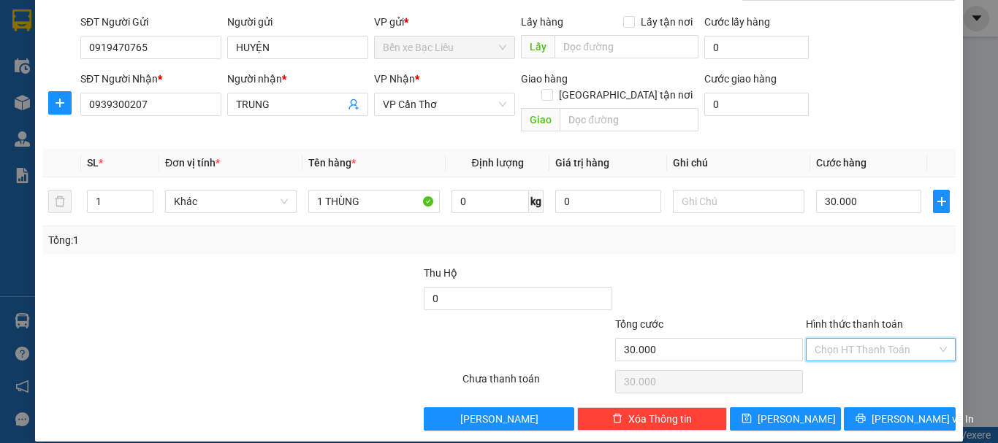
click at [859, 339] on input "Hình thức thanh toán" at bounding box center [875, 350] width 122 height 22
click at [868, 354] on div "Tại văn phòng" at bounding box center [871, 362] width 148 height 23
type input "0"
click at [891, 411] on span "[PERSON_NAME] và In" at bounding box center [922, 419] width 102 height 16
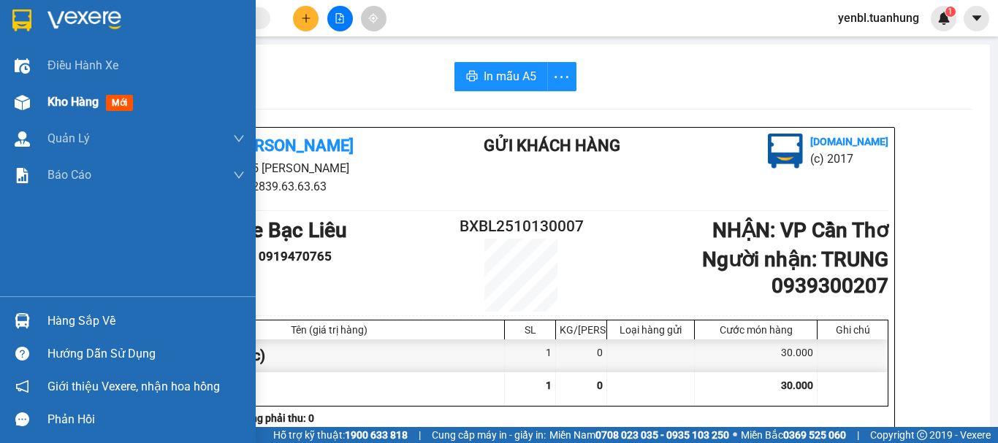
click at [89, 105] on span "Kho hàng" at bounding box center [72, 102] width 51 height 14
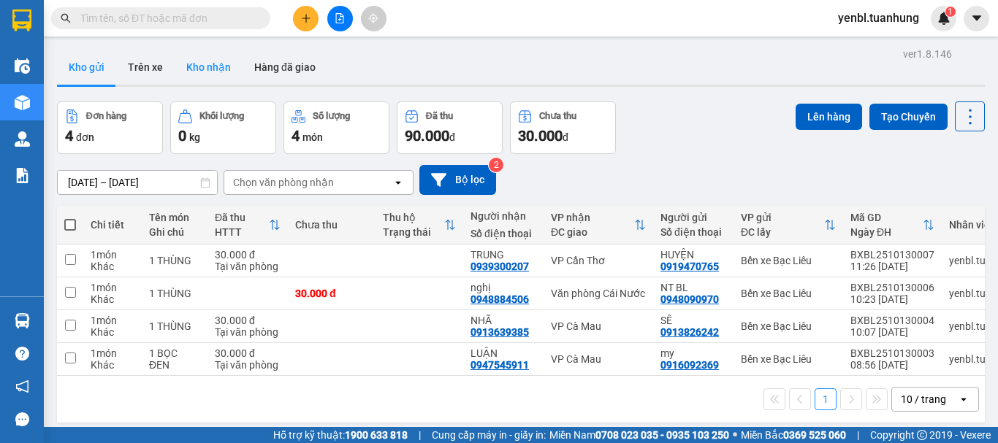
click at [194, 57] on button "Kho nhận" at bounding box center [209, 67] width 68 height 35
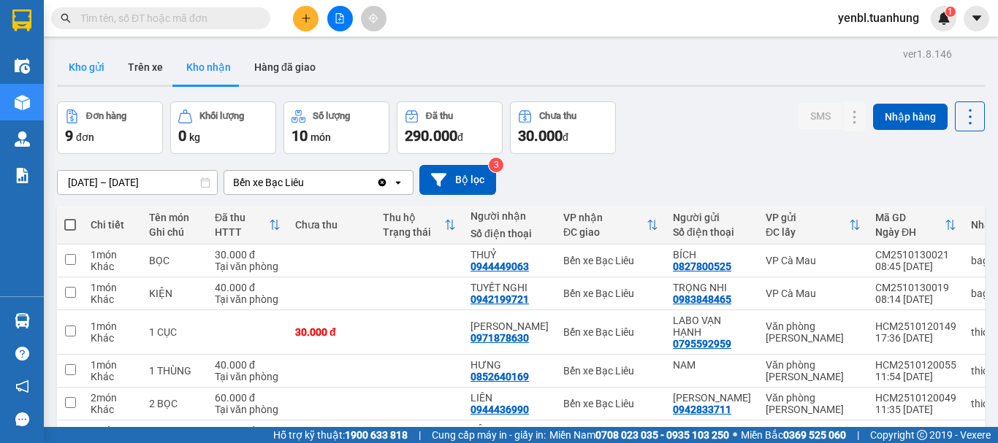
click at [97, 69] on button "Kho gửi" at bounding box center [86, 67] width 59 height 35
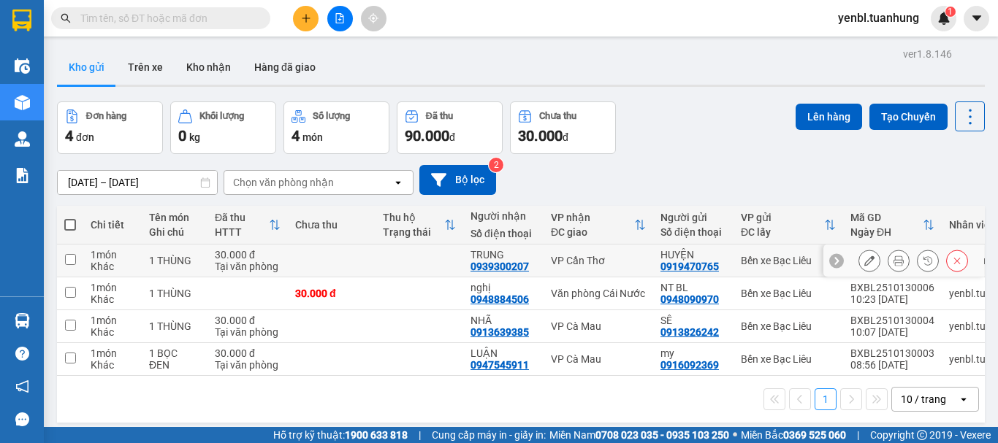
click at [460, 257] on td at bounding box center [419, 261] width 88 height 33
checkbox input "true"
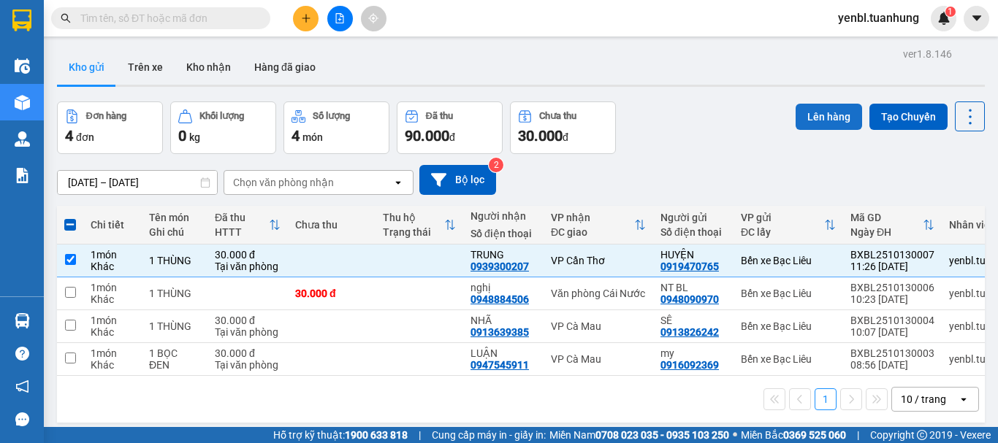
click at [803, 123] on button "Lên hàng" at bounding box center [828, 117] width 66 height 26
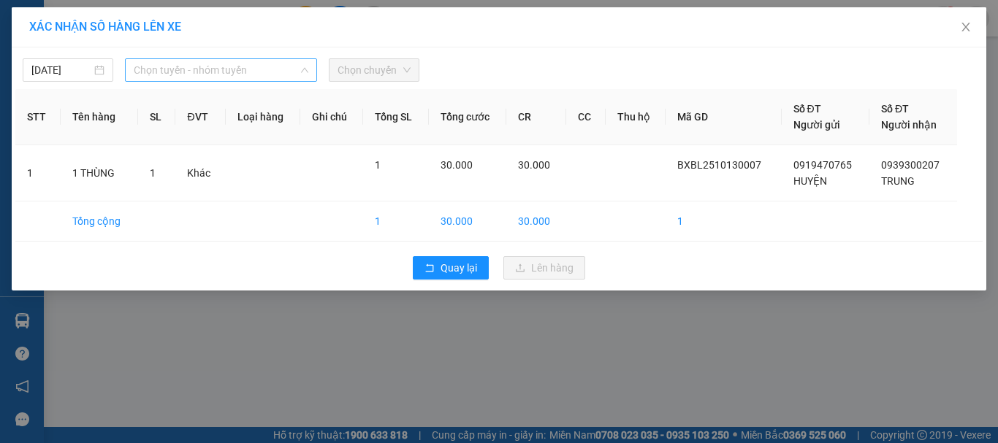
click at [225, 64] on span "Chọn tuyến - nhóm tuyến" at bounding box center [221, 70] width 175 height 22
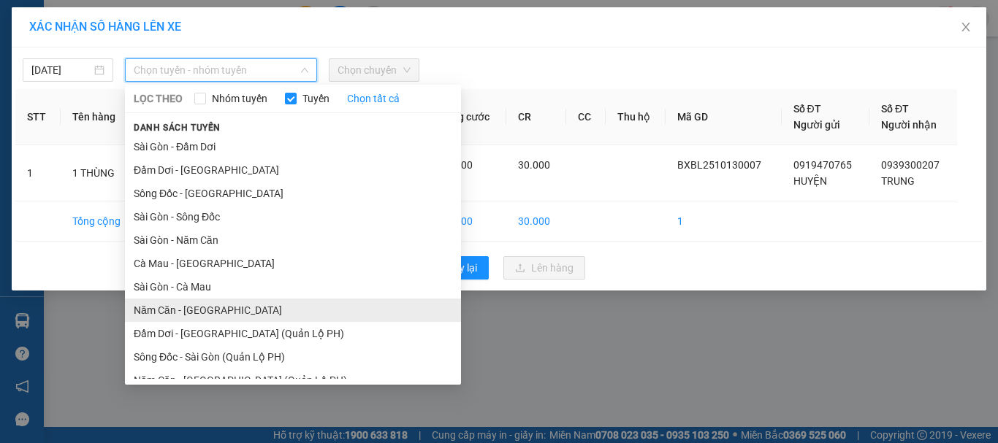
click at [174, 306] on li "Năm Căn - [GEOGRAPHIC_DATA]" at bounding box center [293, 310] width 336 height 23
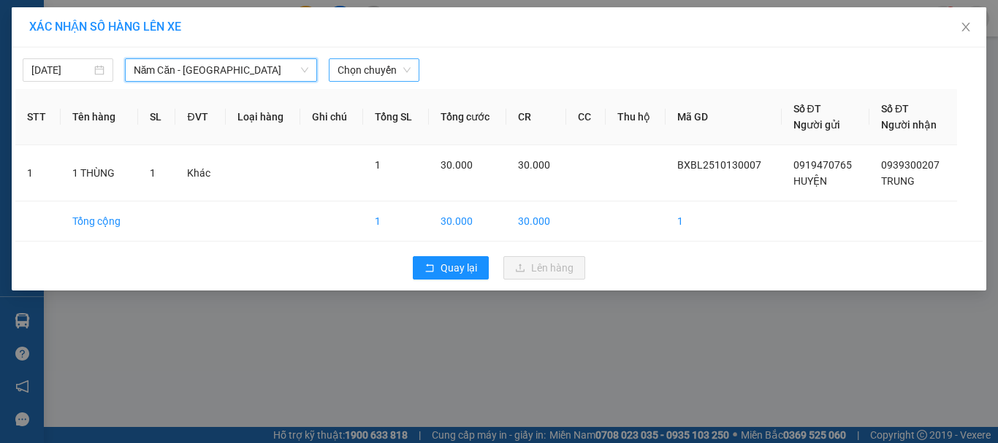
click at [387, 65] on span "Chọn chuyến" at bounding box center [373, 70] width 73 height 22
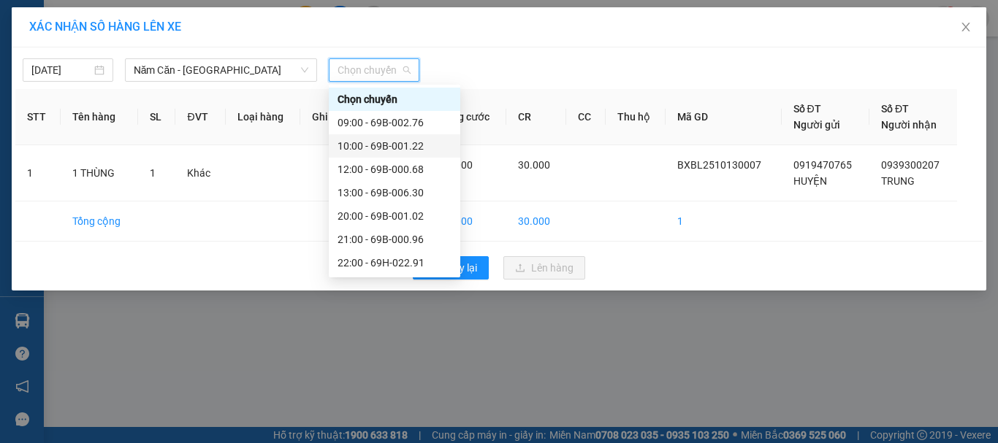
click at [413, 142] on div "10:00 - 69B-001.22" at bounding box center [394, 146] width 114 height 16
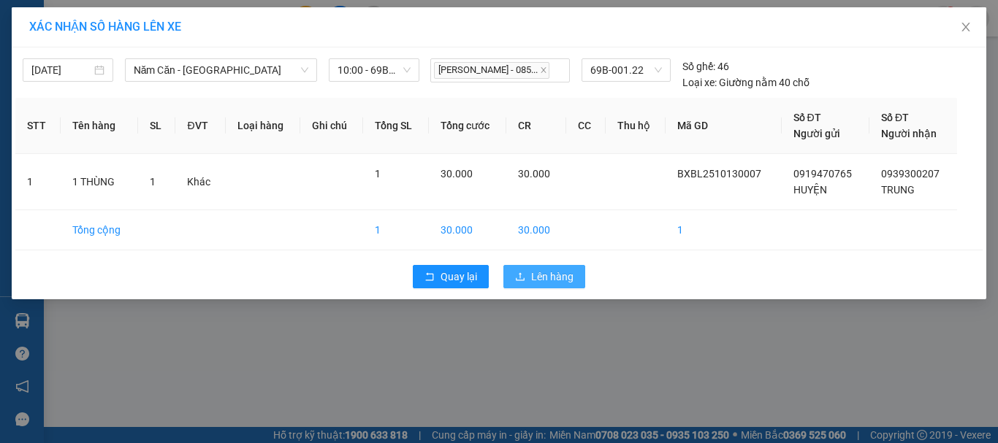
click at [554, 284] on span "Lên hàng" at bounding box center [552, 277] width 42 height 16
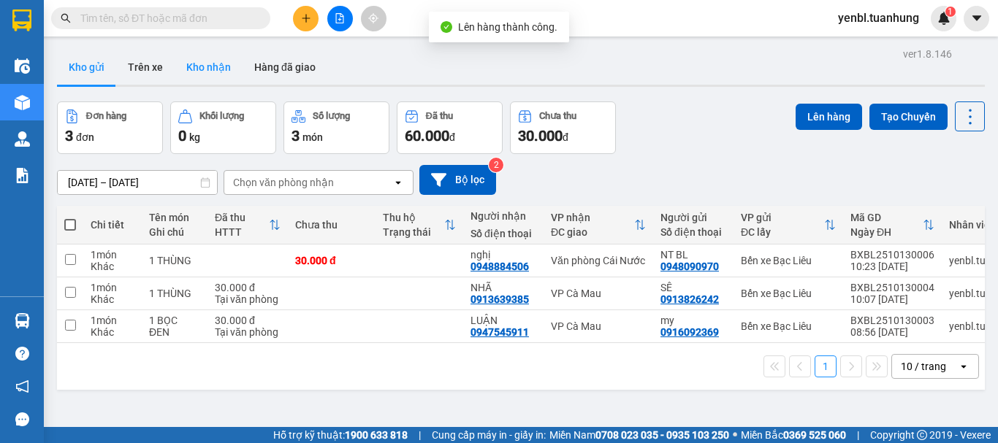
click at [219, 64] on button "Kho nhận" at bounding box center [209, 67] width 68 height 35
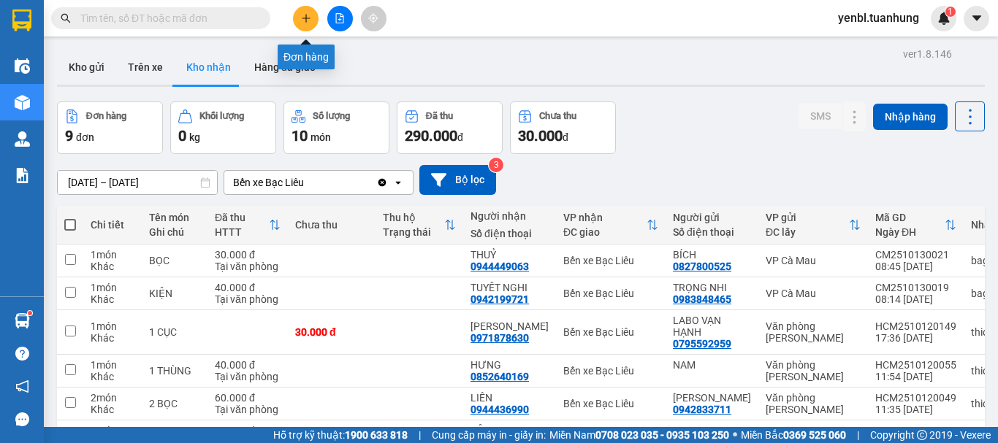
click at [299, 17] on button at bounding box center [306, 19] width 26 height 26
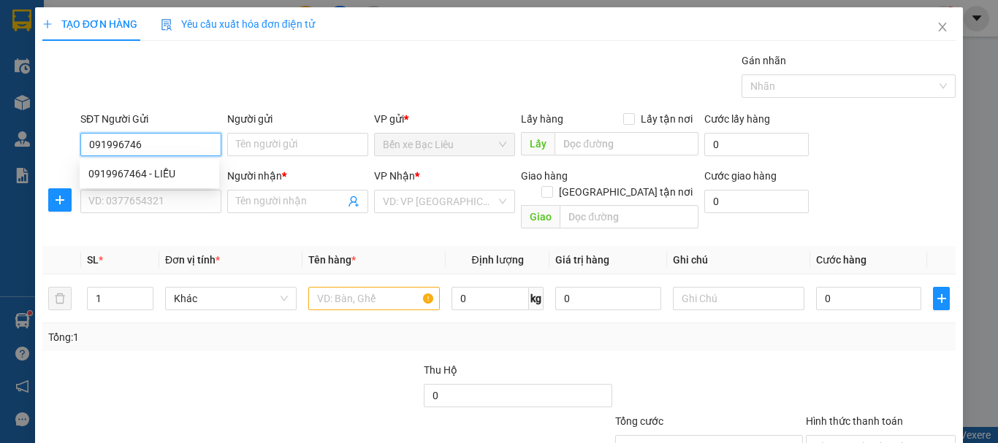
type input "0919967464"
click at [154, 170] on div "0919967464 - LIỄU" at bounding box center [149, 174] width 122 height 16
type input "LIỄU"
type input "0919967464"
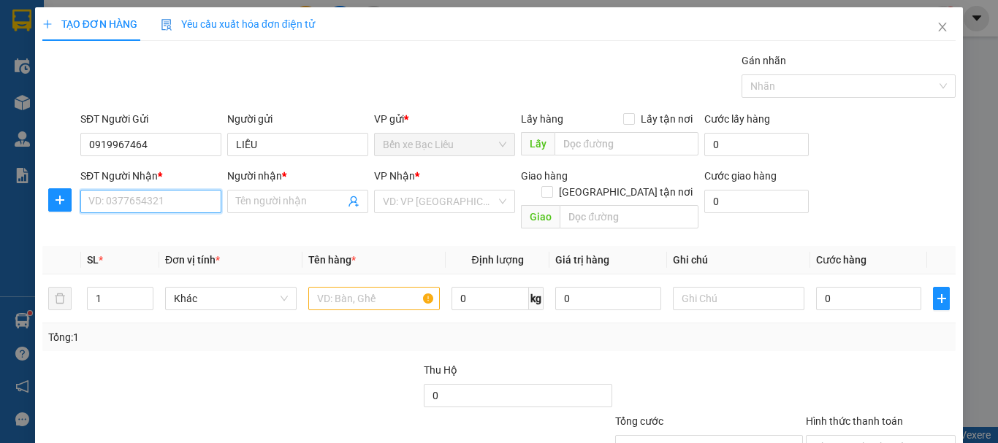
click at [176, 196] on input "SĐT Người Nhận *" at bounding box center [150, 201] width 141 height 23
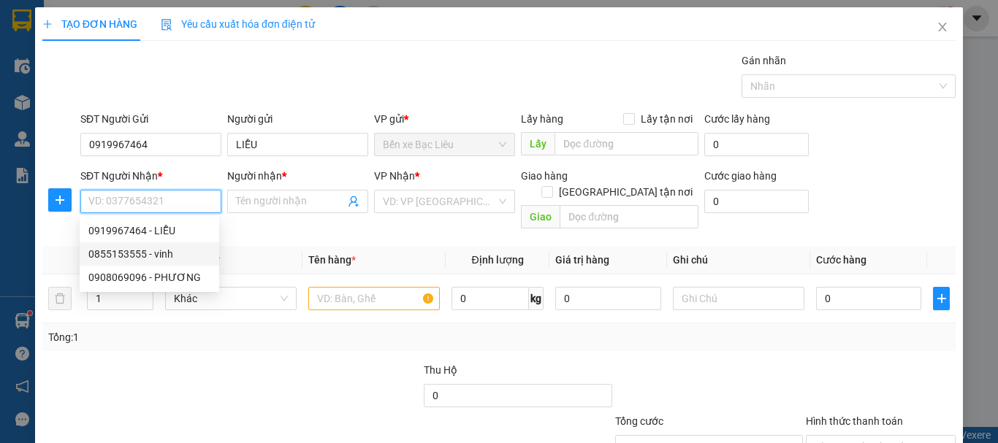
click at [177, 251] on div "0855153555 - vinh" at bounding box center [149, 254] width 122 height 16
type input "0855153555"
type input "vinh"
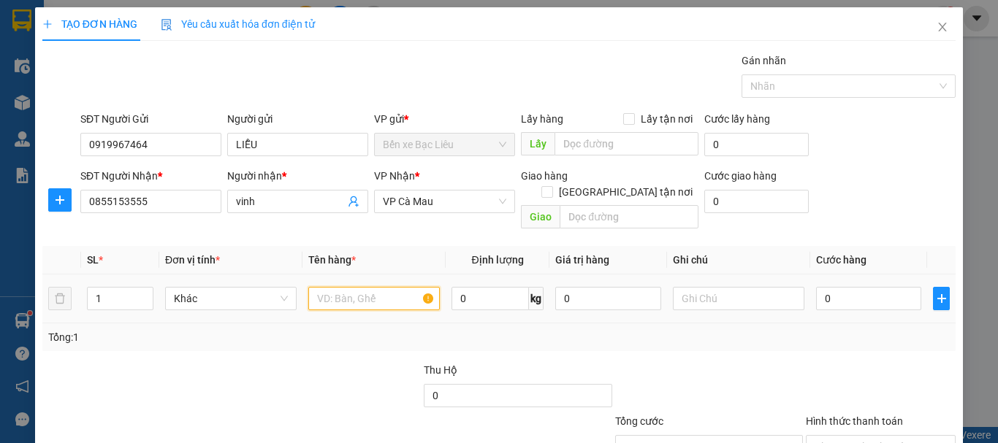
click at [345, 287] on input "text" at bounding box center [373, 298] width 131 height 23
type input "1 SƠ MI"
click at [810, 284] on td "0" at bounding box center [868, 299] width 117 height 49
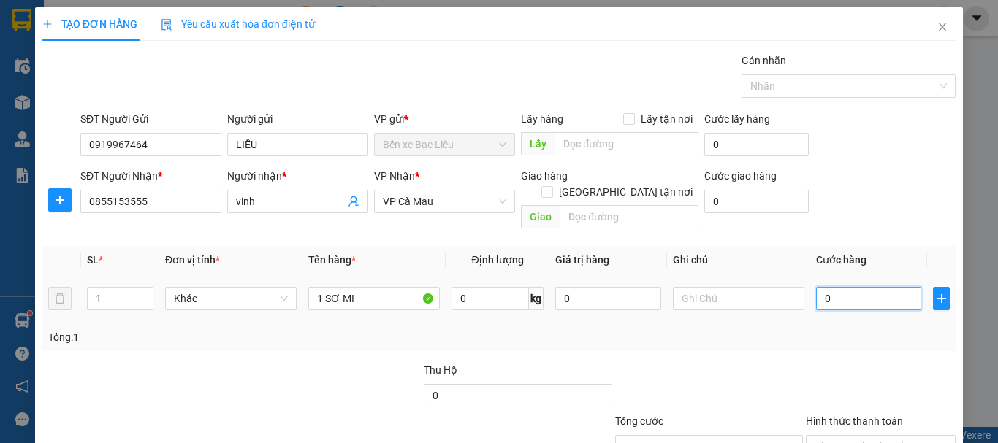
click at [816, 287] on input "0" at bounding box center [868, 298] width 105 height 23
type input "3"
type input "30"
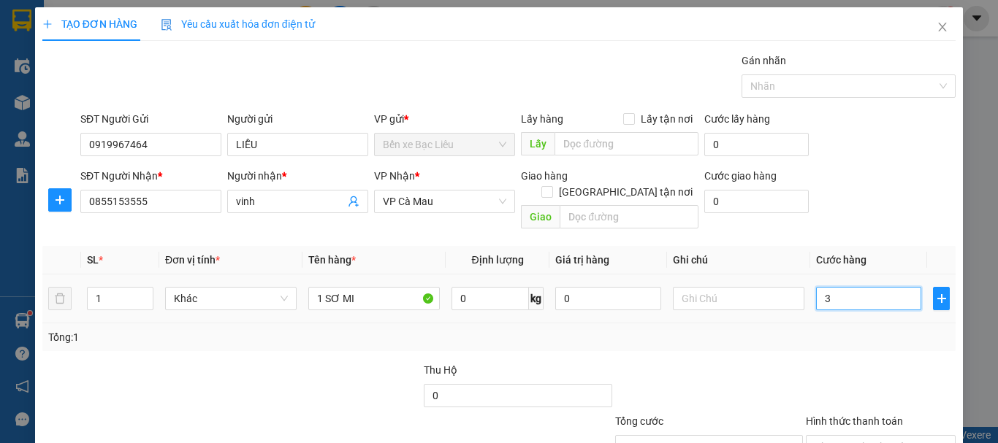
type input "30"
type input "30.000"
click at [805, 329] on div "Tổng: 1" at bounding box center [498, 337] width 901 height 16
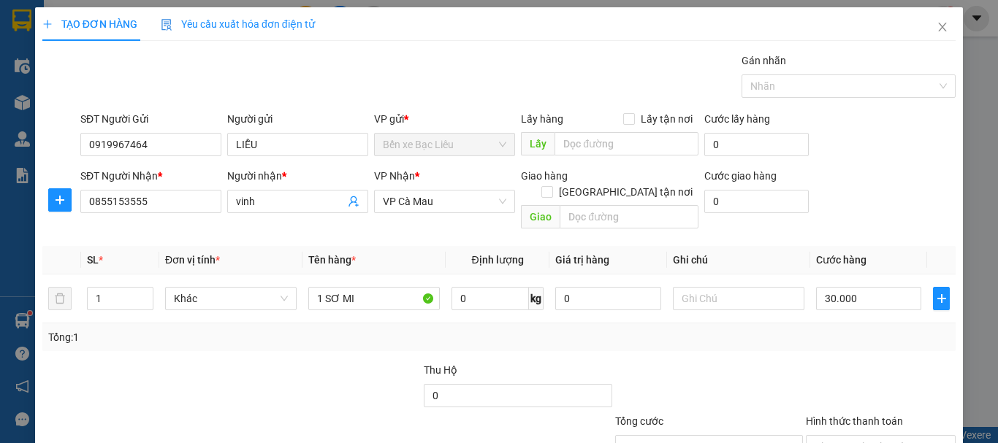
scroll to position [97, 0]
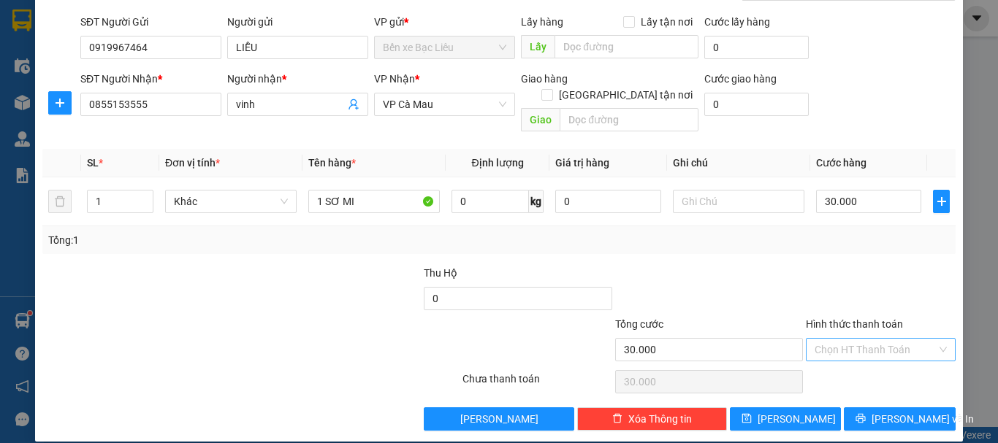
click at [906, 339] on input "Hình thức thanh toán" at bounding box center [875, 350] width 122 height 22
click at [885, 358] on div "Tại văn phòng" at bounding box center [871, 363] width 131 height 16
type input "0"
click at [875, 407] on button "[PERSON_NAME] và In" at bounding box center [899, 418] width 112 height 23
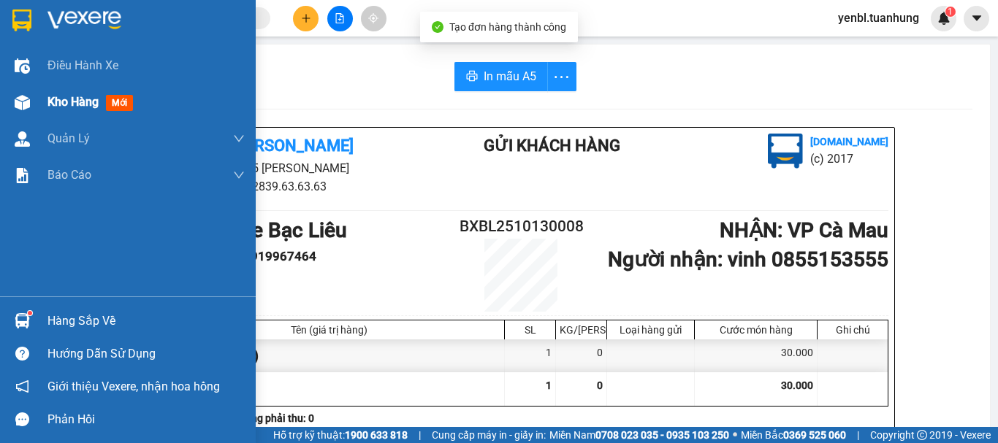
click at [88, 102] on span "Kho hàng" at bounding box center [72, 102] width 51 height 14
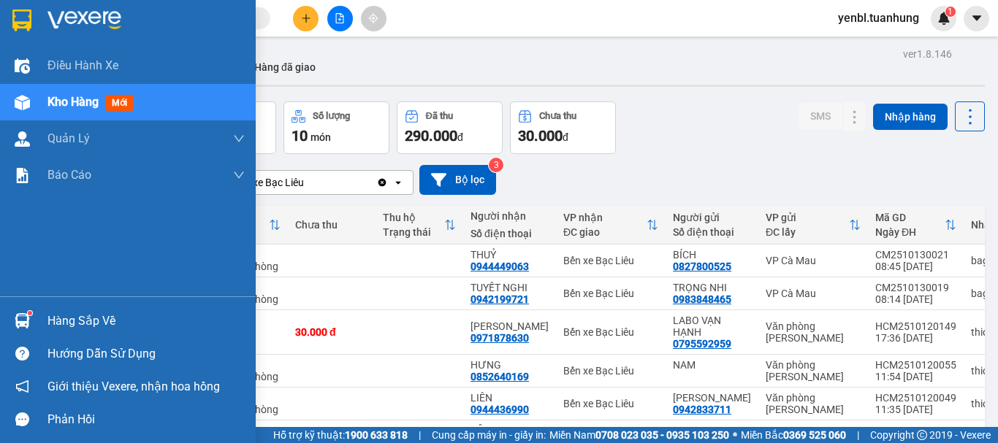
click at [24, 321] on img at bounding box center [22, 320] width 15 height 15
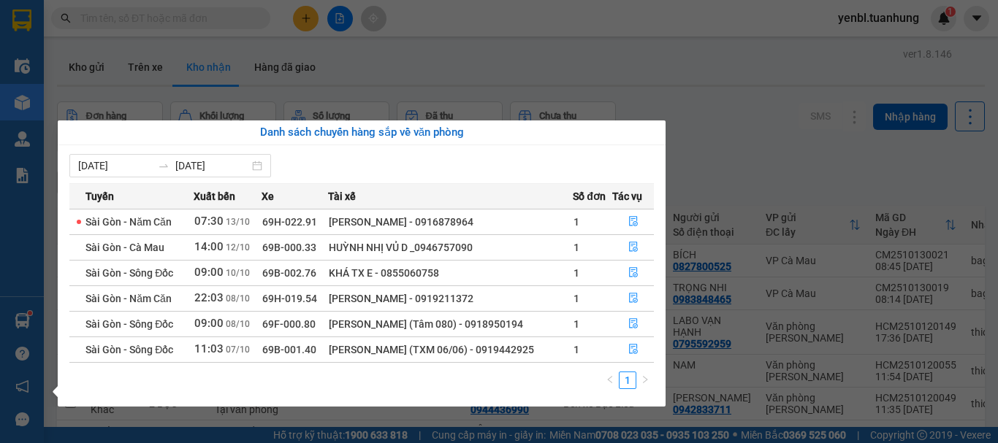
click at [775, 123] on section "Kết quả tìm kiếm ( 0 ) Bộ lọc No Data yenbl.tuanhung 1 Điều hành xe Kho hàng mớ…" at bounding box center [499, 221] width 998 height 443
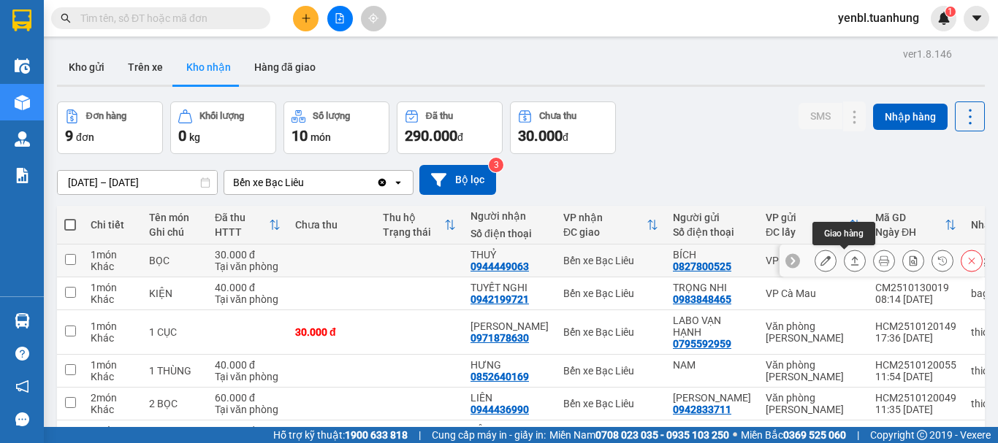
click at [844, 258] on button at bounding box center [854, 261] width 20 height 26
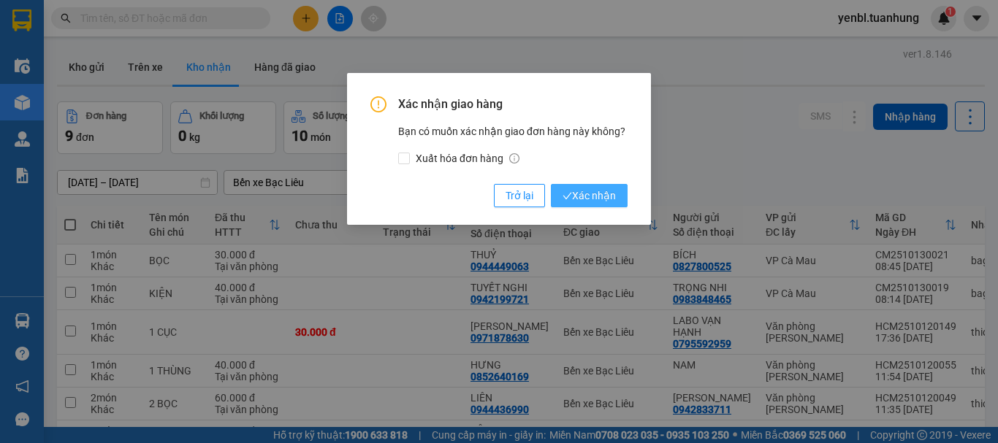
click at [594, 191] on span "Xác nhận" at bounding box center [588, 196] width 53 height 16
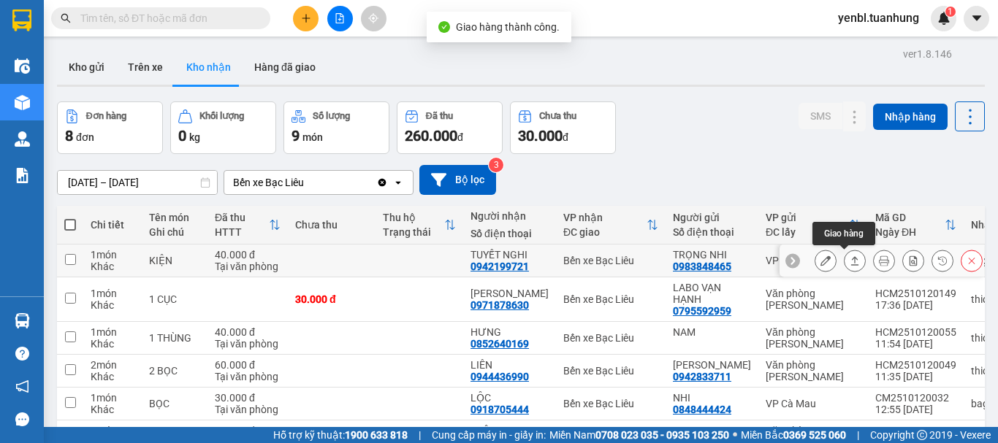
click at [849, 260] on button at bounding box center [854, 261] width 20 height 26
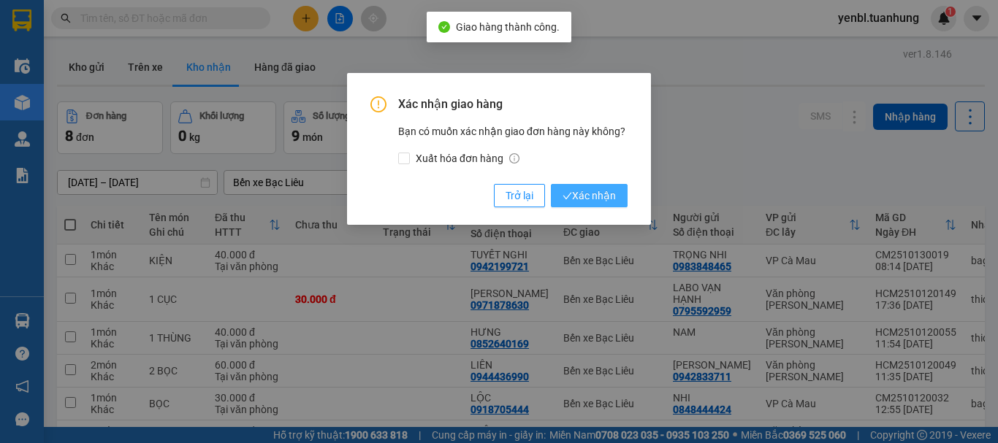
click at [581, 196] on span "Xác nhận" at bounding box center [588, 196] width 53 height 16
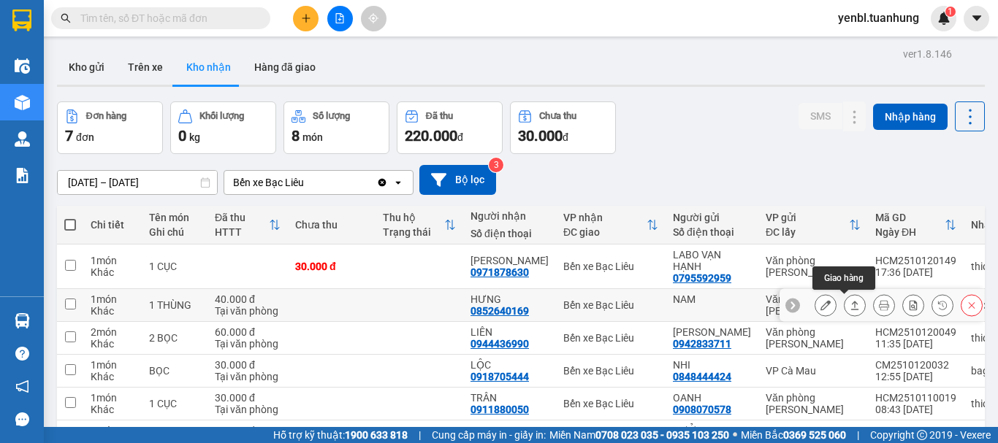
click at [849, 305] on icon at bounding box center [854, 305] width 10 height 10
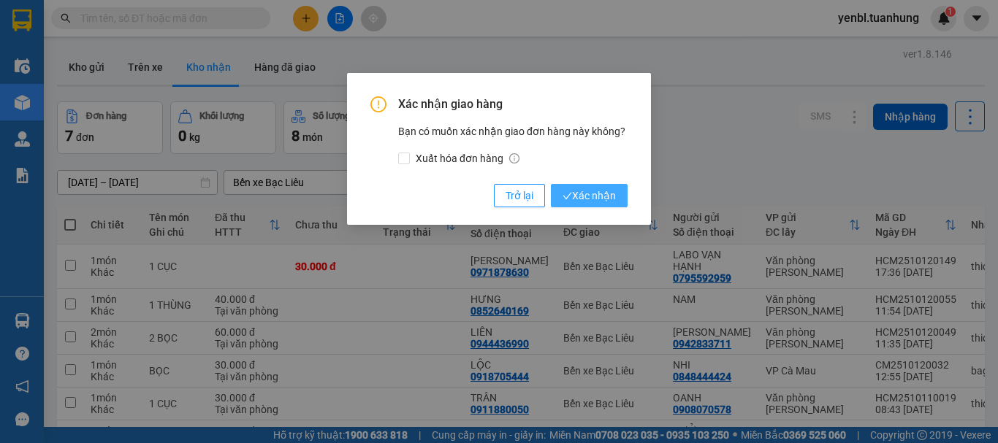
click at [584, 193] on span "Xác nhận" at bounding box center [588, 196] width 53 height 16
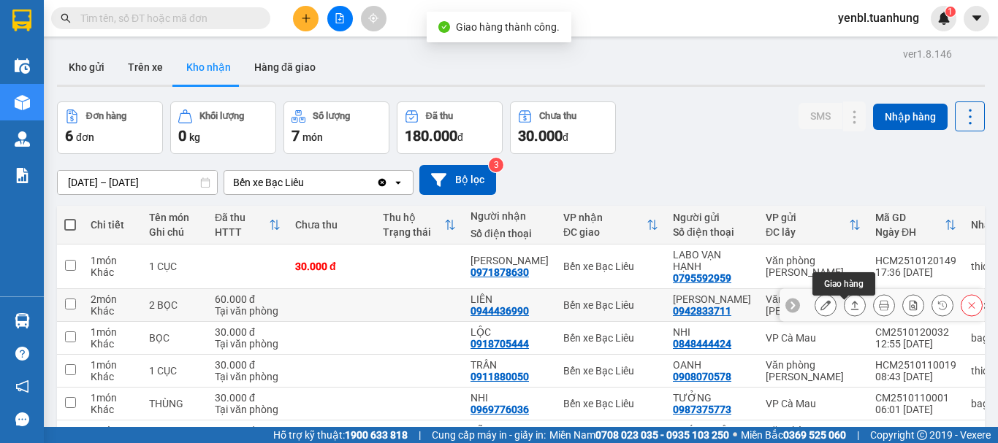
click at [849, 308] on button at bounding box center [854, 306] width 20 height 26
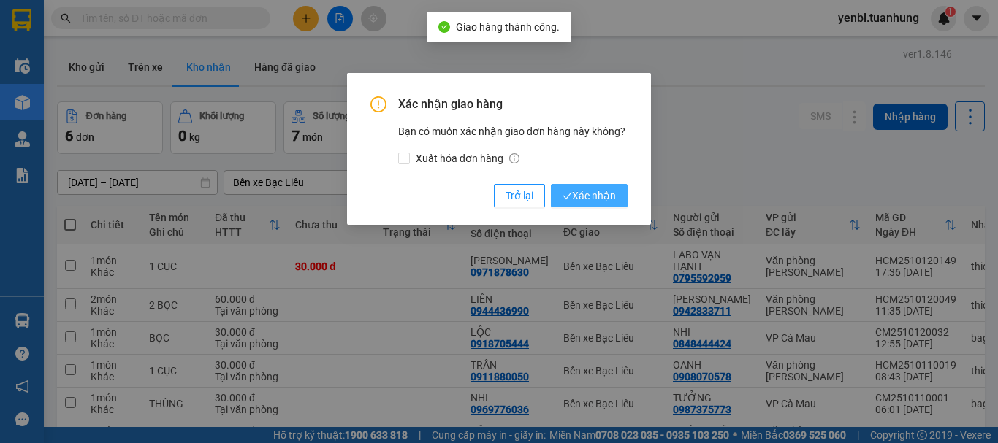
click at [578, 195] on span "Xác nhận" at bounding box center [588, 196] width 53 height 16
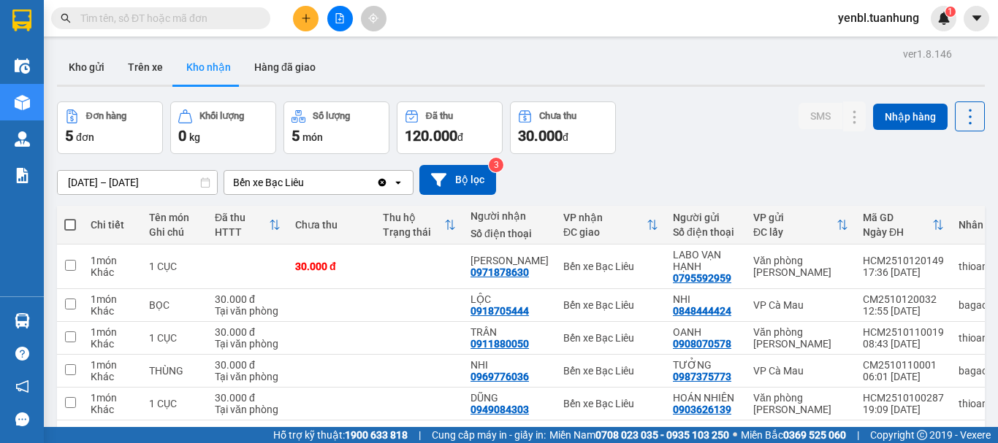
click at [86, 47] on div "ver 1.8.146 Kho gửi Trên xe Kho nhận Hàng đã giao Đơn hàng 5 đơn Khối lượng 0 k…" at bounding box center [520, 265] width 939 height 443
click at [88, 77] on button "Kho gửi" at bounding box center [86, 67] width 59 height 35
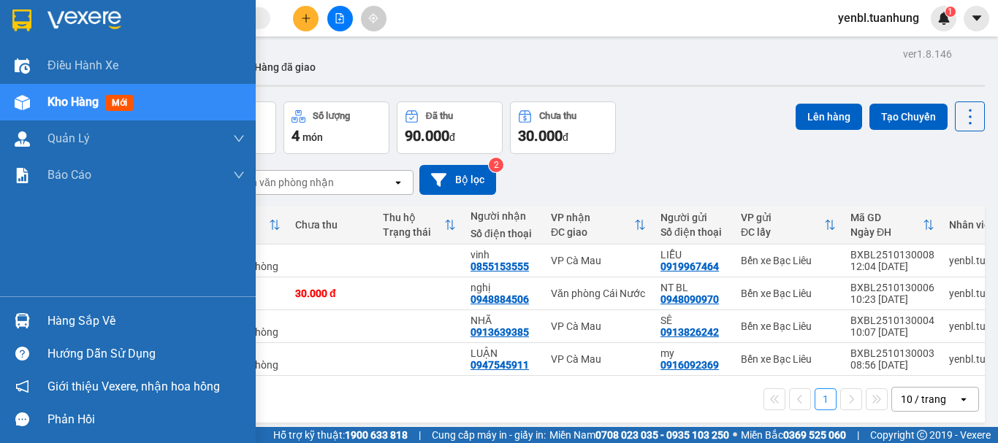
click at [30, 326] on div at bounding box center [22, 321] width 26 height 26
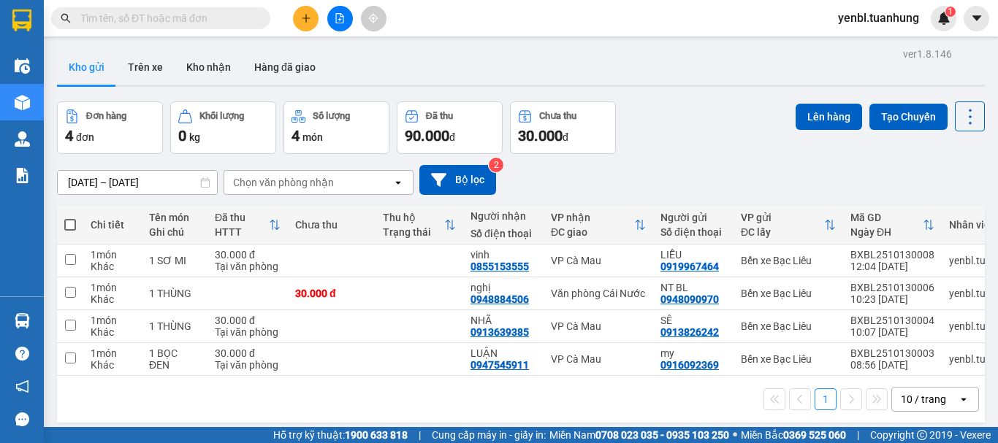
click at [768, 148] on section "Kết quả tìm kiếm ( 0 ) Bộ lọc No Data yenbl.tuanhung 1 Điều hành xe Kho hàng mớ…" at bounding box center [499, 221] width 998 height 443
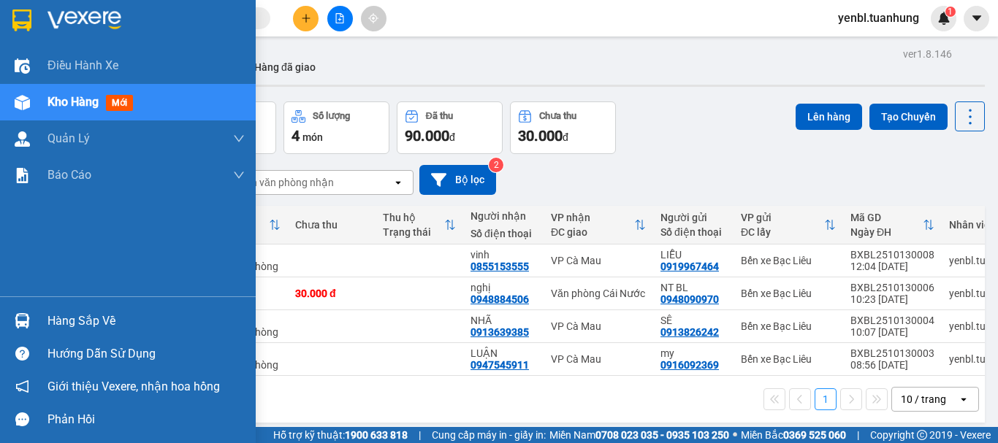
click at [46, 325] on div "Hàng sắp về" at bounding box center [128, 321] width 256 height 33
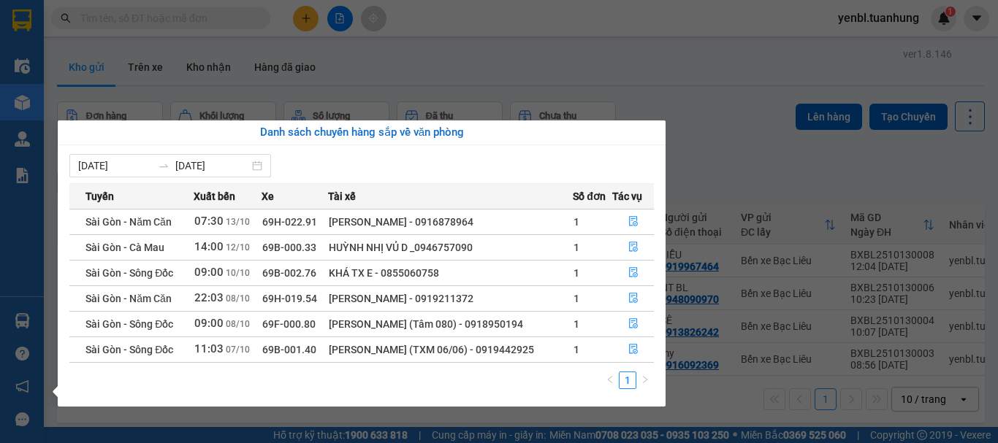
click at [718, 137] on section "Kết quả tìm kiếm ( 0 ) Bộ lọc No Data yenbl.tuanhung 1 Điều hành xe Kho hàng mớ…" at bounding box center [499, 221] width 998 height 443
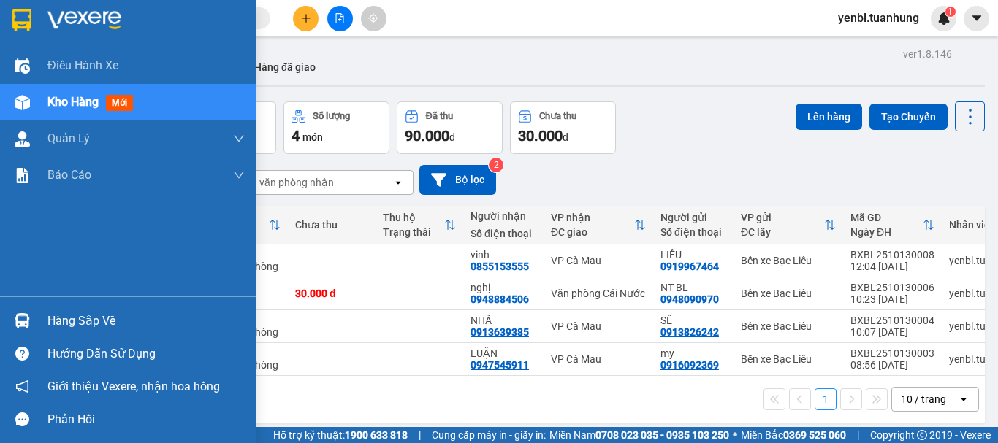
click at [66, 309] on div "Hàng sắp về" at bounding box center [128, 321] width 256 height 33
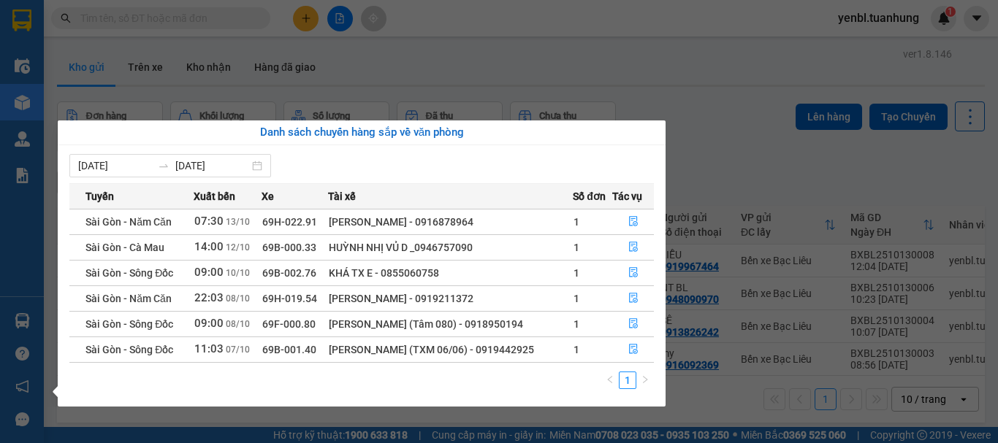
click at [721, 161] on section "Kết quả tìm kiếm ( 0 ) Bộ lọc No Data yenbl.tuanhung 1 Điều hành xe Kho hàng mớ…" at bounding box center [499, 221] width 998 height 443
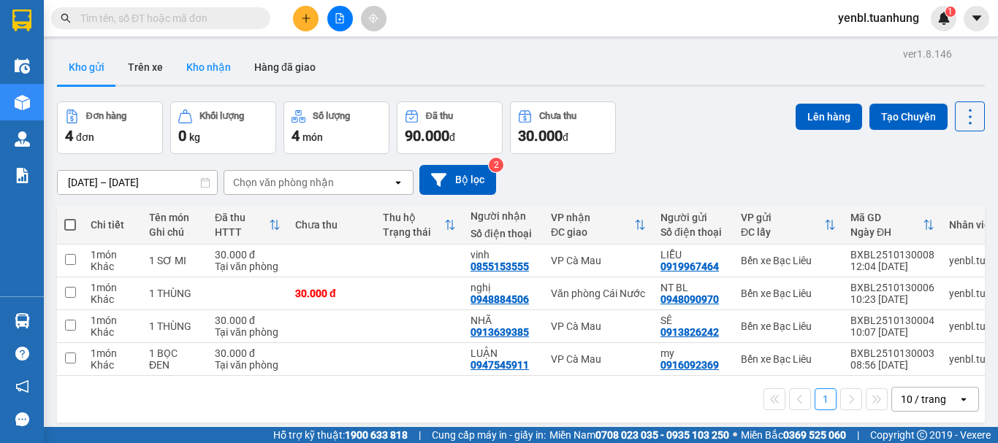
click at [199, 70] on button "Kho nhận" at bounding box center [209, 67] width 68 height 35
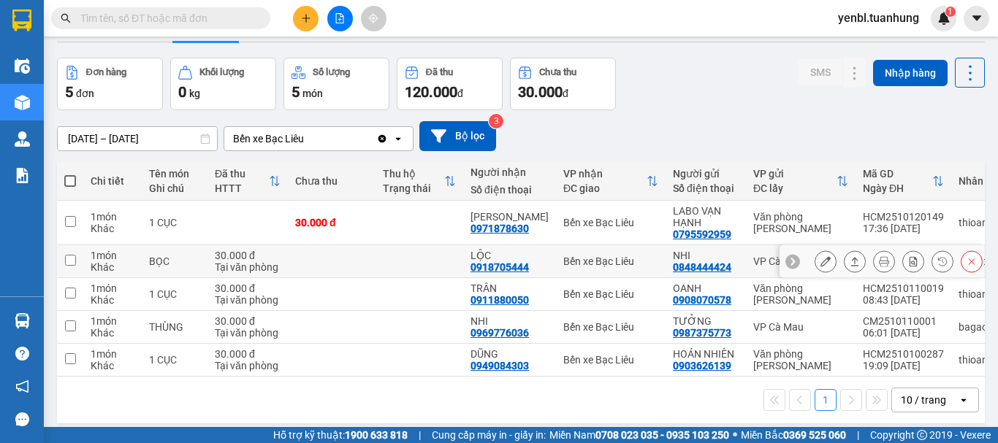
scroll to position [67, 0]
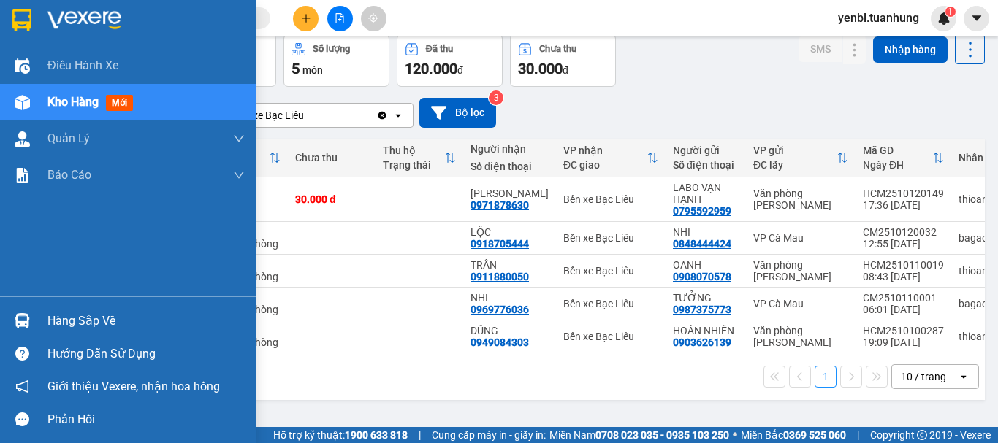
click at [66, 321] on div "Hàng sắp về" at bounding box center [145, 321] width 197 height 22
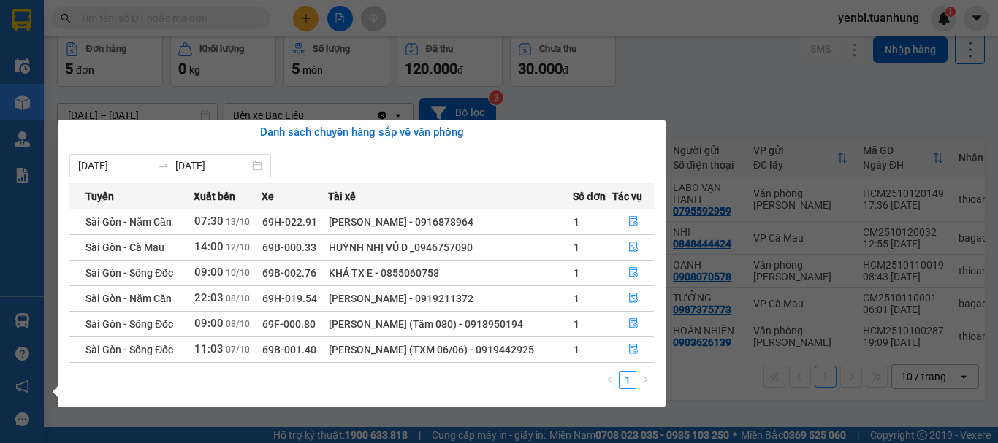
click at [740, 78] on section "Kết quả tìm kiếm ( 0 ) Bộ lọc No Data yenbl.tuanhung 1 Điều hành xe Kho hàng mớ…" at bounding box center [499, 221] width 998 height 443
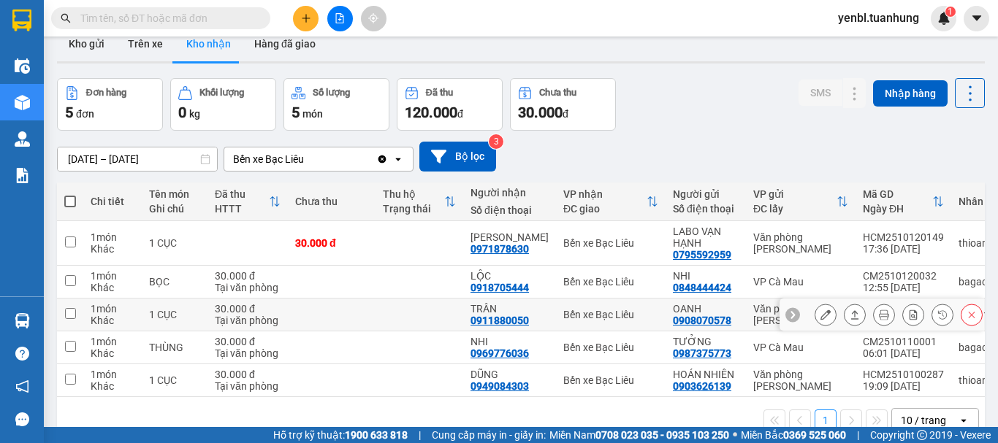
scroll to position [0, 0]
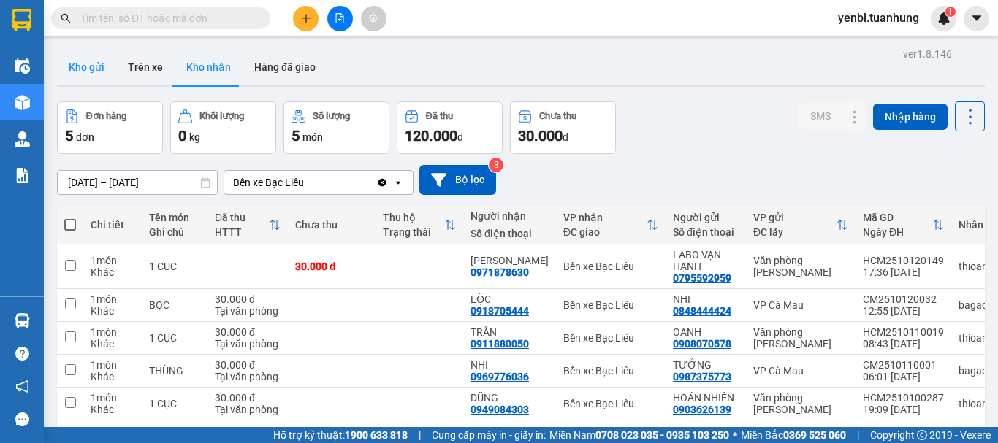
click at [99, 75] on button "Kho gửi" at bounding box center [86, 67] width 59 height 35
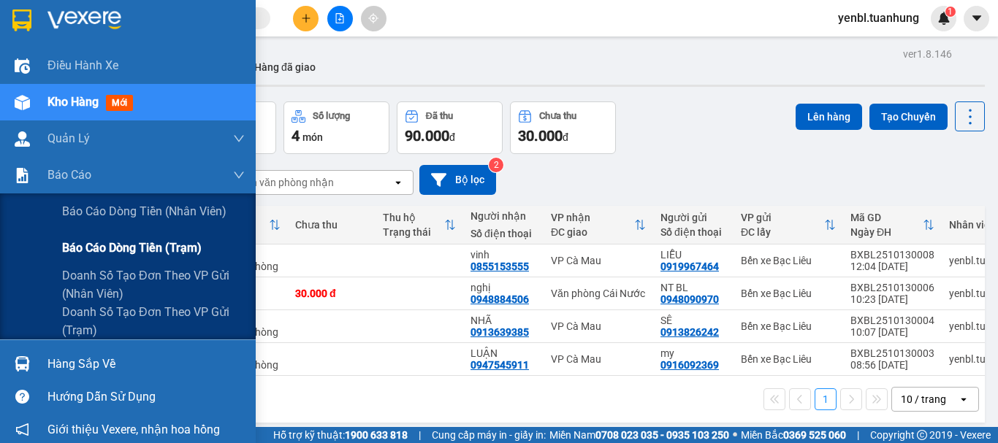
click at [131, 240] on span "Báo cáo dòng tiền (trạm)" at bounding box center [131, 248] width 139 height 18
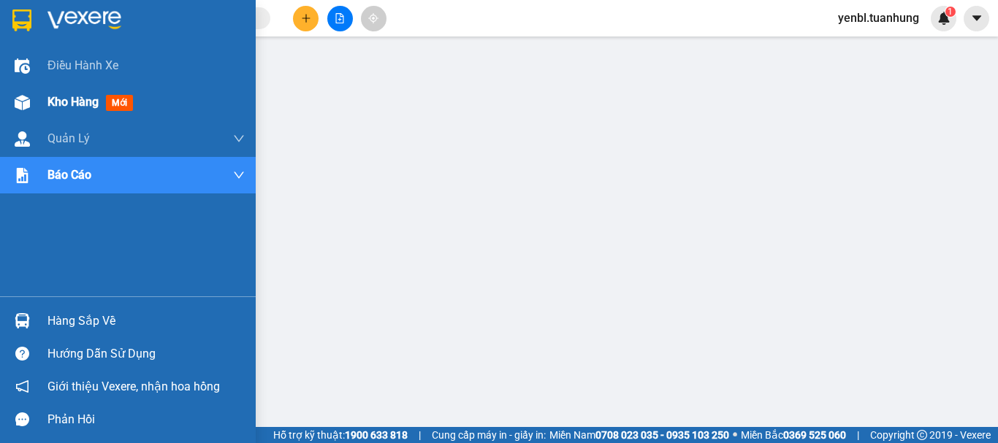
click at [58, 101] on span "Kho hàng" at bounding box center [72, 102] width 51 height 14
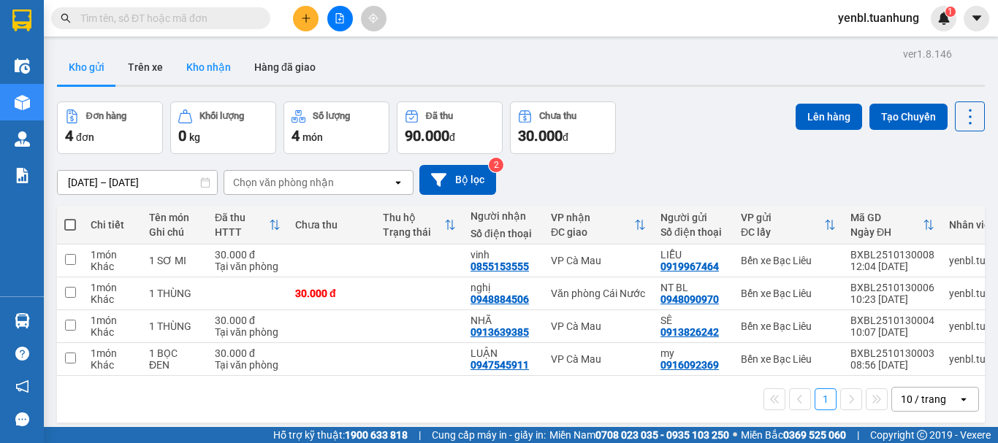
click at [191, 57] on button "Kho nhận" at bounding box center [209, 67] width 68 height 35
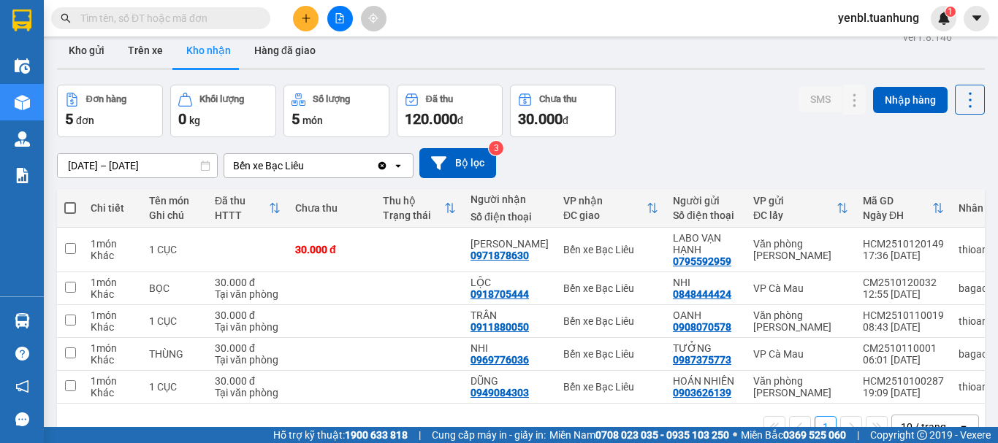
scroll to position [67, 0]
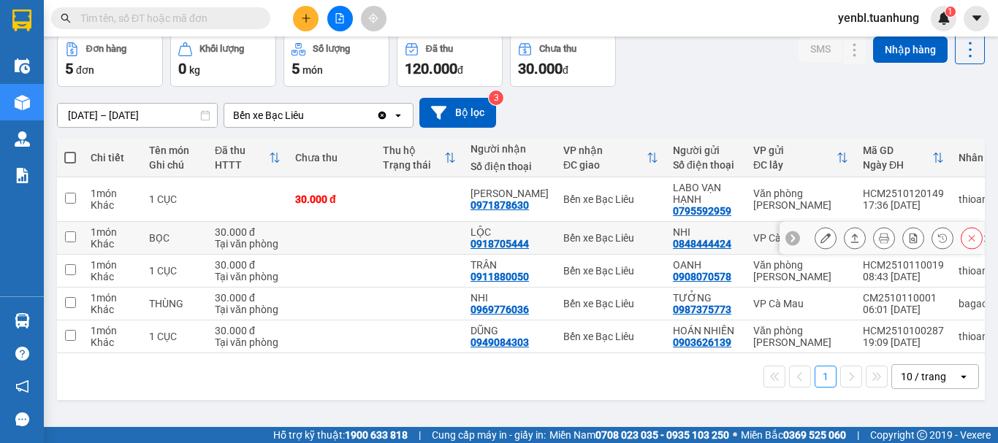
click at [849, 234] on icon at bounding box center [854, 238] width 10 height 10
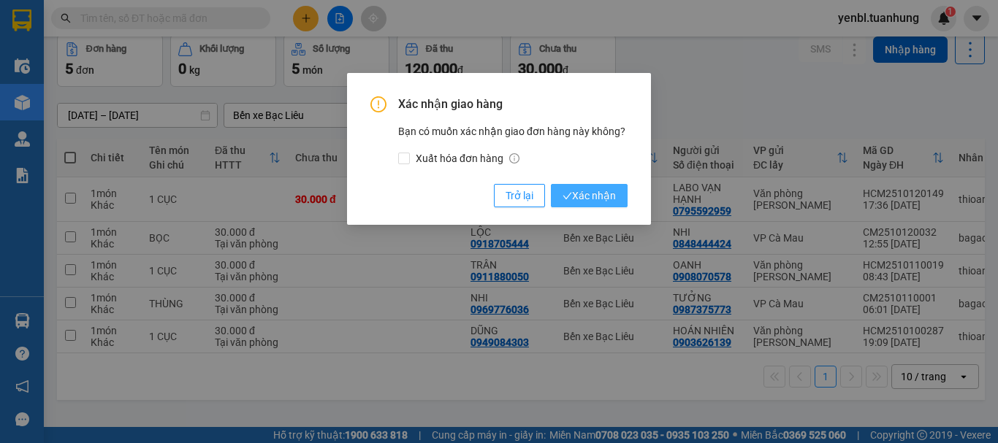
click at [609, 202] on span "Xác nhận" at bounding box center [588, 196] width 53 height 16
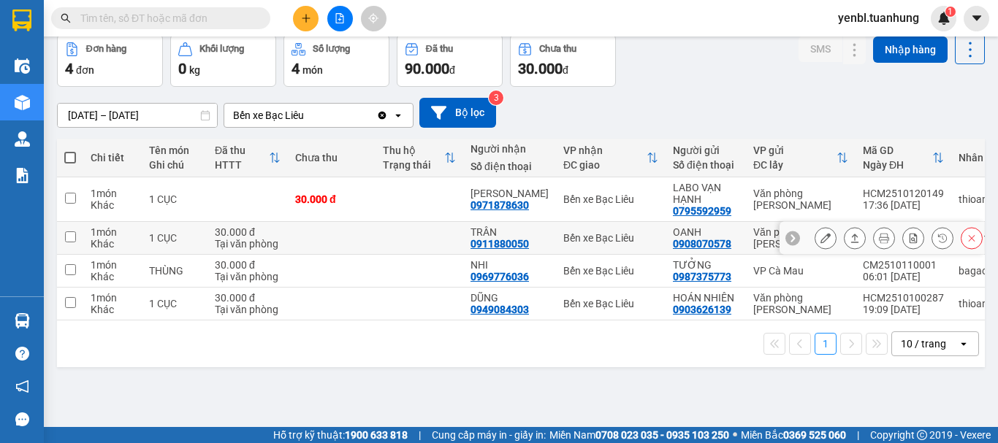
click at [844, 235] on button at bounding box center [854, 239] width 20 height 26
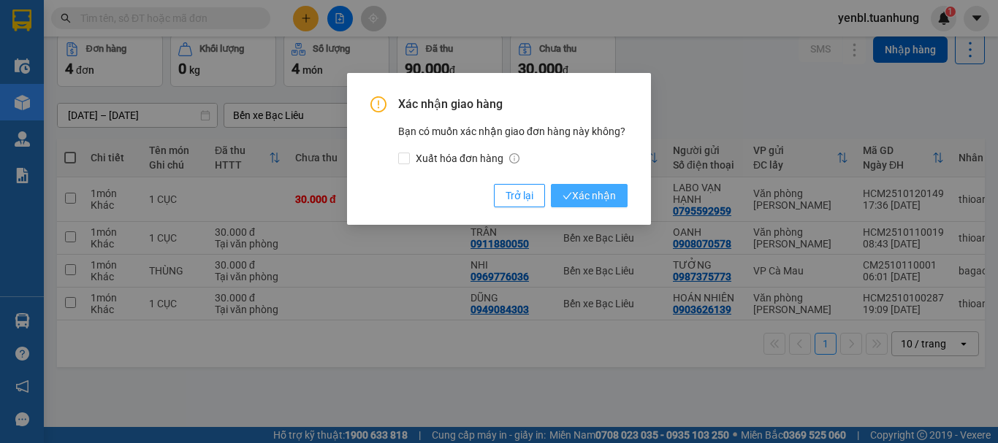
click at [614, 197] on span "Xác nhận" at bounding box center [588, 196] width 53 height 16
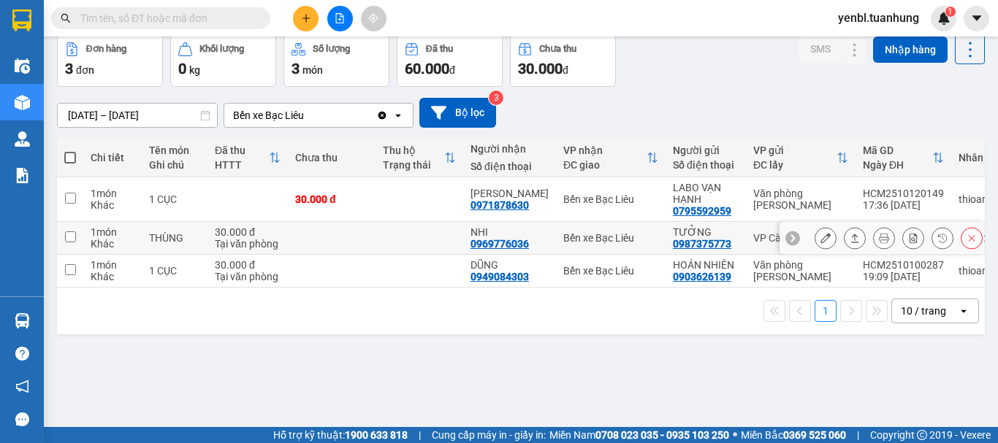
scroll to position [0, 0]
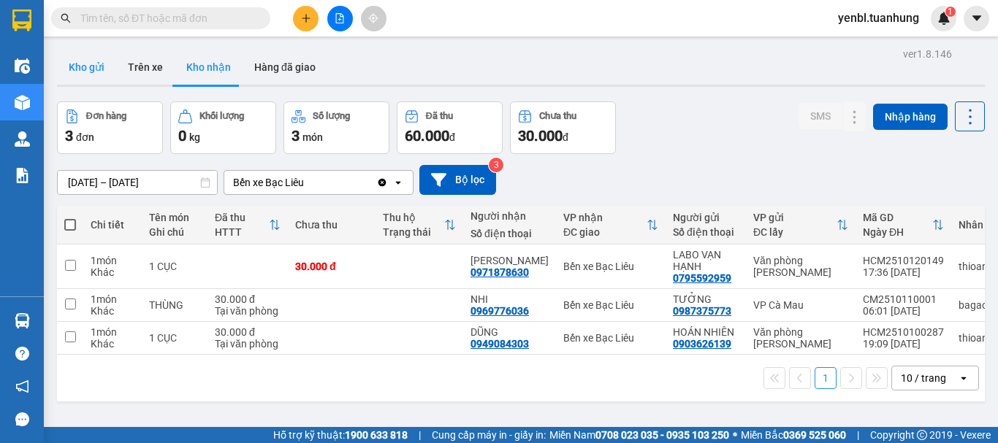
click at [80, 64] on button "Kho gửi" at bounding box center [86, 67] width 59 height 35
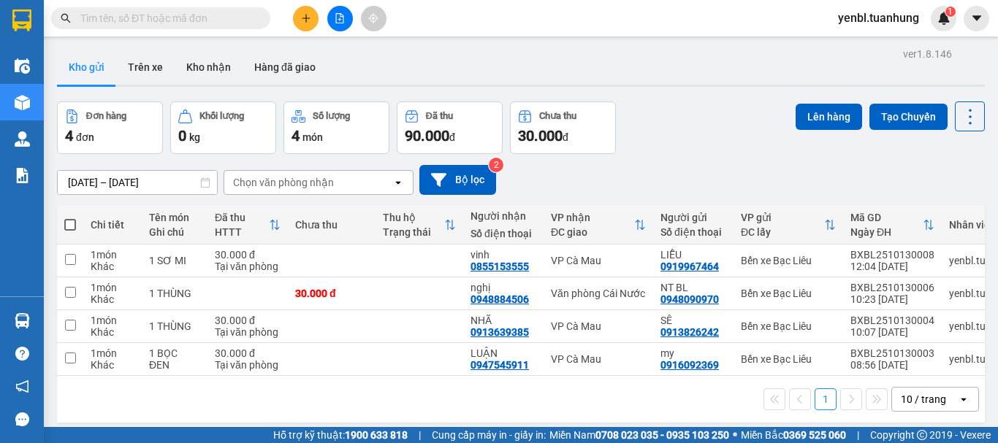
scroll to position [67, 0]
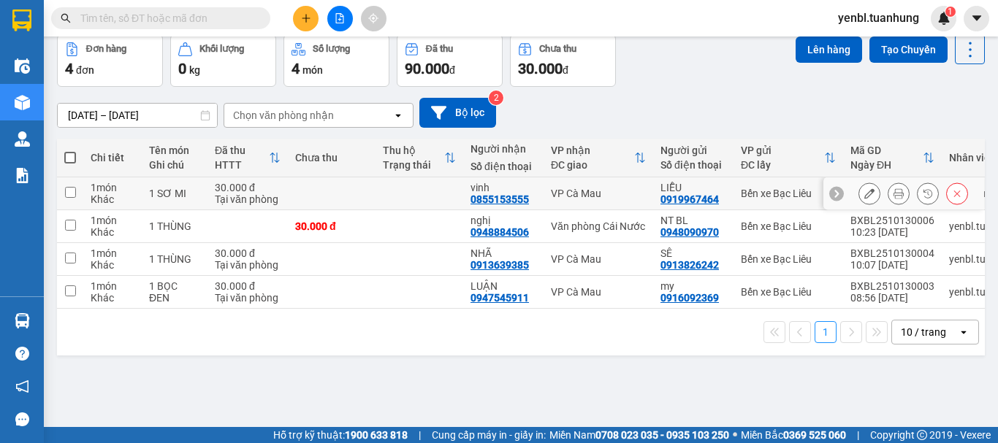
click at [432, 185] on td at bounding box center [419, 193] width 88 height 33
checkbox input "true"
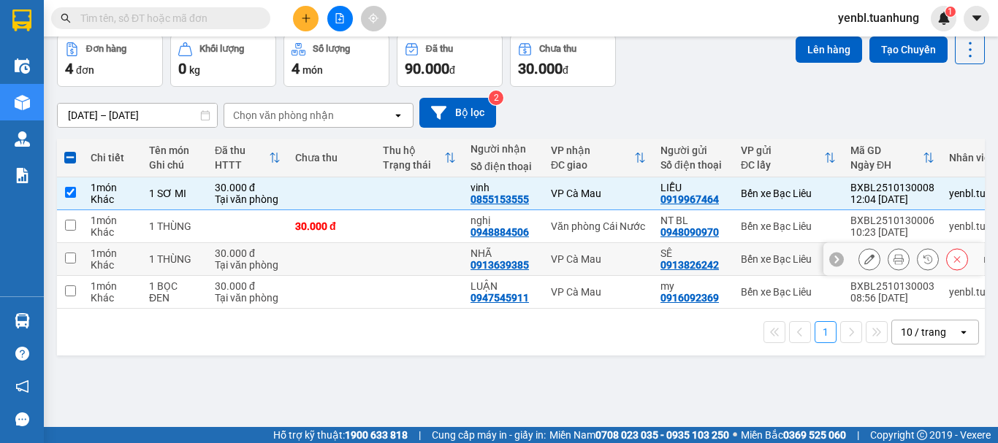
click at [431, 256] on td at bounding box center [419, 259] width 88 height 33
checkbox input "true"
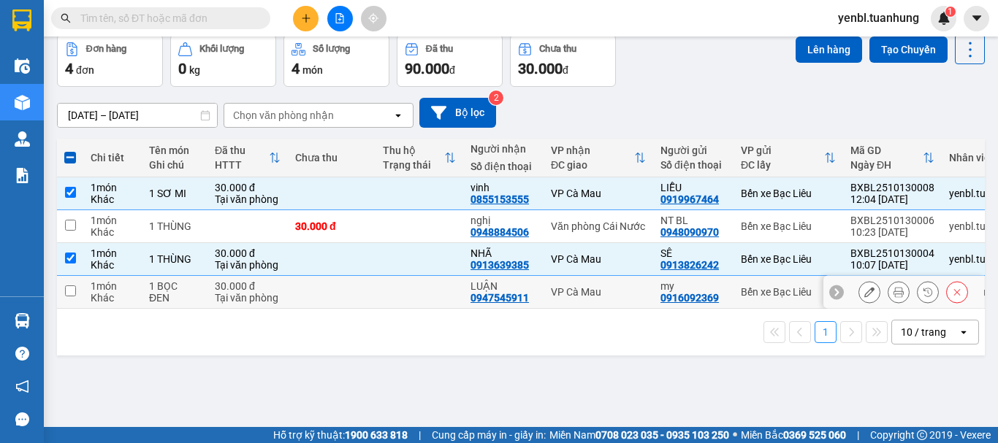
click at [429, 300] on td at bounding box center [419, 292] width 88 height 33
checkbox input "true"
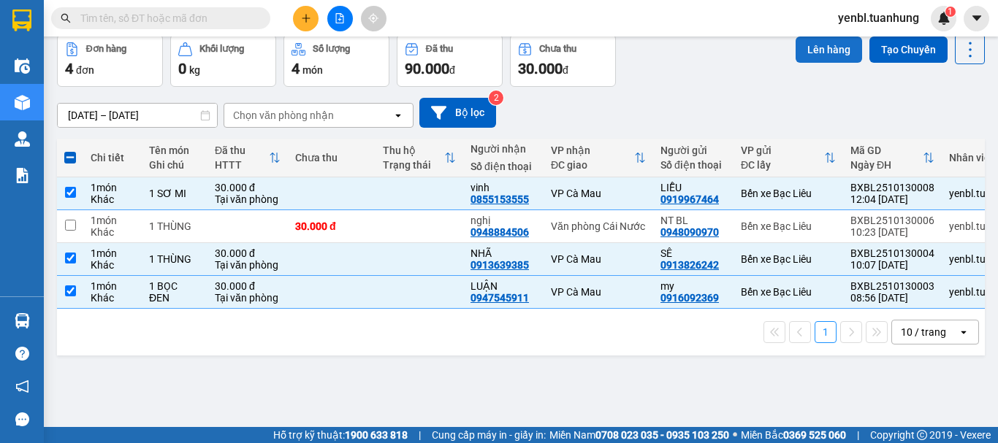
click at [812, 52] on button "Lên hàng" at bounding box center [828, 50] width 66 height 26
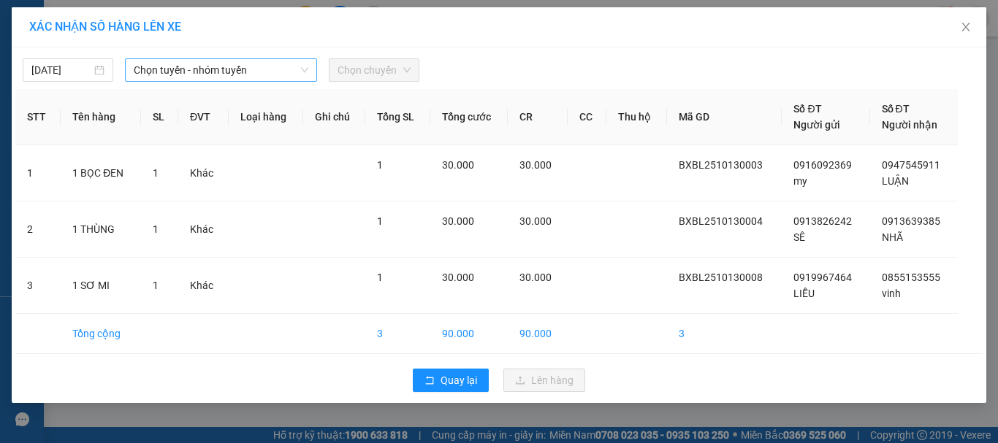
click at [194, 76] on span "Chọn tuyến - nhóm tuyến" at bounding box center [221, 70] width 175 height 22
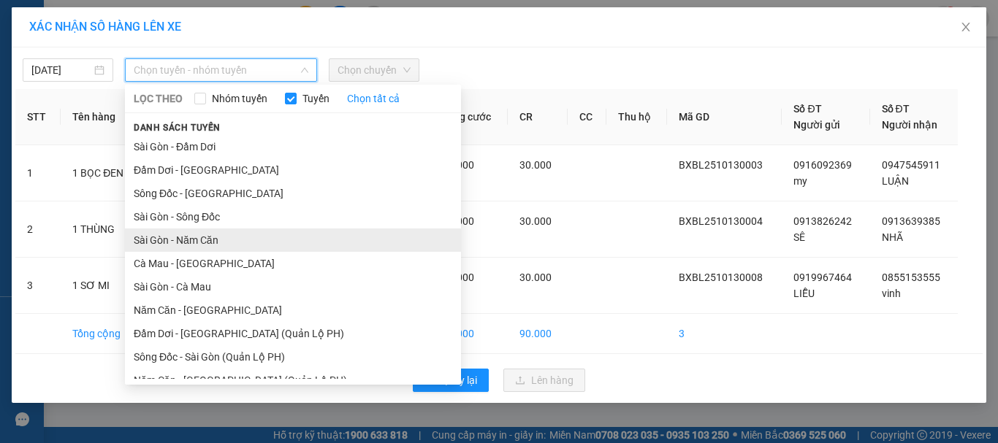
click at [190, 236] on li "Sài Gòn - Năm Căn" at bounding box center [293, 240] width 336 height 23
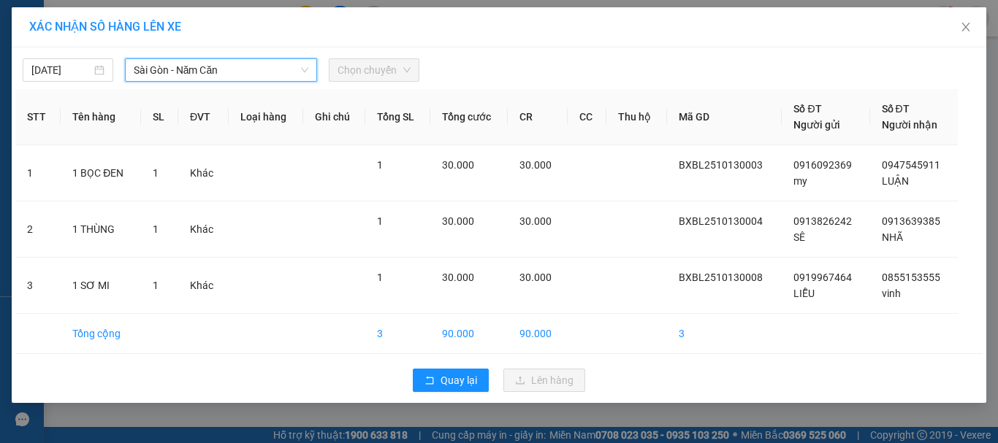
click at [378, 71] on span "Chọn chuyến" at bounding box center [373, 70] width 73 height 22
click at [380, 72] on span "Chọn chuyến" at bounding box center [373, 70] width 73 height 22
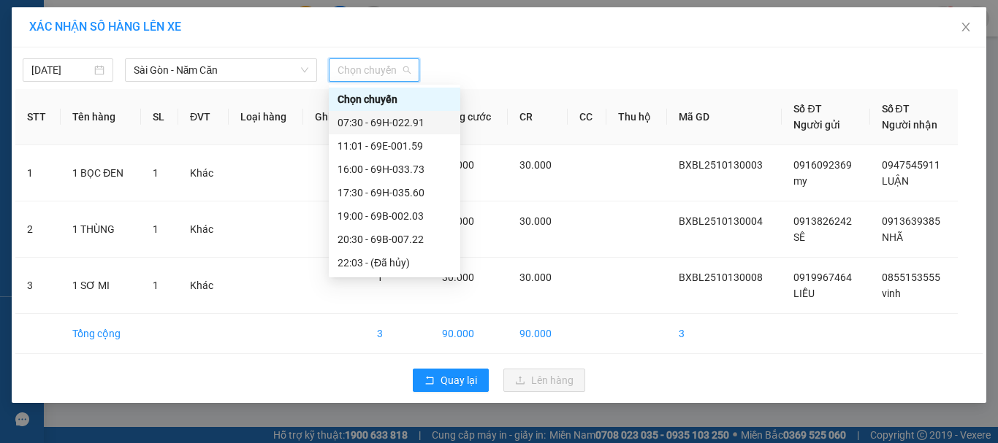
click at [410, 122] on div "07:30 - 69H-022.91" at bounding box center [394, 123] width 114 height 16
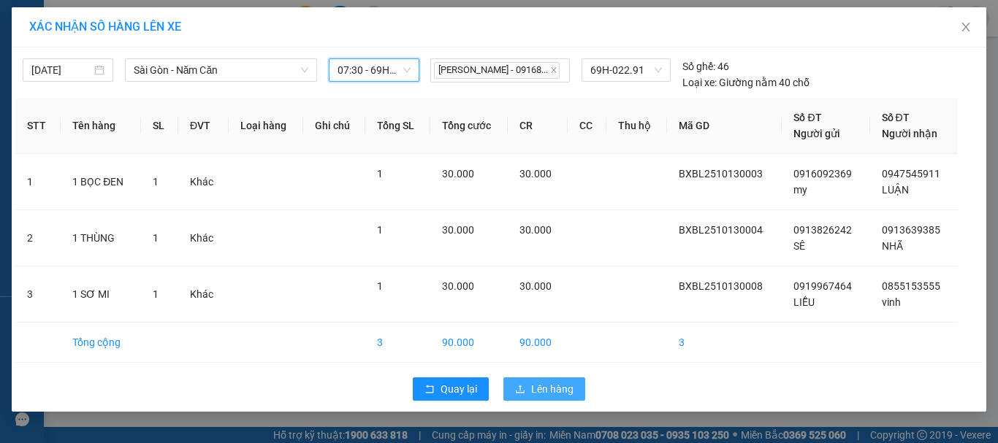
click at [554, 386] on span "Lên hàng" at bounding box center [552, 389] width 42 height 16
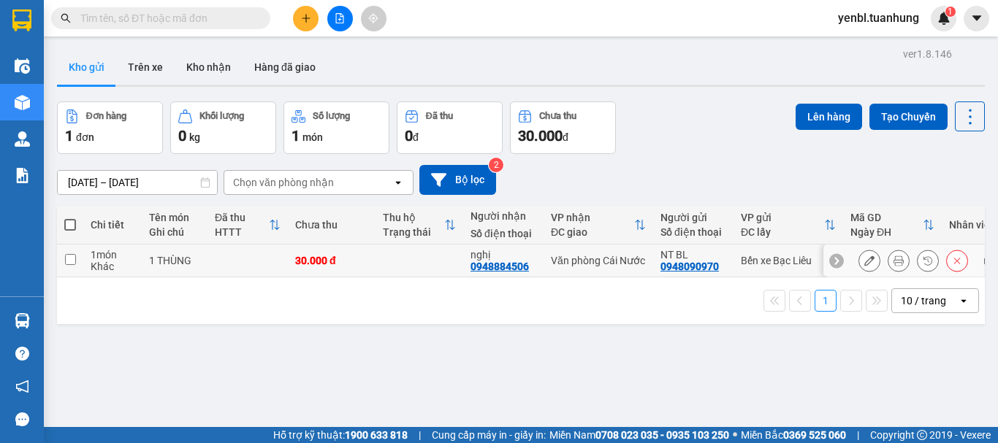
click at [424, 263] on td at bounding box center [419, 261] width 88 height 33
checkbox input "true"
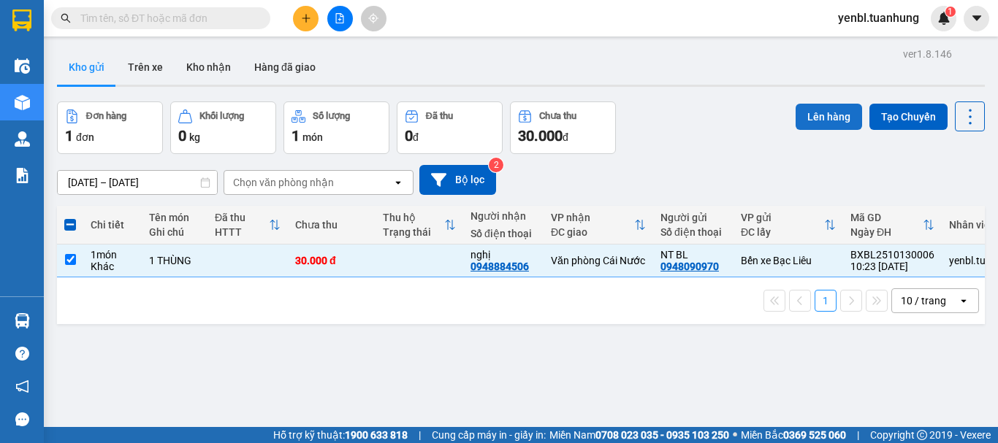
click at [797, 117] on button "Lên hàng" at bounding box center [828, 117] width 66 height 26
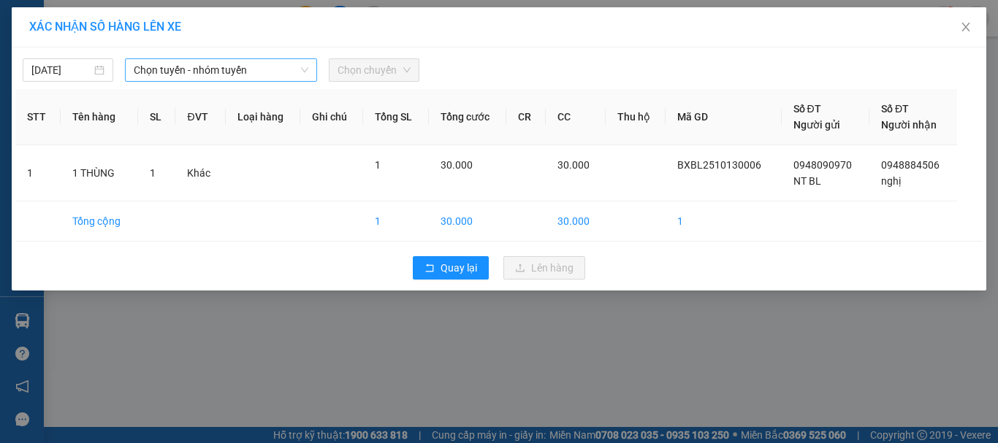
click at [237, 72] on span "Chọn tuyến - nhóm tuyến" at bounding box center [221, 70] width 175 height 22
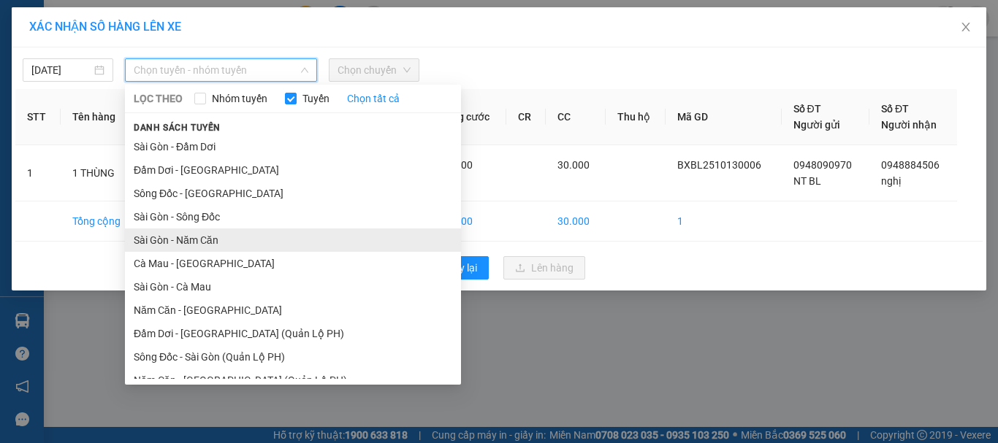
click at [178, 245] on li "Sài Gòn - Năm Căn" at bounding box center [293, 240] width 336 height 23
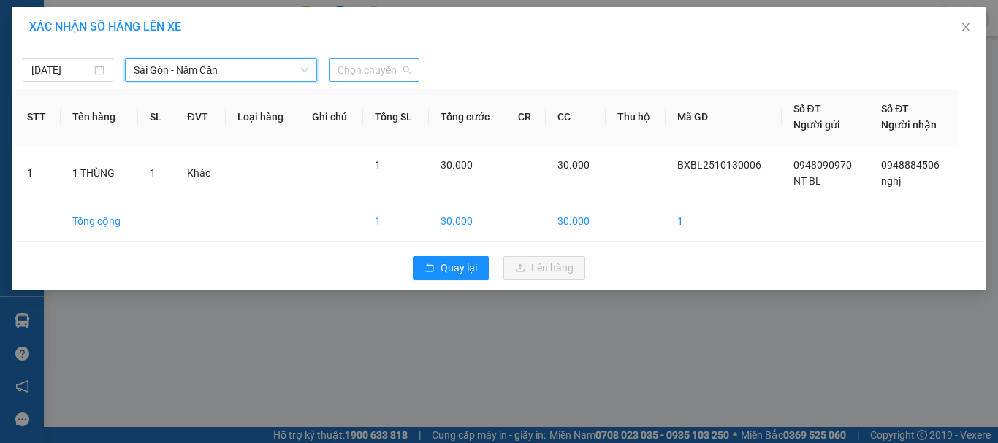
click at [392, 71] on span "Chọn chuyến" at bounding box center [373, 70] width 73 height 22
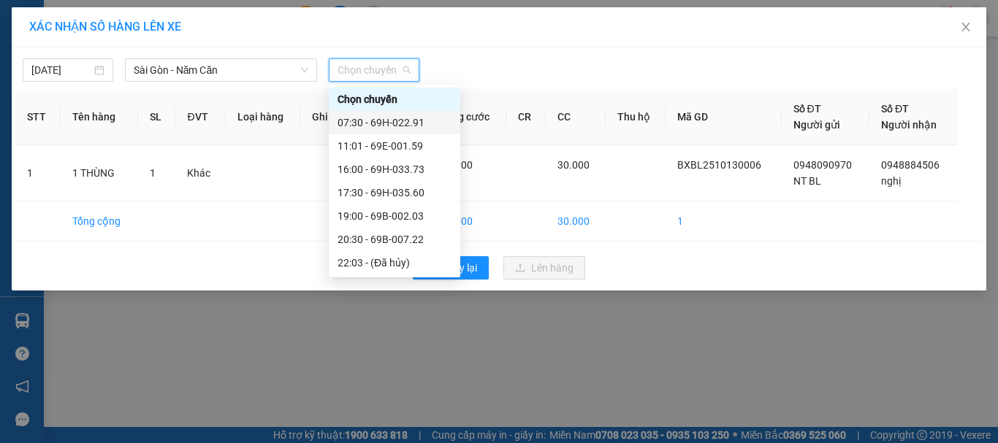
click at [402, 120] on div "07:30 - 69H-022.91" at bounding box center [394, 123] width 114 height 16
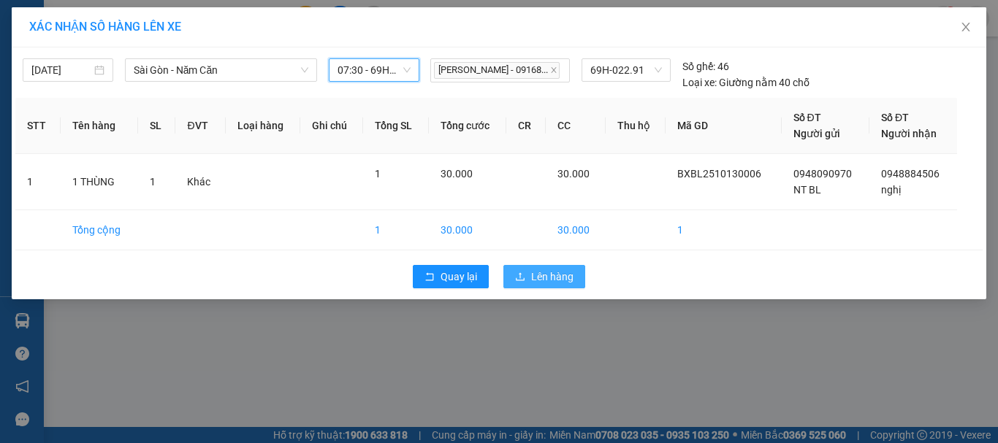
click at [539, 269] on span "Lên hàng" at bounding box center [552, 277] width 42 height 16
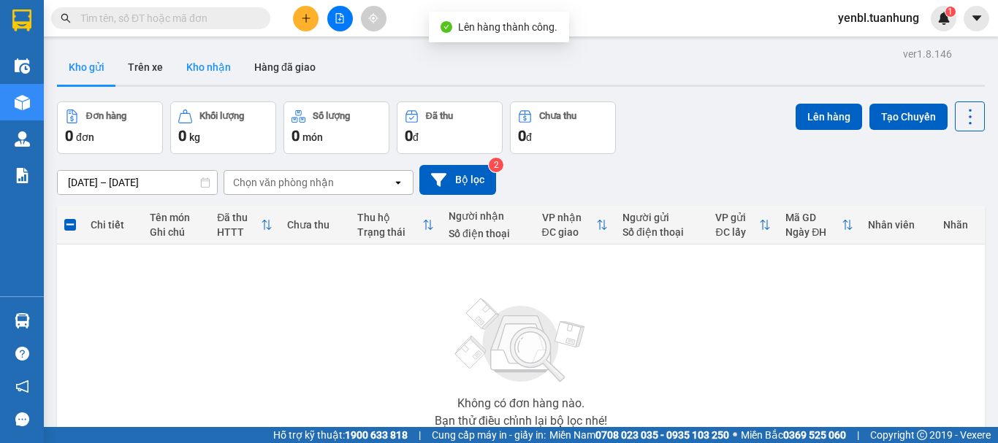
click at [194, 58] on button "Kho nhận" at bounding box center [209, 67] width 68 height 35
